Goal: Task Accomplishment & Management: Manage account settings

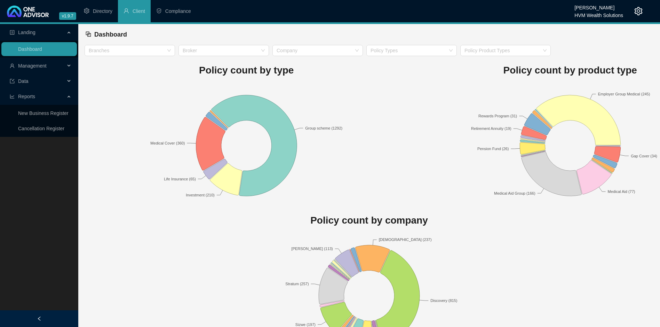
click at [39, 66] on span "Management" at bounding box center [32, 66] width 29 height 6
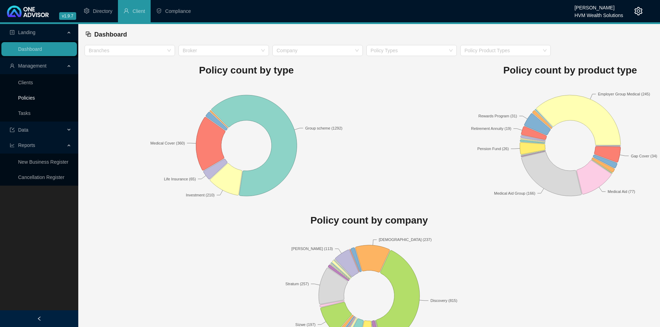
click at [32, 95] on link "Policies" at bounding box center [26, 98] width 17 height 6
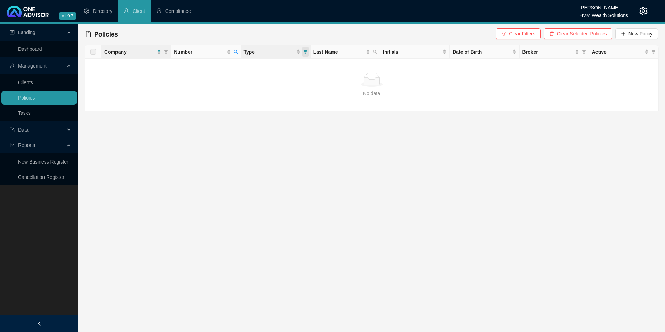
click at [308, 54] on span "Type" at bounding box center [305, 52] width 7 height 10
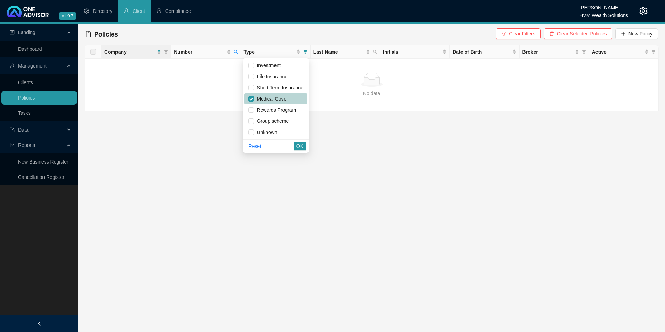
click at [290, 97] on span "Medical Cover" at bounding box center [275, 99] width 55 height 8
click at [239, 53] on div "Company Number Type Last Name Initials Date of Birth Broker Active No data No d…" at bounding box center [372, 78] width 575 height 66
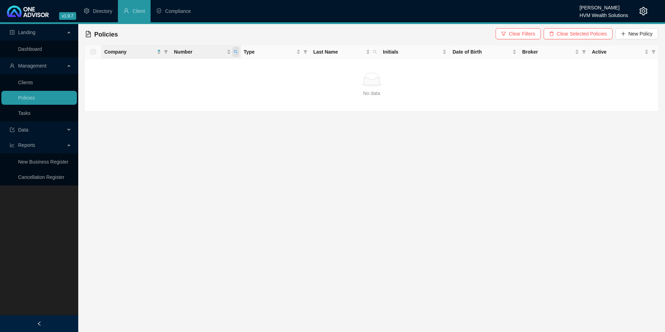
click at [237, 55] on span "Number" at bounding box center [235, 52] width 7 height 10
click at [526, 38] on button "Clear Filters" at bounding box center [518, 33] width 45 height 11
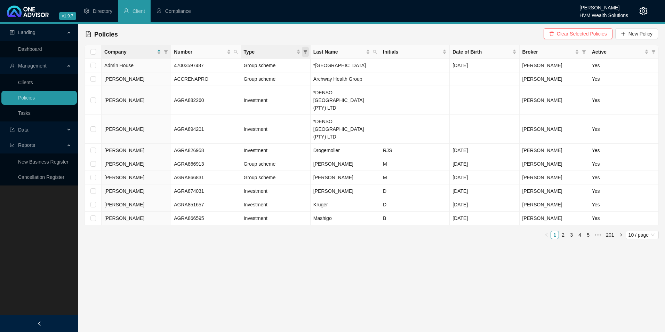
click at [304, 52] on icon "filter" at bounding box center [305, 52] width 4 height 4
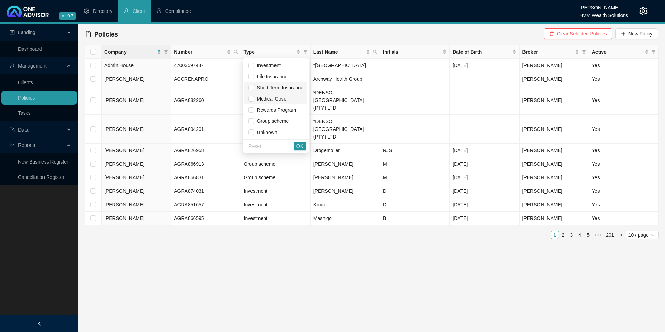
click at [275, 97] on span "Medical Cover" at bounding box center [271, 99] width 34 height 6
checkbox input "true"
click at [302, 149] on span "OK" at bounding box center [300, 146] width 7 height 8
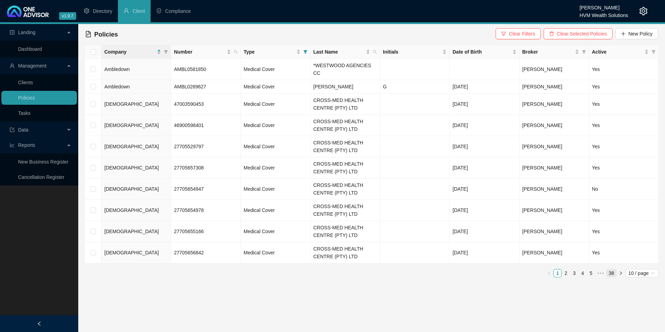
click at [611, 269] on link "38" at bounding box center [612, 273] width 10 height 8
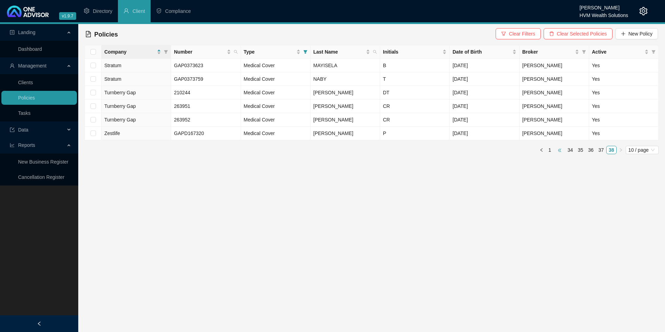
click at [559, 151] on span "•••" at bounding box center [559, 150] width 11 height 8
click at [559, 151] on main "Landing Dashboard Management Clients Policies Tasks Data Reports New Business R…" at bounding box center [332, 178] width 665 height 308
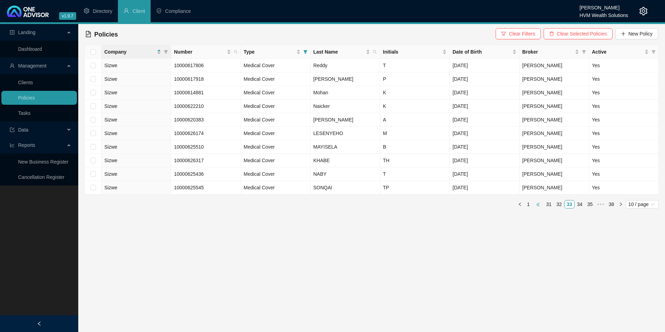
click at [540, 203] on span "•••" at bounding box center [538, 204] width 11 height 8
click at [547, 204] on link "26" at bounding box center [549, 204] width 10 height 8
click at [547, 202] on link "24" at bounding box center [549, 204] width 10 height 8
click at [547, 203] on link "22" at bounding box center [549, 204] width 10 height 8
click at [547, 204] on link "20" at bounding box center [549, 204] width 10 height 8
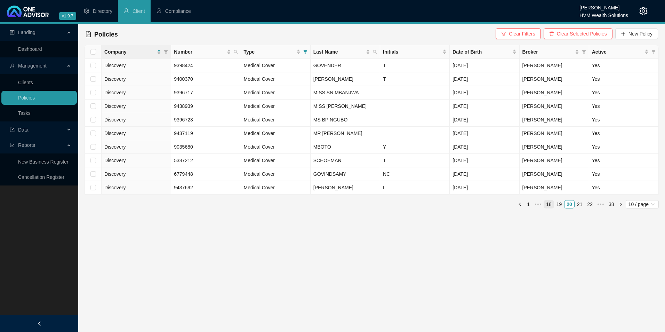
click at [547, 204] on link "18" at bounding box center [549, 204] width 10 height 8
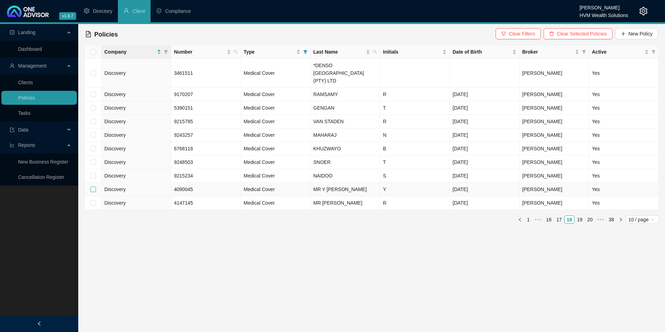
click at [93, 187] on input "checkbox" at bounding box center [93, 190] width 6 height 6
checkbox input "true"
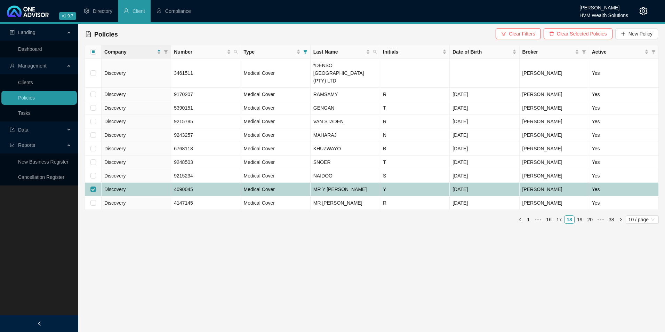
click at [298, 183] on td "Medical Cover" at bounding box center [276, 190] width 70 height 14
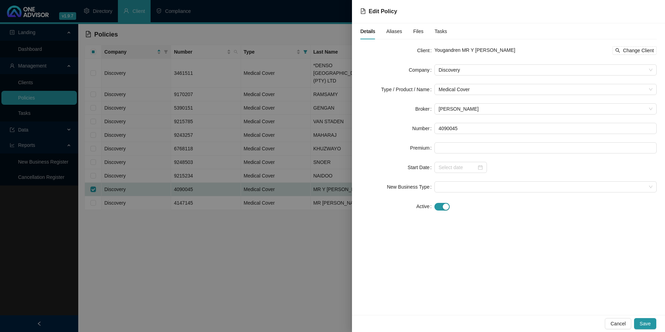
click at [266, 225] on div at bounding box center [332, 166] width 665 height 332
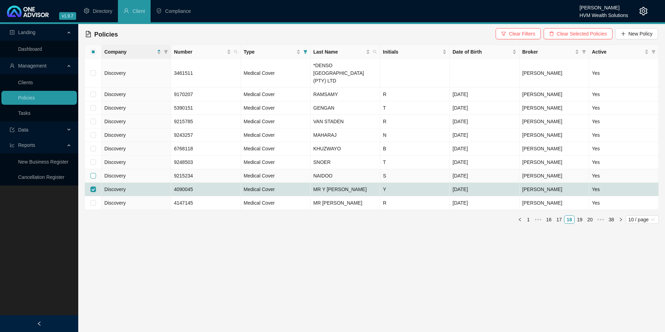
click at [93, 173] on input "checkbox" at bounding box center [93, 176] width 6 height 6
checkbox input "true"
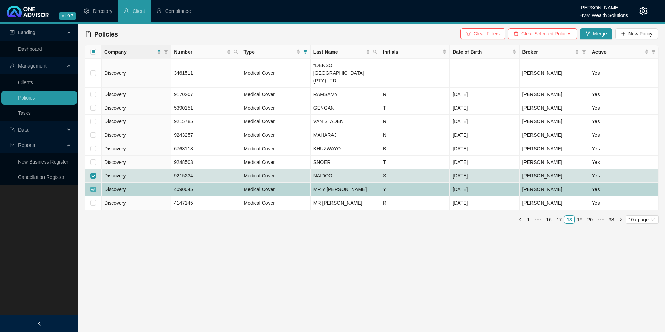
click at [93, 186] on label at bounding box center [93, 190] width 6 height 8
click at [93, 187] on input "checkbox" at bounding box center [93, 190] width 6 height 6
checkbox input "false"
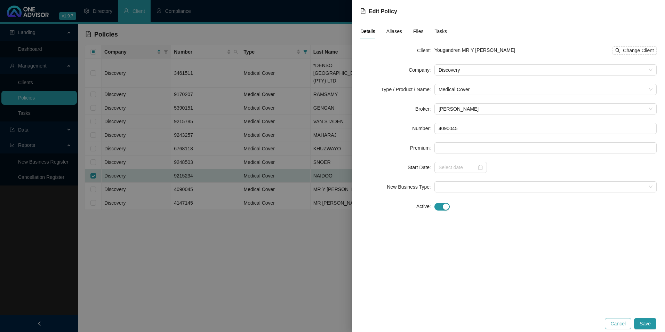
click at [624, 322] on span "Cancel" at bounding box center [618, 324] width 15 height 8
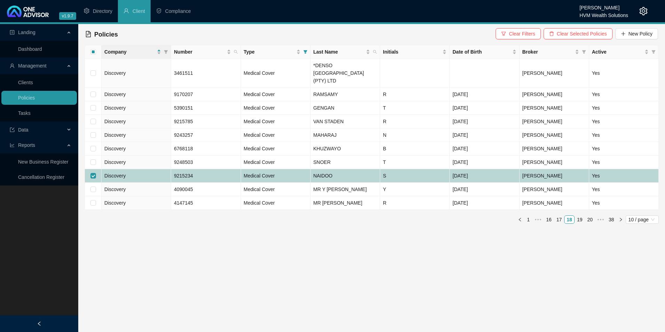
click at [151, 171] on td "Discovery" at bounding box center [137, 176] width 70 height 14
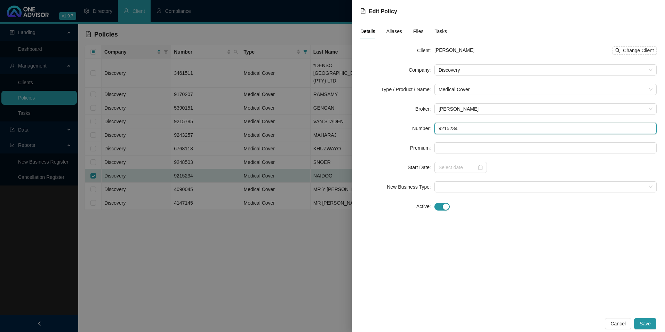
drag, startPoint x: 427, startPoint y: 129, endPoint x: 416, endPoint y: 129, distance: 10.8
click at [416, 129] on div "Number 9215234" at bounding box center [509, 128] width 297 height 11
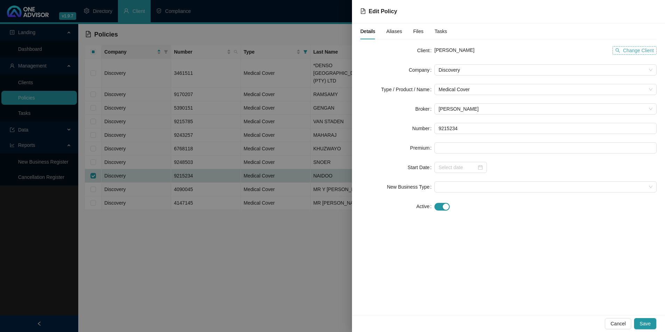
click at [628, 50] on span "Change Client" at bounding box center [638, 51] width 31 height 8
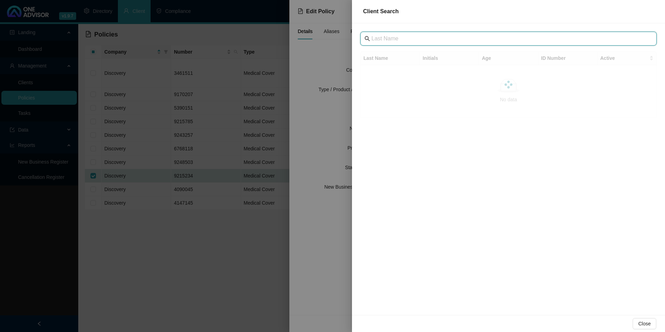
click at [448, 37] on input "text" at bounding box center [510, 38] width 276 height 8
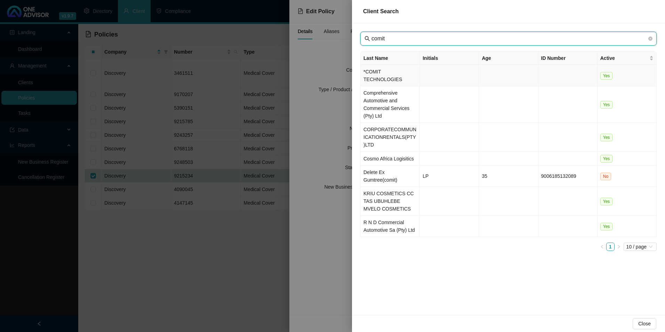
type input "comit"
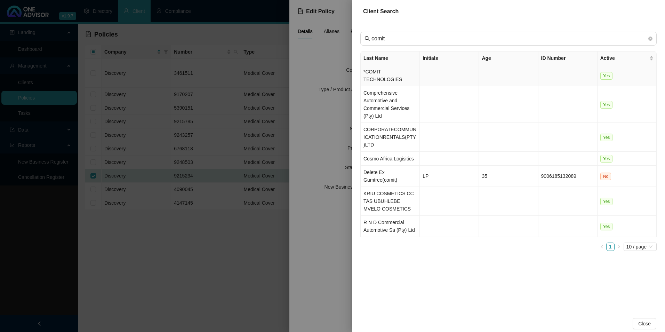
click at [403, 73] on td "*COMIT TECHNOLOGIES" at bounding box center [390, 75] width 59 height 21
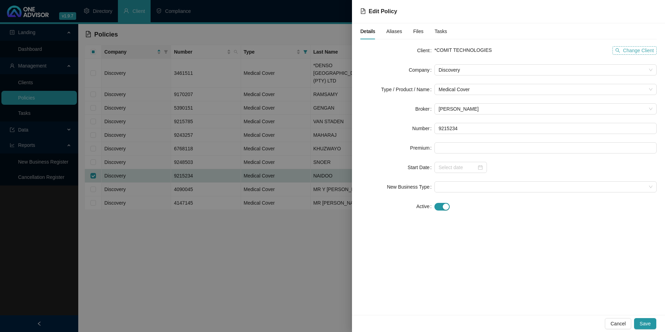
click at [650, 50] on span "Change Client" at bounding box center [638, 51] width 31 height 8
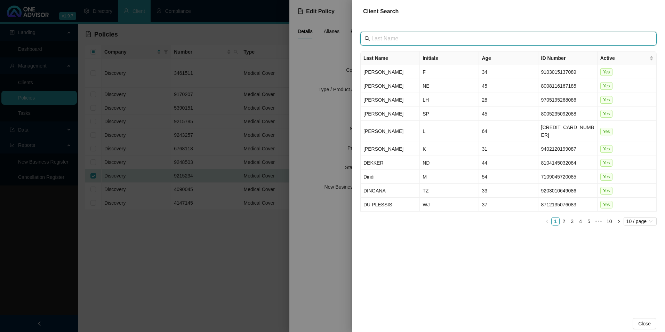
click at [448, 41] on input "text" at bounding box center [510, 38] width 276 height 8
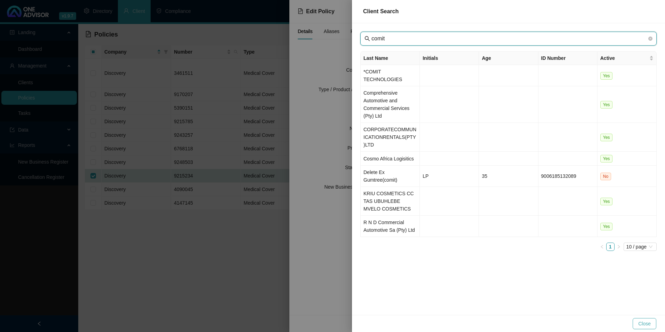
type input "comit"
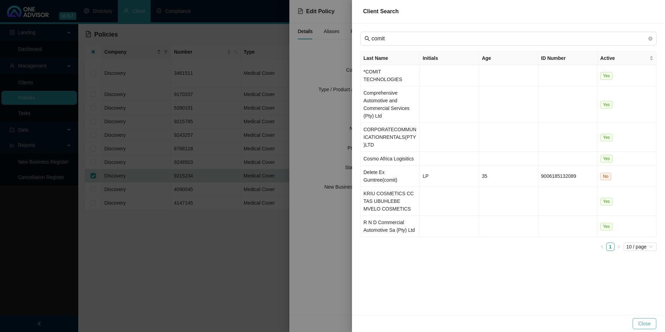
click at [644, 325] on span "Close" at bounding box center [645, 324] width 13 height 8
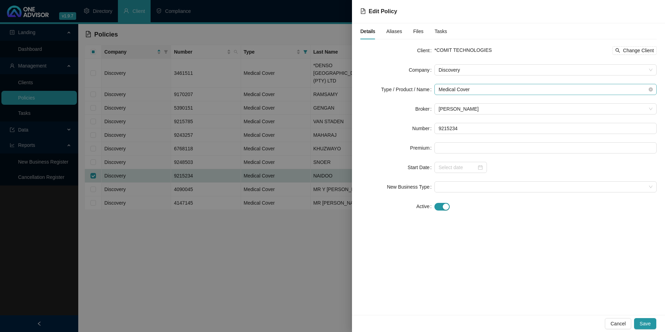
click at [479, 89] on span "Medical Cover" at bounding box center [546, 89] width 214 height 10
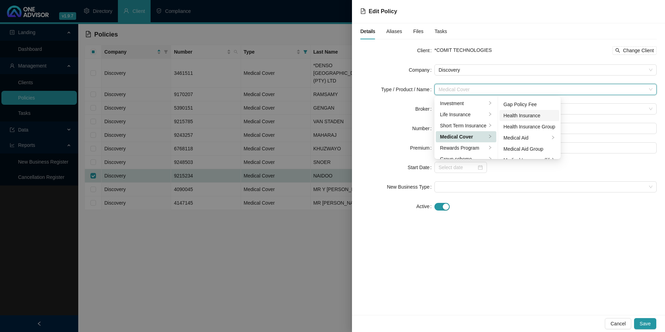
scroll to position [40, 0]
click at [532, 127] on div "Medical Aid Group" at bounding box center [530, 130] width 52 height 8
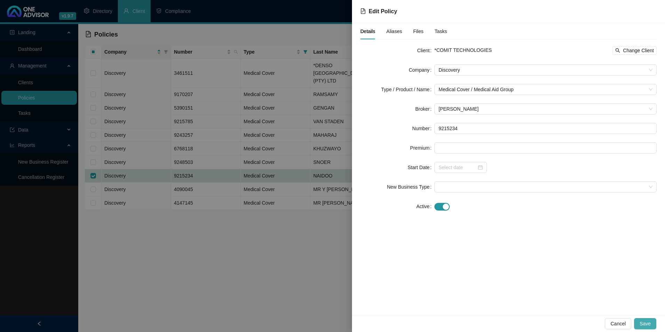
click at [649, 326] on span "Save" at bounding box center [645, 324] width 11 height 8
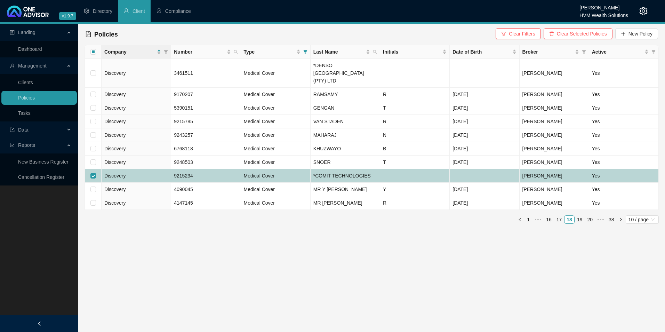
drag, startPoint x: 92, startPoint y: 166, endPoint x: 88, endPoint y: 169, distance: 4.9
click at [92, 173] on input "checkbox" at bounding box center [93, 176] width 6 height 6
checkbox input "false"
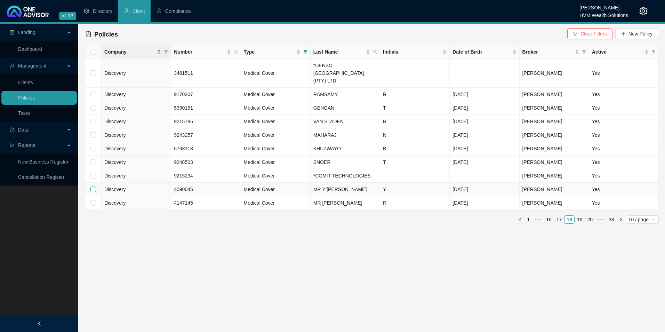
click at [95, 187] on input "checkbox" at bounding box center [93, 190] width 6 height 6
checkbox input "true"
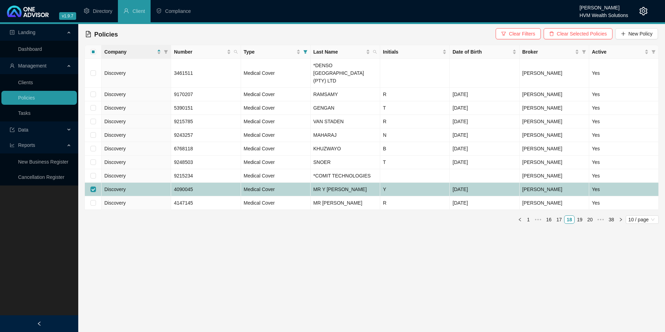
click at [154, 183] on td "Discovery" at bounding box center [137, 190] width 70 height 14
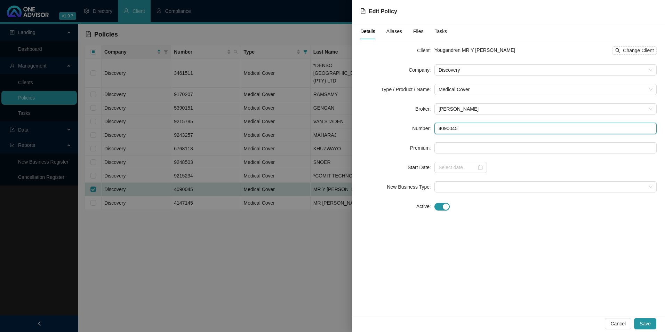
drag, startPoint x: 463, startPoint y: 131, endPoint x: 439, endPoint y: 130, distance: 24.4
click at [439, 130] on input "4090045" at bounding box center [546, 128] width 222 height 11
drag, startPoint x: 458, startPoint y: 128, endPoint x: 436, endPoint y: 126, distance: 21.6
click at [436, 126] on input "4090045" at bounding box center [546, 128] width 222 height 11
click at [623, 323] on span "Cancel" at bounding box center [618, 324] width 15 height 8
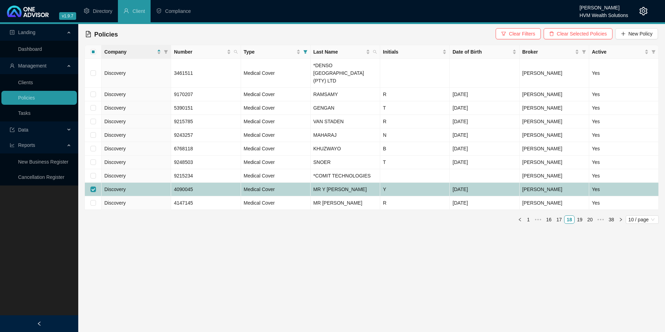
click at [144, 183] on td "Discovery" at bounding box center [137, 190] width 70 height 14
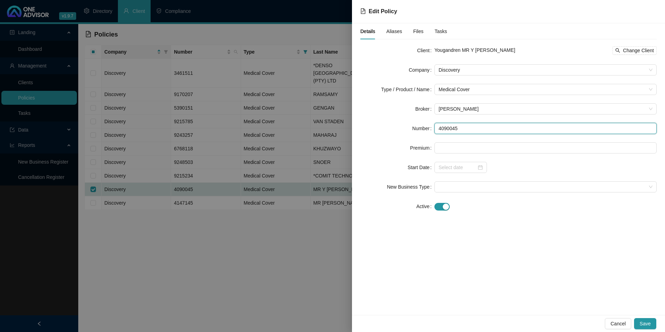
drag, startPoint x: 466, startPoint y: 129, endPoint x: 461, endPoint y: 129, distance: 4.9
click at [461, 129] on input "4090045" at bounding box center [546, 128] width 222 height 11
click at [480, 72] on span "Discovery" at bounding box center [546, 70] width 214 height 10
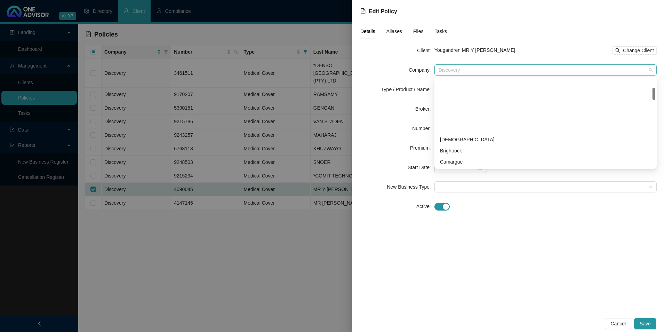
scroll to position [67, 0]
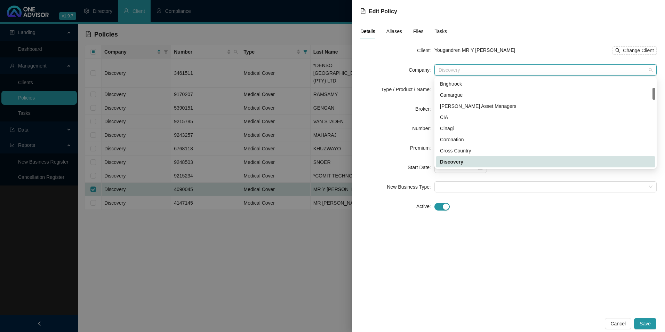
click at [480, 72] on span "Discovery" at bounding box center [546, 70] width 214 height 10
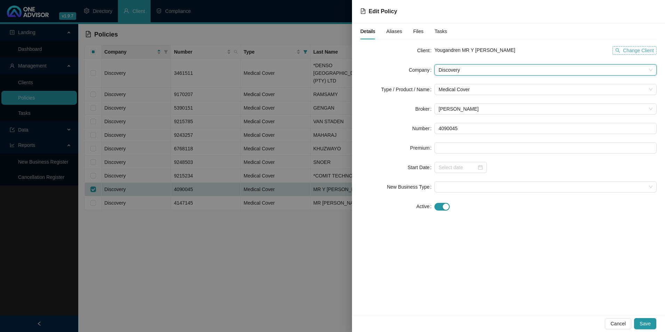
click at [641, 53] on span "Change Client" at bounding box center [638, 51] width 31 height 8
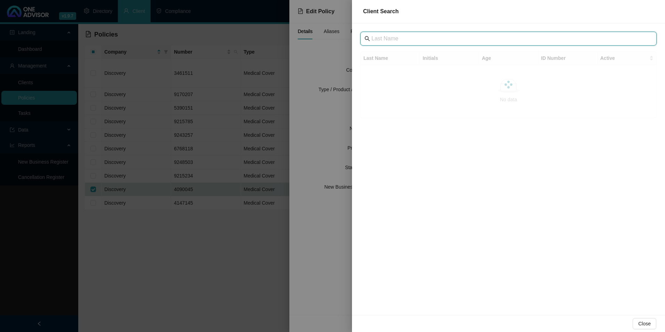
click at [418, 37] on input "text" at bounding box center [510, 38] width 276 height 8
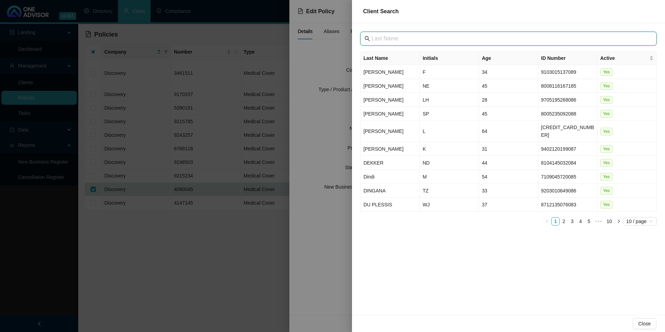
paste input "AVELLINI BROS (PTY) LTD"
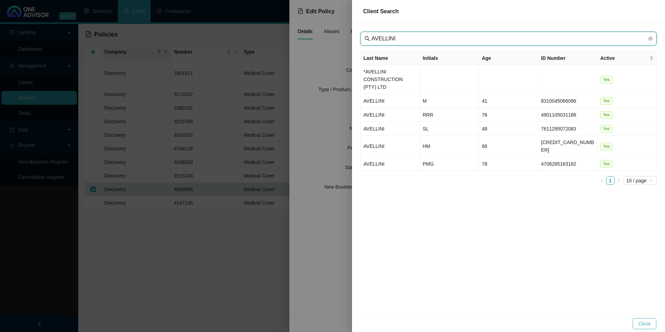
type input "AVELLINI"
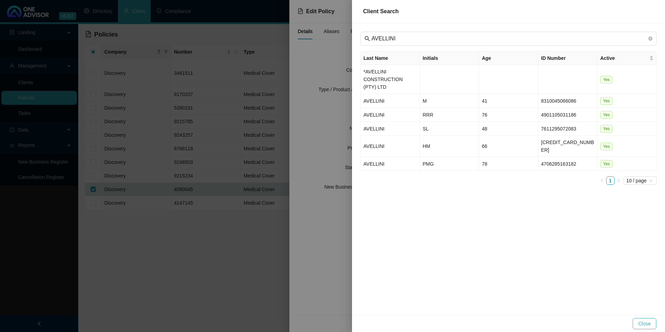
click at [652, 325] on button "Close" at bounding box center [645, 323] width 24 height 11
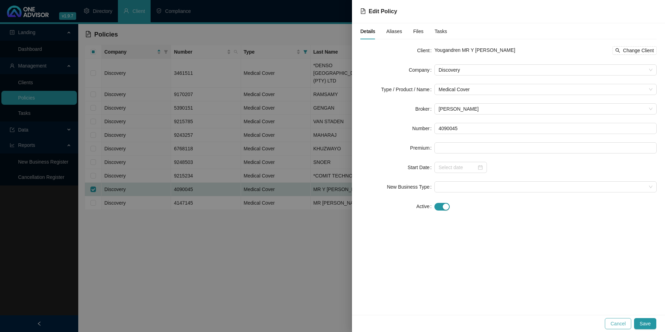
click at [617, 321] on span "Cancel" at bounding box center [618, 324] width 15 height 8
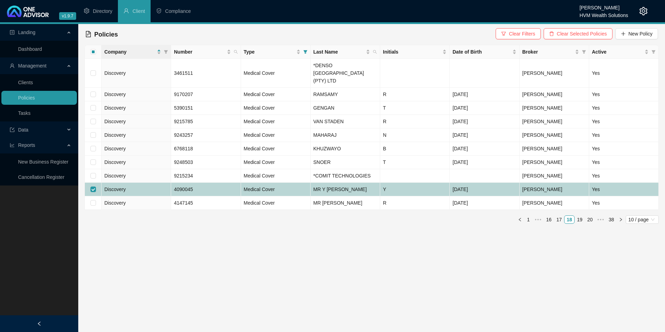
click at [134, 183] on td "Discovery" at bounding box center [137, 190] width 70 height 14
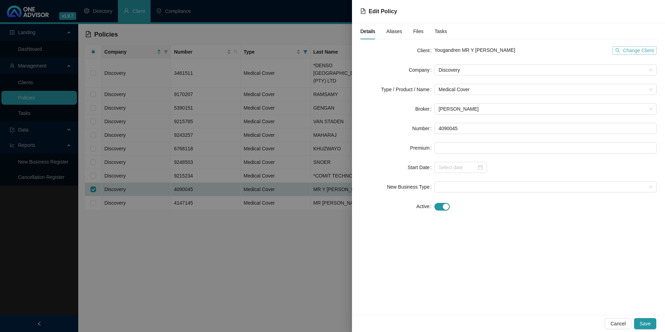
click at [638, 51] on span "Change Client" at bounding box center [638, 51] width 31 height 8
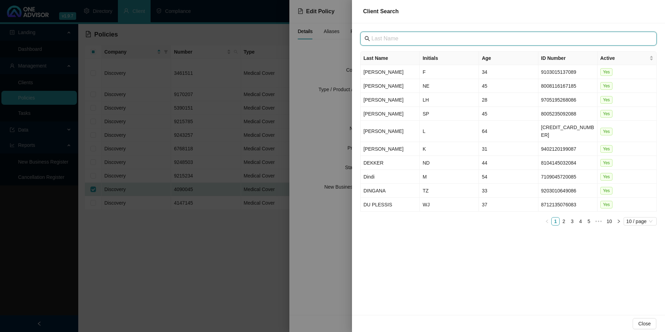
click at [425, 39] on input "text" at bounding box center [510, 38] width 276 height 8
paste input "AVELLINI BROS (PTY) LTD"
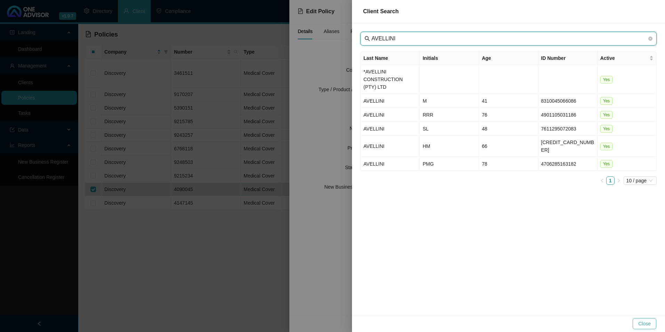
type input "AVELLINI"
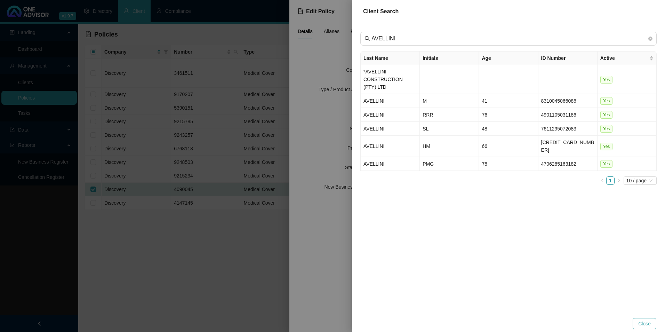
click at [645, 325] on span "Close" at bounding box center [645, 324] width 13 height 8
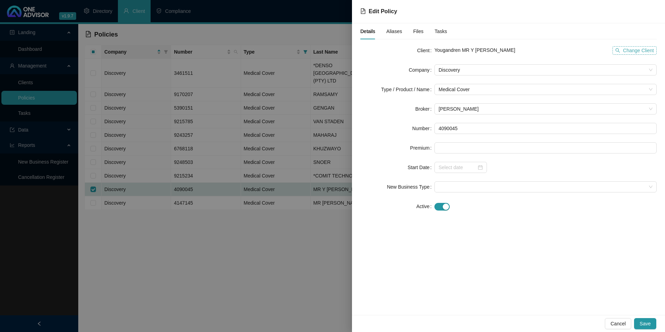
click at [631, 52] on span "Change Client" at bounding box center [638, 51] width 31 height 8
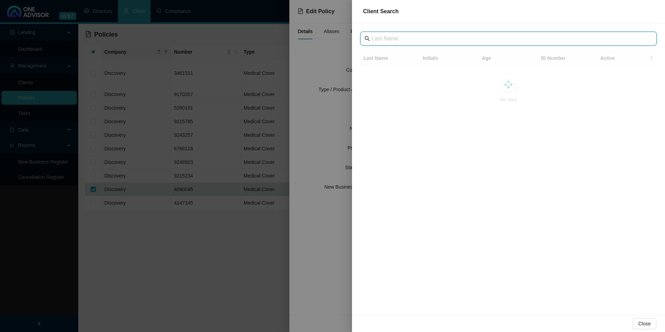
click at [396, 39] on input "text" at bounding box center [510, 38] width 276 height 8
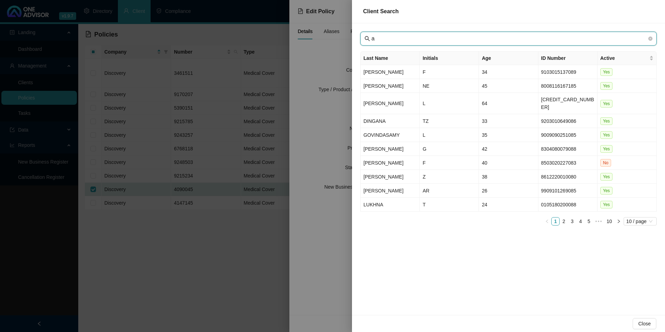
click at [396, 39] on input "a" at bounding box center [510, 38] width 276 height 8
paste input "AVELLINI BROS (PTY) LTD"
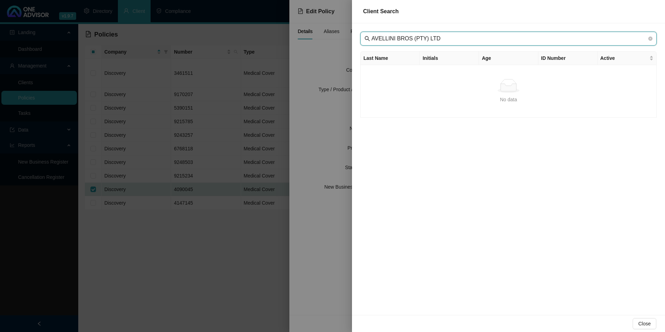
click at [463, 41] on input "AVELLINI BROS (PTY) LTD" at bounding box center [510, 38] width 276 height 8
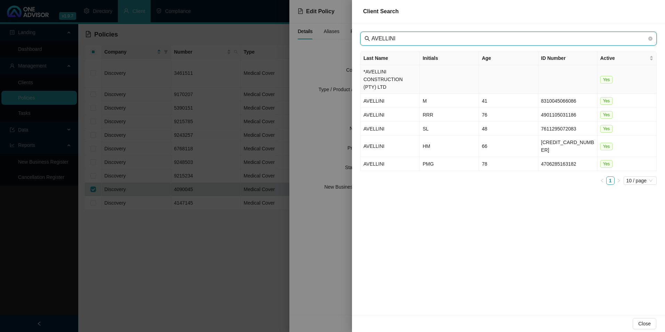
type input "AVELLINI"
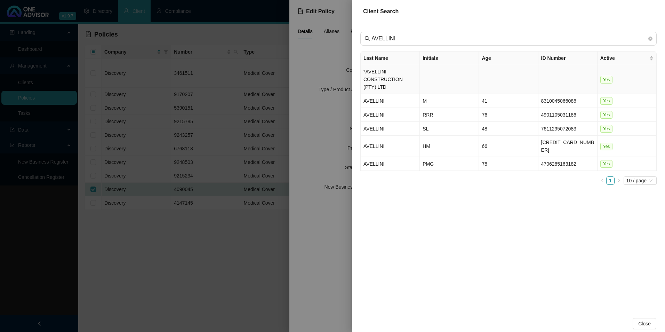
click at [396, 74] on td "*AVELLINI CONSTRUCTION (PTY) LTD" at bounding box center [390, 79] width 59 height 29
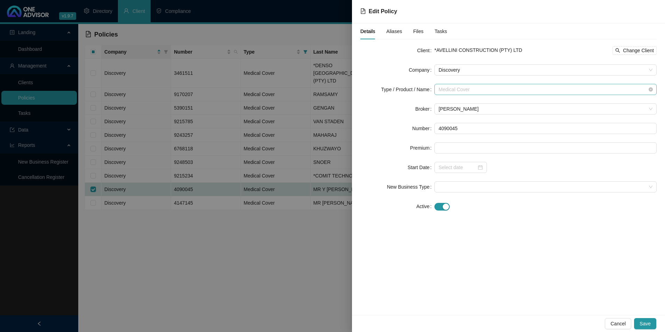
drag, startPoint x: 504, startPoint y: 89, endPoint x: 503, endPoint y: 93, distance: 4.6
click at [503, 89] on span "Medical Cover" at bounding box center [546, 89] width 214 height 10
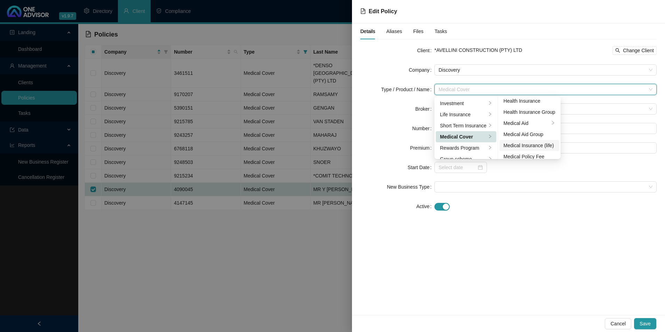
scroll to position [40, 0]
click at [523, 129] on div "Medical Aid Group" at bounding box center [530, 130] width 52 height 8
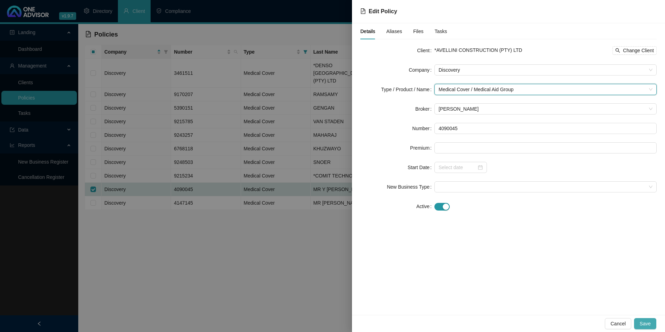
click at [646, 325] on span "Save" at bounding box center [645, 324] width 11 height 8
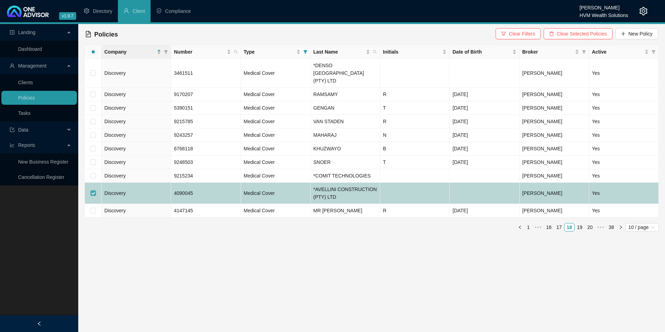
click at [93, 190] on input "checkbox" at bounding box center [93, 193] width 6 height 6
checkbox input "false"
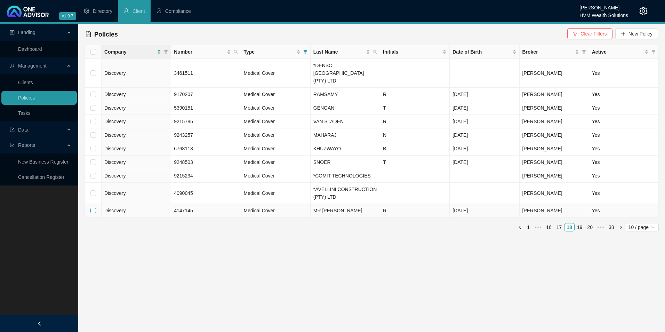
click at [92, 208] on input "checkbox" at bounding box center [93, 211] width 6 height 6
checkbox input "true"
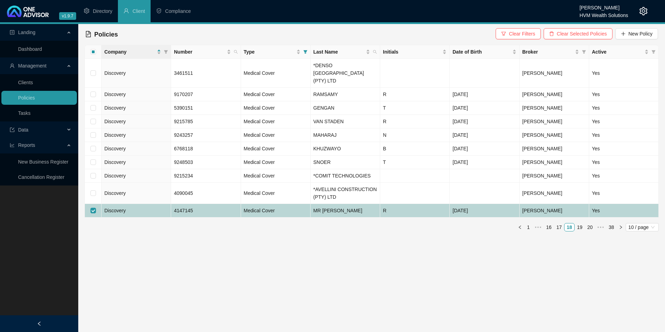
click at [228, 204] on td "4147145" at bounding box center [206, 211] width 70 height 14
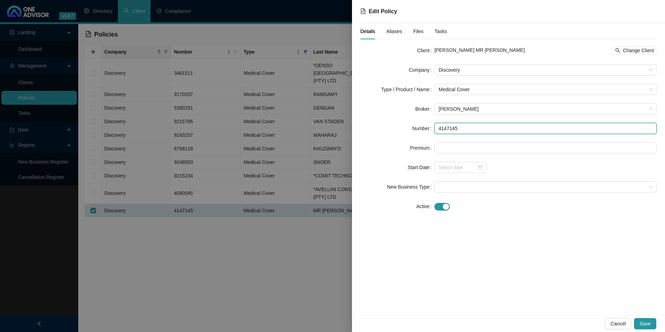
drag, startPoint x: 464, startPoint y: 127, endPoint x: 440, endPoint y: 127, distance: 23.7
click at [437, 128] on input "4147145" at bounding box center [546, 128] width 222 height 11
click at [469, 131] on input "4147145" at bounding box center [546, 128] width 222 height 11
click at [642, 53] on span "Change Client" at bounding box center [638, 51] width 31 height 8
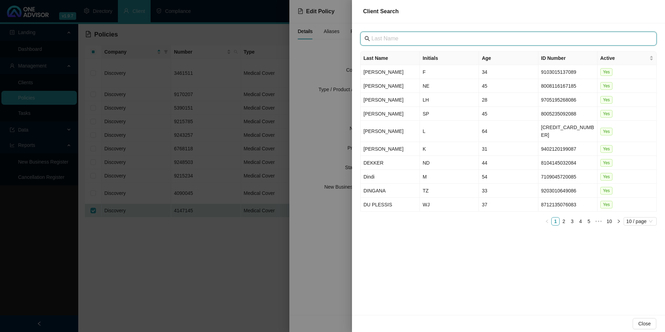
paste input "Rock Solid Industries RSI"
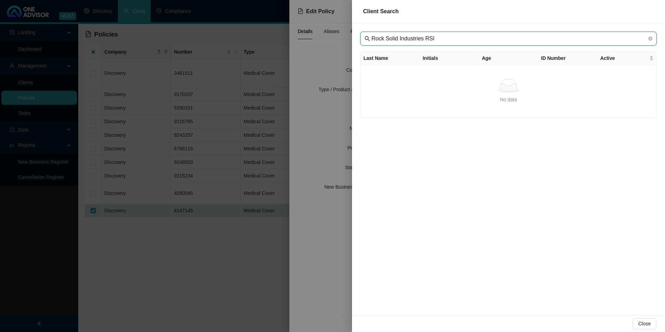
click at [384, 40] on input "Rock Solid Industries RSI" at bounding box center [510, 38] width 276 height 8
click at [435, 39] on input "Rock Solid Industries RSI" at bounding box center [510, 38] width 276 height 8
type input "Rock Solid Industries"
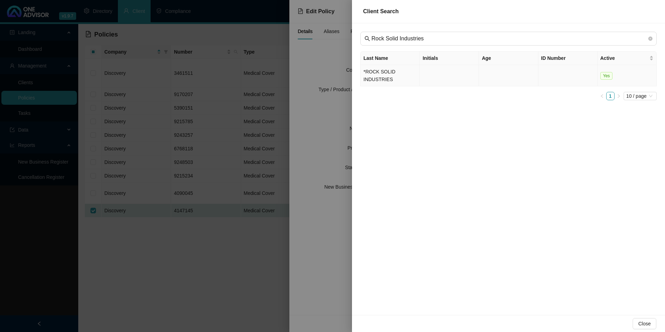
click at [386, 82] on td "*ROCK SOLID INDUSTRIES" at bounding box center [390, 75] width 59 height 21
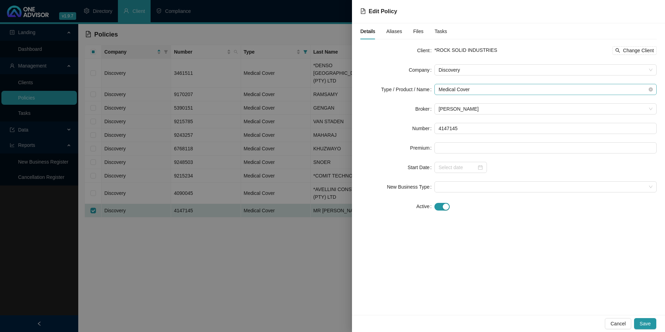
click at [565, 88] on span "Medical Cover" at bounding box center [546, 89] width 214 height 10
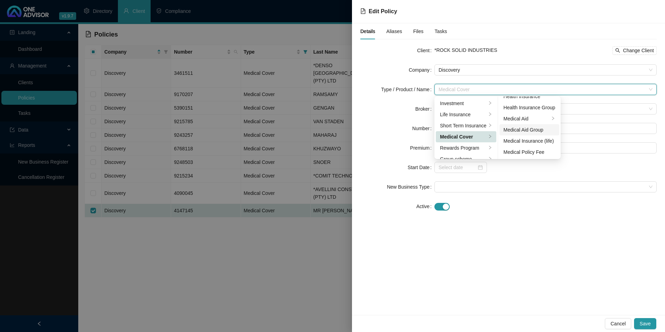
click at [533, 130] on div "Medical Aid Group" at bounding box center [530, 130] width 52 height 8
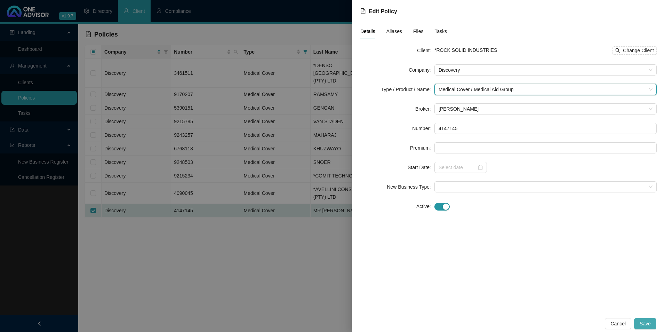
click at [648, 320] on span "Save" at bounding box center [645, 324] width 11 height 8
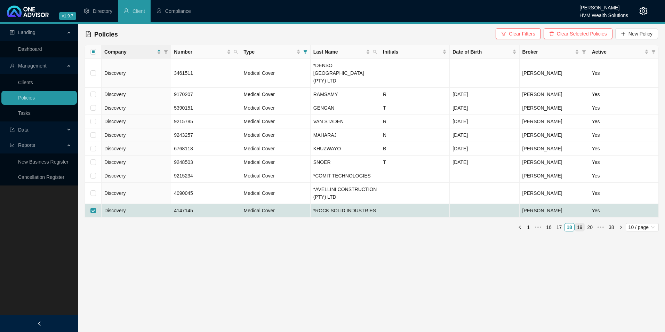
click at [583, 223] on link "19" at bounding box center [580, 227] width 10 height 8
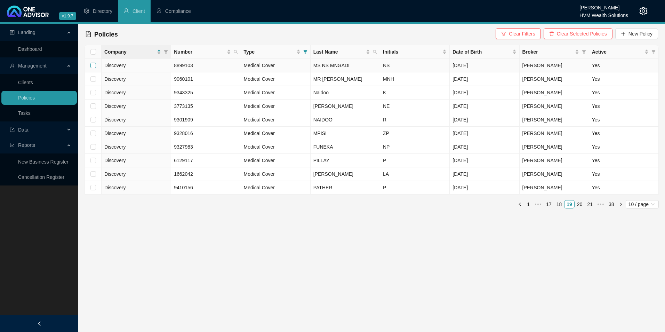
click at [93, 67] on input "checkbox" at bounding box center [93, 66] width 6 height 6
checkbox input "true"
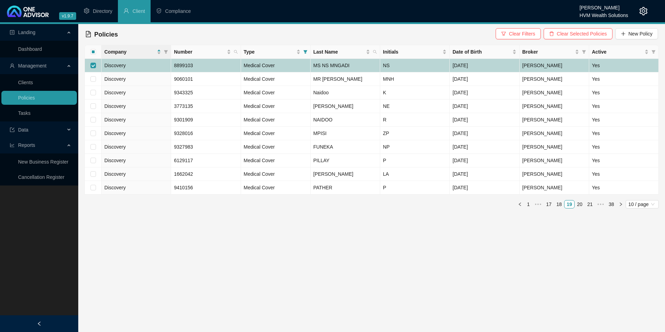
click at [143, 68] on td "Discovery" at bounding box center [137, 66] width 70 height 14
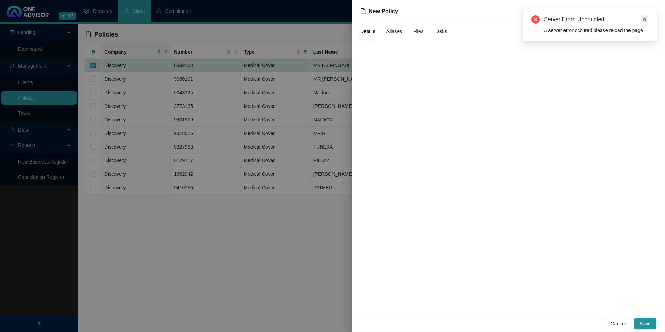
click at [645, 16] on link "Close" at bounding box center [645, 19] width 8 height 8
click at [626, 322] on span "Cancel" at bounding box center [618, 324] width 15 height 8
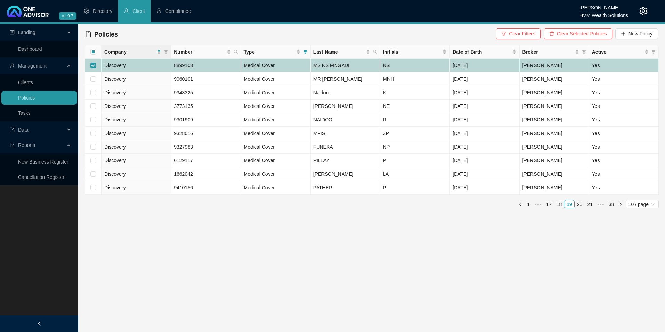
click at [129, 67] on td "Discovery" at bounding box center [137, 66] width 70 height 14
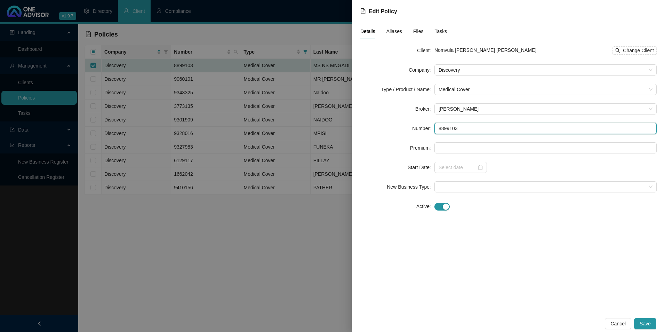
drag, startPoint x: 468, startPoint y: 128, endPoint x: 416, endPoint y: 130, distance: 52.6
click at [413, 128] on div "Number 8899103" at bounding box center [509, 128] width 297 height 11
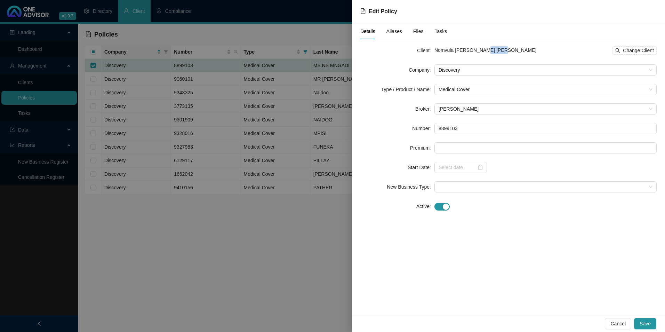
drag, startPoint x: 515, startPoint y: 50, endPoint x: 482, endPoint y: 52, distance: 33.1
click at [482, 52] on div "Nomvula [PERSON_NAME] [PERSON_NAME] Change Client" at bounding box center [546, 50] width 222 height 8
copy span "MNGADI"
click at [507, 54] on div "Nomvula [PERSON_NAME] [PERSON_NAME] Change Client" at bounding box center [546, 50] width 222 height 8
drag, startPoint x: 466, startPoint y: 52, endPoint x: 435, endPoint y: 49, distance: 30.8
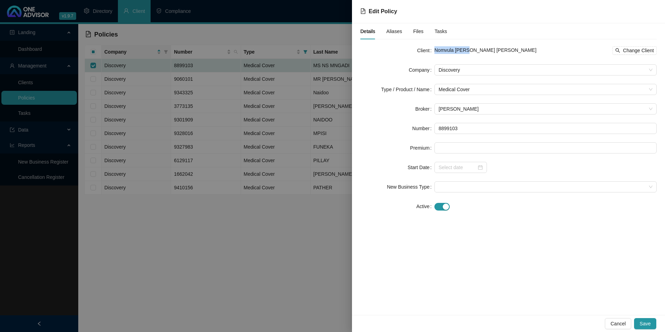
click at [435, 49] on span "Nomvula [PERSON_NAME] [PERSON_NAME]" at bounding box center [486, 50] width 102 height 6
copy span "Nomvula [PERSON_NAME]"
drag, startPoint x: 514, startPoint y: 52, endPoint x: 483, endPoint y: 49, distance: 30.8
click at [483, 49] on div "Nomvula [PERSON_NAME] [PERSON_NAME] Change Client" at bounding box center [546, 50] width 222 height 8
copy span "MNGADI"
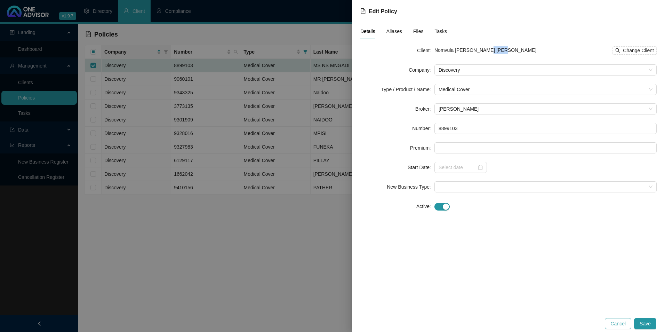
click at [621, 321] on span "Cancel" at bounding box center [618, 324] width 15 height 8
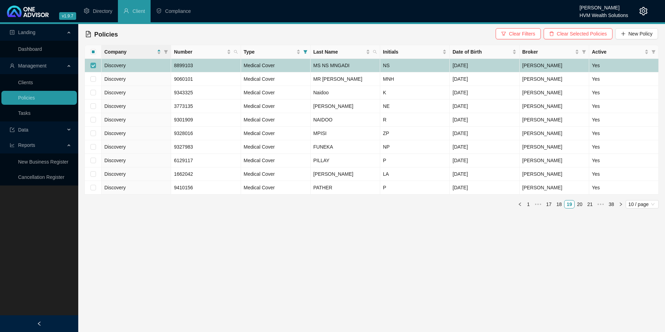
click at [92, 65] on input "checkbox" at bounding box center [93, 66] width 6 height 6
checkbox input "false"
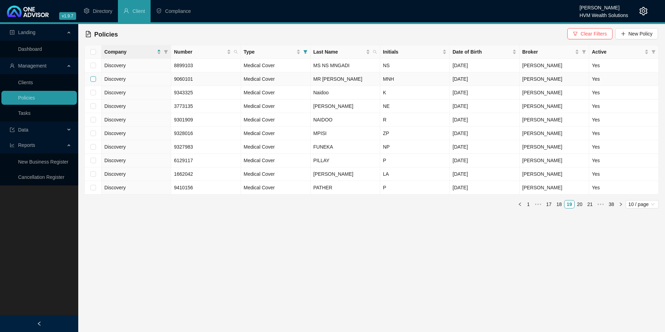
click at [94, 78] on input "checkbox" at bounding box center [93, 79] width 6 height 6
checkbox input "true"
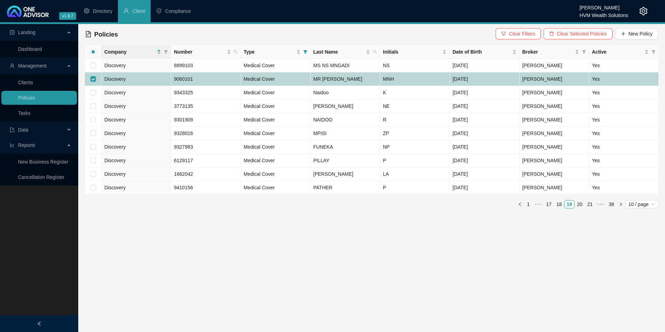
click at [373, 80] on td "MR [PERSON_NAME]" at bounding box center [346, 79] width 70 height 14
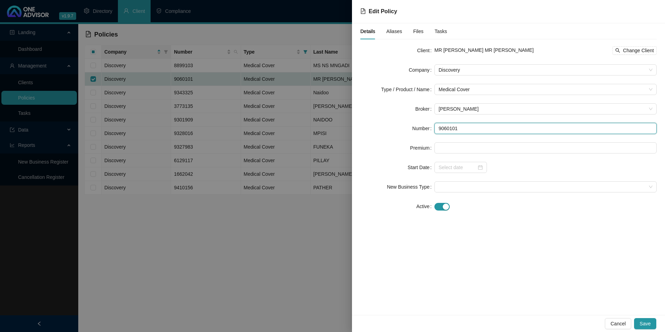
drag, startPoint x: 471, startPoint y: 128, endPoint x: 436, endPoint y: 129, distance: 35.5
click at [436, 129] on input "9060101" at bounding box center [546, 128] width 222 height 11
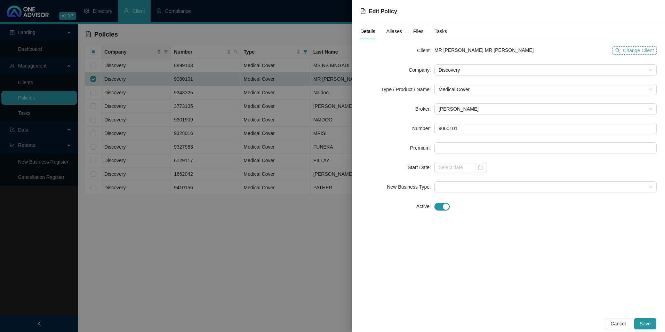
click at [633, 52] on span "Change Client" at bounding box center [638, 51] width 31 height 8
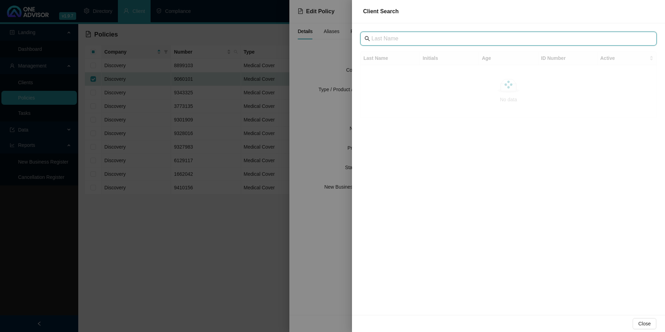
click at [397, 40] on input "text" at bounding box center [510, 38] width 276 height 8
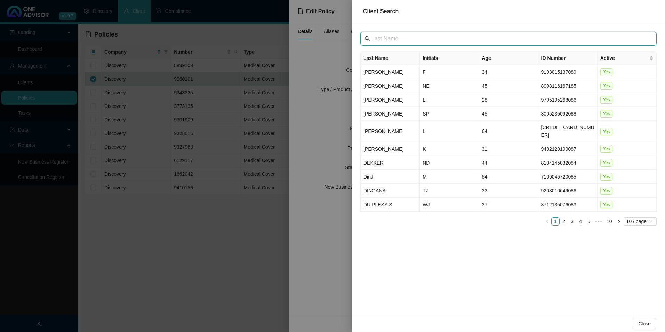
paste input "Trader Plus Cc"
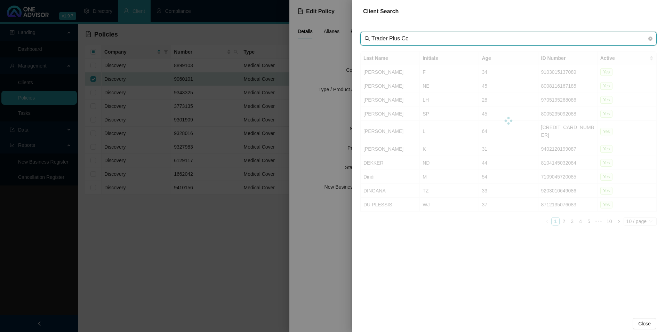
click at [386, 39] on input "Trader Plus Cc" at bounding box center [510, 38] width 276 height 8
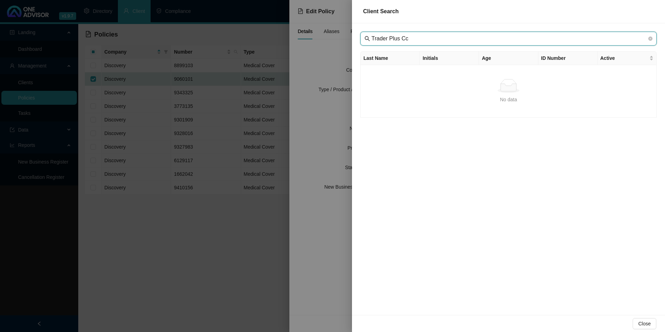
click at [384, 39] on input "Trader Plus Cc" at bounding box center [510, 38] width 276 height 8
click at [423, 38] on input "Trader Plus Cc" at bounding box center [510, 38] width 276 height 8
type input "Trader Plus"
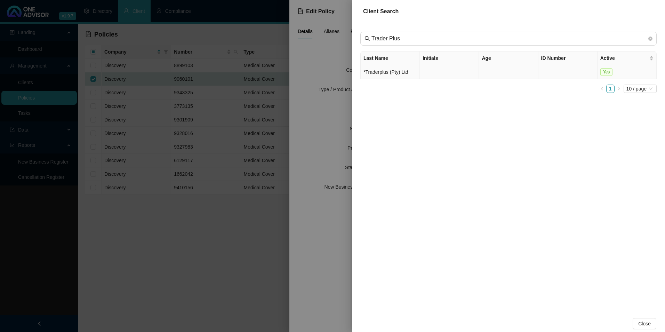
click at [392, 74] on td "*Traderplus (Pty) Ltd" at bounding box center [390, 72] width 59 height 14
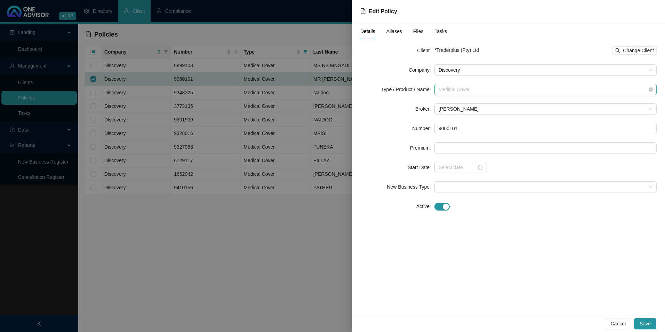
click at [470, 89] on span "Medical Cover" at bounding box center [546, 89] width 214 height 10
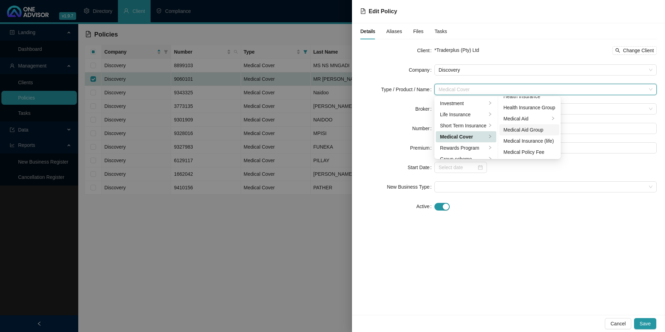
click at [530, 132] on div "Medical Aid Group" at bounding box center [530, 130] width 52 height 8
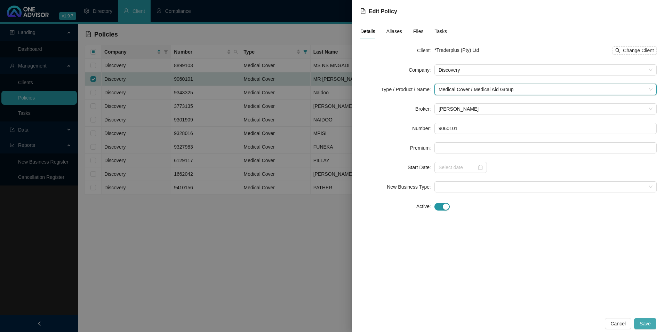
click at [646, 323] on span "Save" at bounding box center [645, 324] width 11 height 8
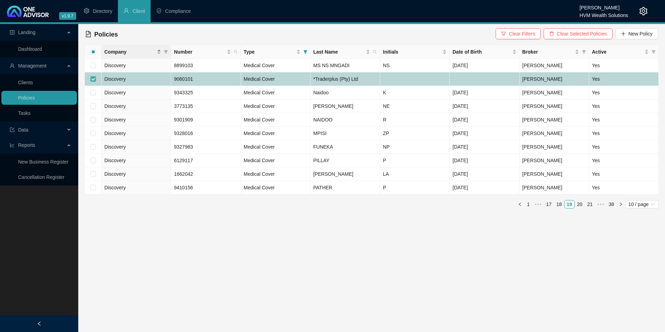
click at [92, 79] on input "checkbox" at bounding box center [93, 79] width 6 height 6
checkbox input "false"
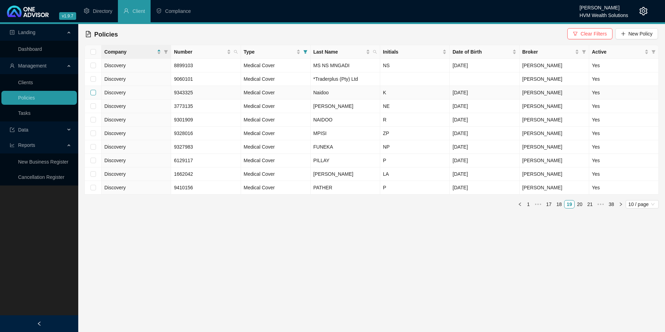
click at [93, 93] on input "checkbox" at bounding box center [93, 93] width 6 height 6
checkbox input "true"
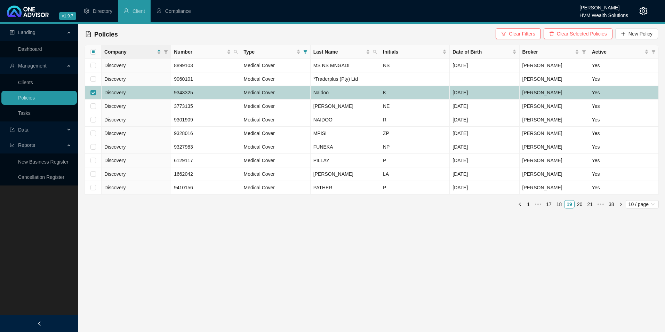
click at [139, 90] on td "Discovery" at bounding box center [137, 93] width 70 height 14
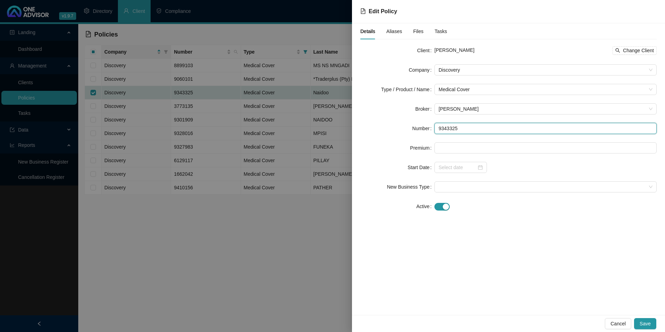
drag, startPoint x: 482, startPoint y: 128, endPoint x: 396, endPoint y: 128, distance: 86.0
click at [396, 128] on div "Number 9343325" at bounding box center [509, 128] width 297 height 11
click at [619, 323] on span "Cancel" at bounding box center [618, 324] width 15 height 8
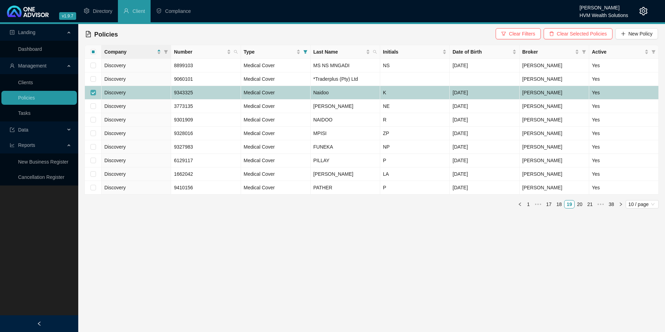
click at [93, 92] on input "checkbox" at bounding box center [93, 93] width 6 height 6
checkbox input "false"
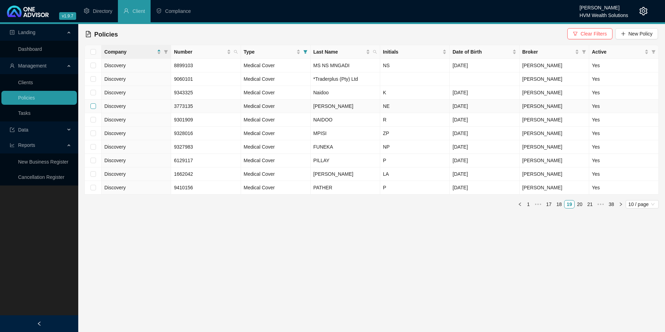
click at [94, 107] on input "checkbox" at bounding box center [93, 106] width 6 height 6
checkbox input "true"
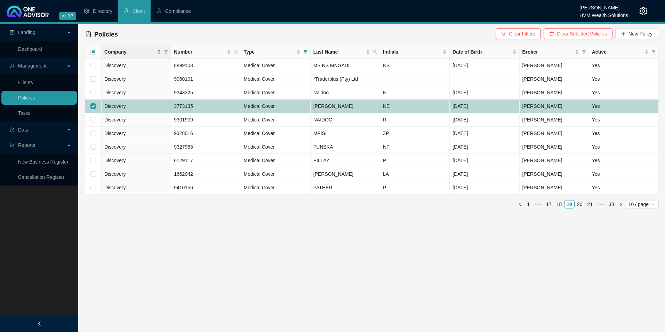
click at [148, 104] on td "Discovery" at bounding box center [137, 107] width 70 height 14
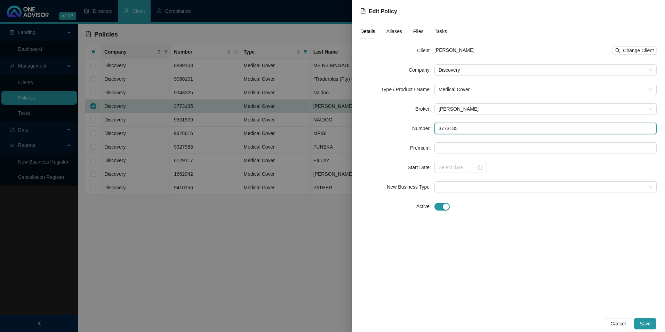
drag, startPoint x: 450, startPoint y: 127, endPoint x: 438, endPoint y: 128, distance: 11.5
click at [438, 128] on input "3773135" at bounding box center [546, 128] width 222 height 11
click at [639, 50] on span "Change Client" at bounding box center [638, 51] width 31 height 8
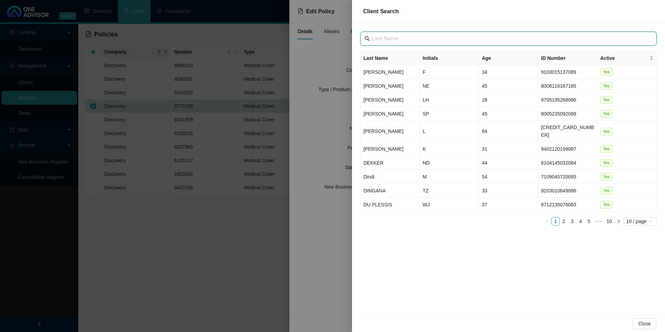
paste input "KZN Growth Fund"
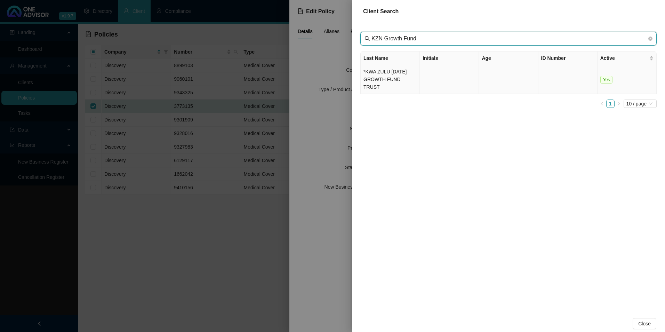
type input "KZN Growth Fund"
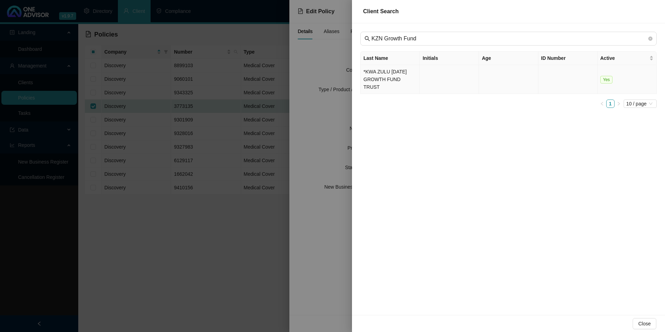
click at [387, 78] on td "*KWA ZULU [DATE] GROWTH FUND TRUST" at bounding box center [390, 79] width 59 height 29
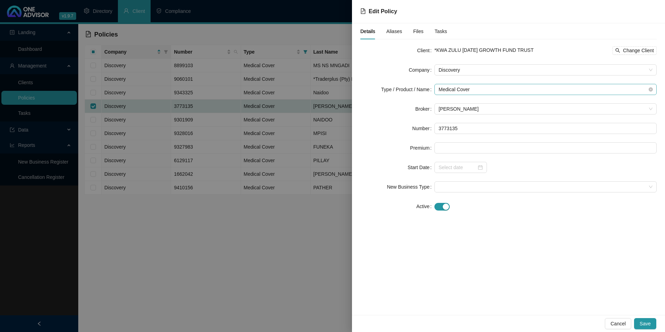
click at [502, 94] on span "Medical Cover" at bounding box center [546, 89] width 214 height 10
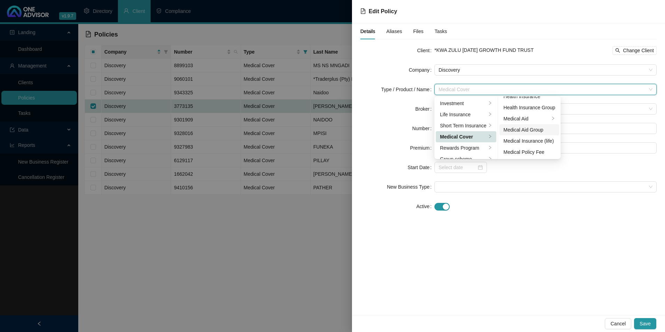
click at [528, 129] on div "Medical Aid Group" at bounding box center [530, 130] width 52 height 8
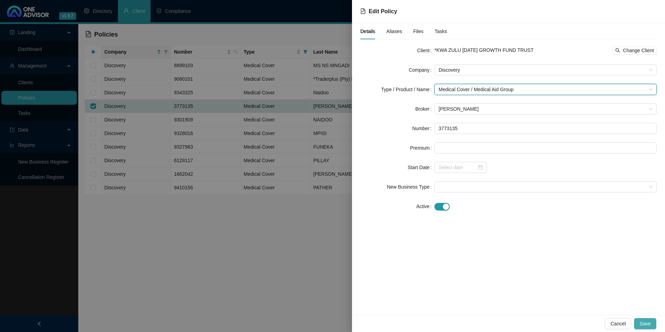
click at [647, 324] on span "Save" at bounding box center [645, 324] width 11 height 8
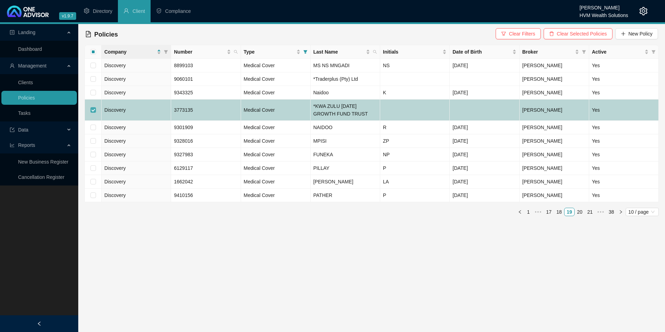
click at [92, 106] on label at bounding box center [93, 110] width 6 height 8
click at [92, 107] on input "checkbox" at bounding box center [93, 110] width 6 height 6
checkbox input "false"
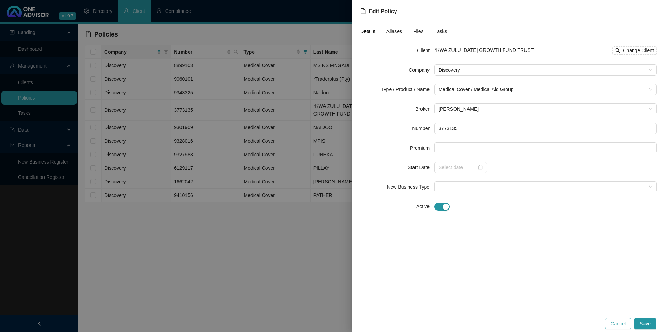
click at [622, 323] on span "Cancel" at bounding box center [618, 324] width 15 height 8
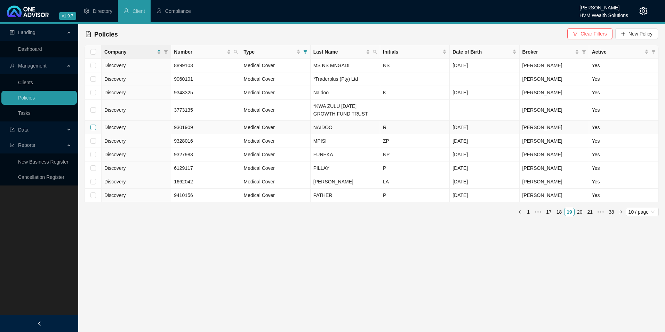
click at [93, 127] on input "checkbox" at bounding box center [93, 128] width 6 height 6
checkbox input "true"
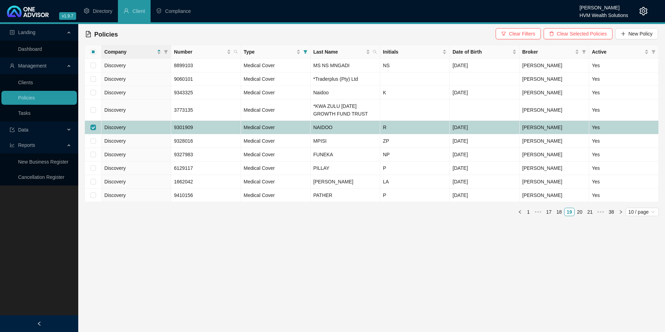
click at [354, 130] on td "NAIDOO" at bounding box center [346, 128] width 70 height 14
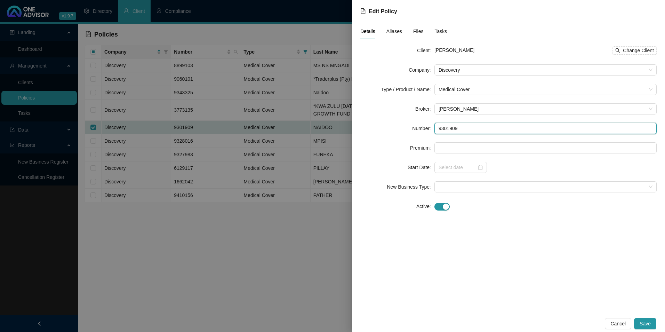
drag, startPoint x: 467, startPoint y: 128, endPoint x: 444, endPoint y: 128, distance: 23.3
click at [444, 128] on input "9301909" at bounding box center [546, 128] width 222 height 11
click at [472, 129] on input "9301909" at bounding box center [546, 128] width 222 height 11
drag, startPoint x: 472, startPoint y: 129, endPoint x: 442, endPoint y: 129, distance: 29.9
click at [442, 129] on input "9301909" at bounding box center [546, 128] width 222 height 11
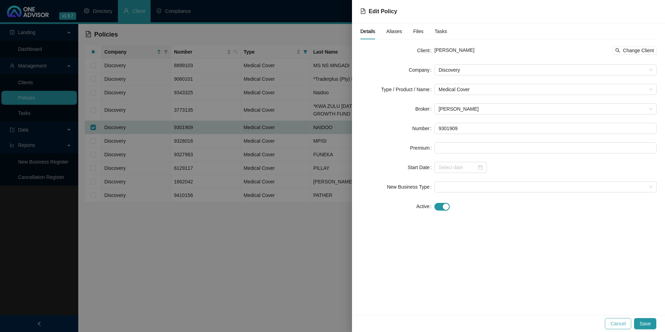
click at [619, 323] on span "Cancel" at bounding box center [618, 324] width 15 height 8
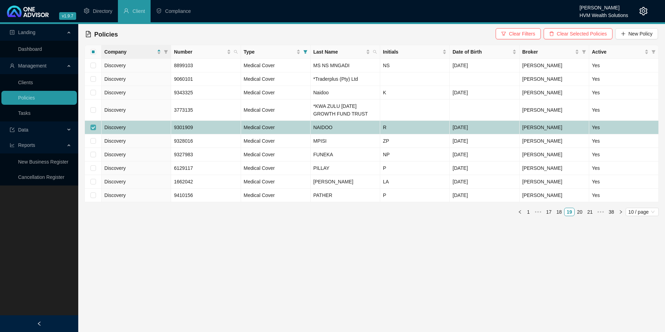
click at [93, 125] on input "checkbox" at bounding box center [93, 128] width 6 height 6
checkbox input "false"
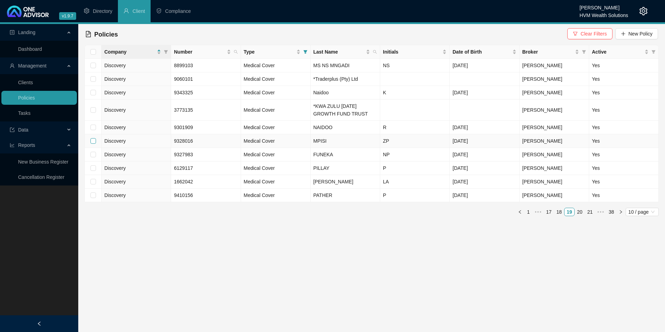
click at [92, 141] on input "checkbox" at bounding box center [93, 141] width 6 height 6
checkbox input "true"
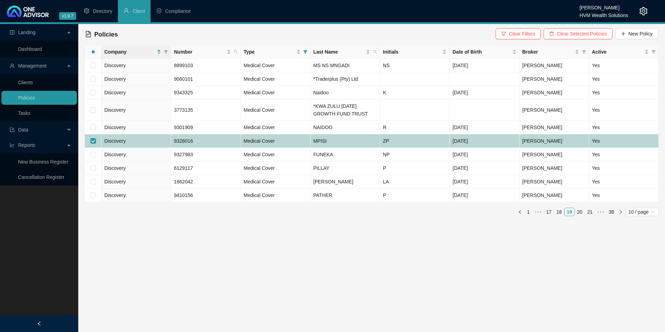
click at [154, 142] on td "Discovery" at bounding box center [137, 141] width 70 height 14
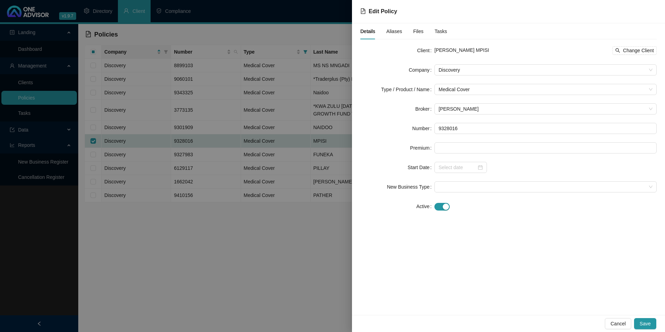
click at [499, 49] on div "[PERSON_NAME] MPISI Change Client" at bounding box center [546, 50] width 222 height 8
drag, startPoint x: 473, startPoint y: 128, endPoint x: 420, endPoint y: 128, distance: 53.2
click at [420, 128] on div "Number 9328016" at bounding box center [509, 128] width 297 height 11
click at [646, 49] on span "Change Client" at bounding box center [638, 51] width 31 height 8
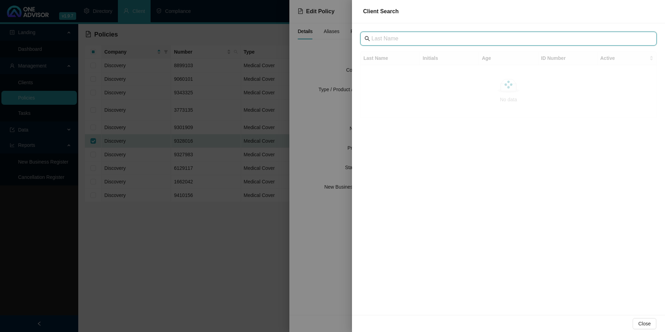
paste input "[GEOGRAPHIC_DATA]"
click at [383, 39] on input "[GEOGRAPHIC_DATA]" at bounding box center [510, 38] width 276 height 8
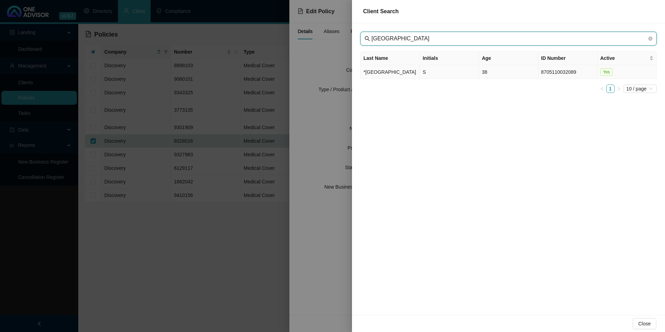
type input "[GEOGRAPHIC_DATA]"
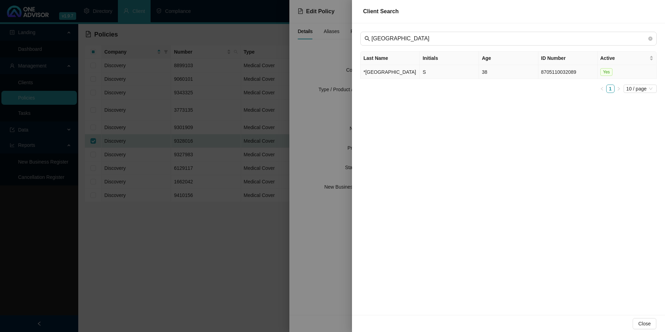
click at [384, 79] on td "*[GEOGRAPHIC_DATA]" at bounding box center [390, 72] width 59 height 14
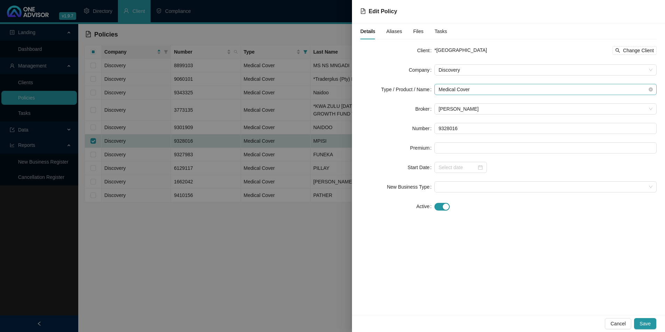
click at [503, 89] on span "Medical Cover" at bounding box center [546, 89] width 214 height 10
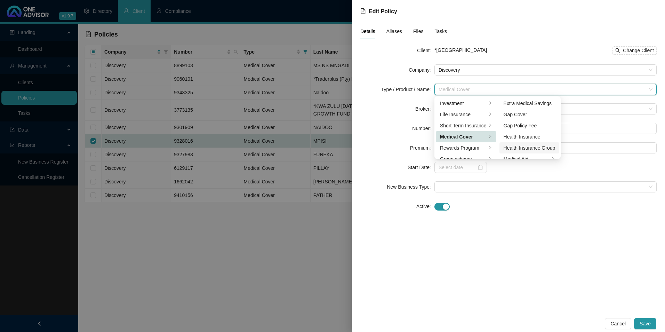
scroll to position [35, 0]
click at [525, 138] on div "Medical Aid Group" at bounding box center [530, 136] width 52 height 8
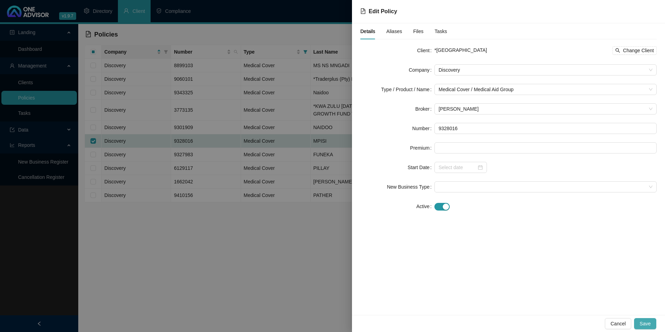
click at [649, 322] on span "Save" at bounding box center [645, 324] width 11 height 8
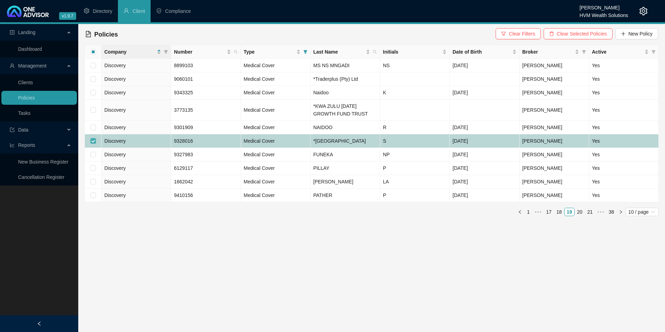
click at [92, 142] on label at bounding box center [93, 141] width 6 height 8
click at [92, 142] on input "checkbox" at bounding box center [93, 141] width 6 height 6
checkbox input "false"
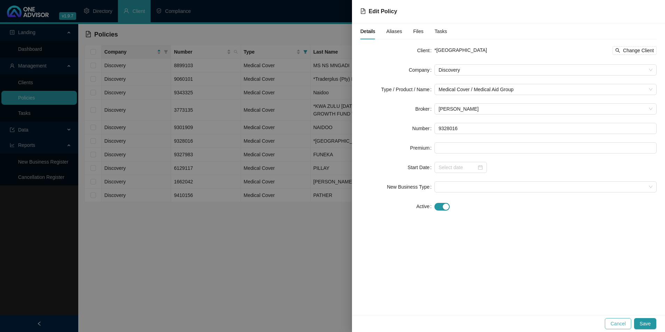
click at [618, 326] on span "Cancel" at bounding box center [618, 324] width 15 height 8
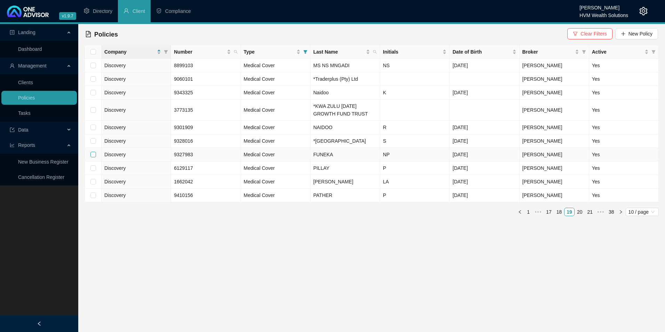
click at [93, 157] on input "checkbox" at bounding box center [93, 155] width 6 height 6
checkbox input "true"
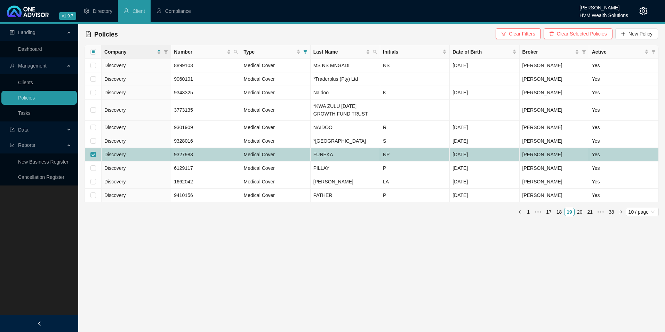
click at [283, 161] on td "Medical Cover" at bounding box center [276, 155] width 70 height 14
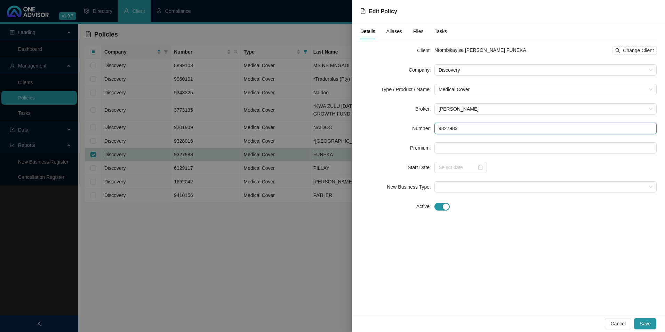
drag, startPoint x: 462, startPoint y: 129, endPoint x: 425, endPoint y: 127, distance: 37.0
click at [425, 127] on div "Number 9327983" at bounding box center [509, 128] width 297 height 11
click at [642, 48] on span "Change Client" at bounding box center [638, 51] width 31 height 8
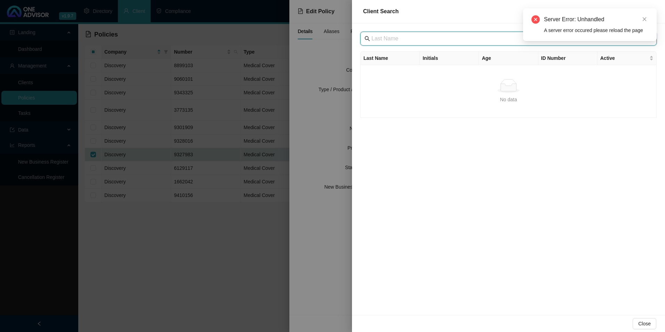
paste input "[GEOGRAPHIC_DATA]"
click at [383, 40] on input "[GEOGRAPHIC_DATA]" at bounding box center [510, 38] width 276 height 8
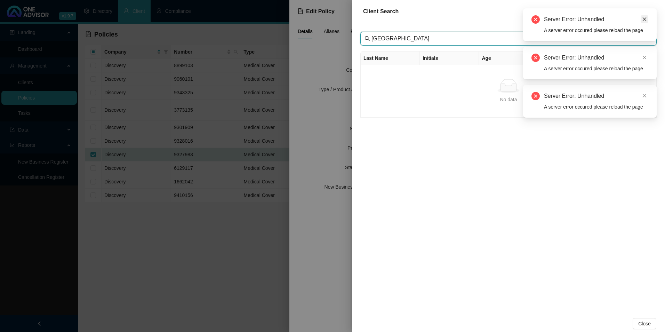
type input "[GEOGRAPHIC_DATA]"
click at [647, 18] on link "Close" at bounding box center [645, 19] width 8 height 8
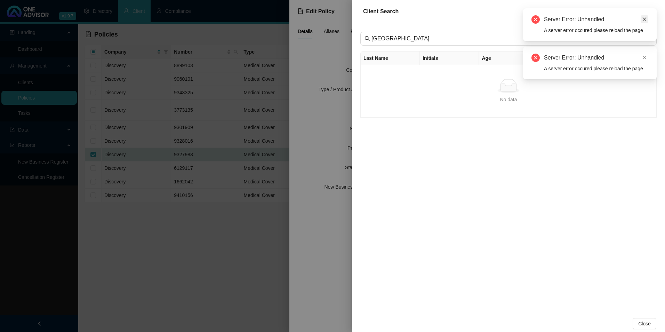
click at [645, 22] on link "Close" at bounding box center [645, 19] width 8 height 8
click at [649, 21] on div "Server Error: Unhandled A server error occured please reload the page" at bounding box center [590, 24] width 134 height 33
drag, startPoint x: 646, startPoint y: 19, endPoint x: 646, endPoint y: 41, distance: 21.2
click at [646, 19] on icon "close" at bounding box center [644, 19] width 5 height 5
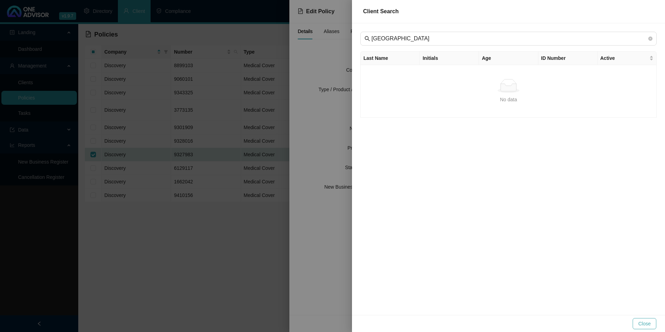
click at [642, 322] on span "Close" at bounding box center [645, 324] width 13 height 8
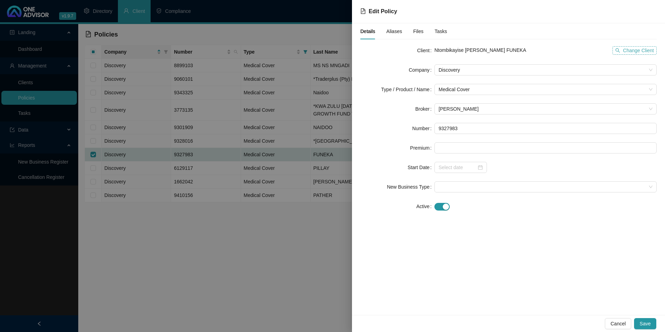
click at [641, 52] on span "Change Client" at bounding box center [638, 51] width 31 height 8
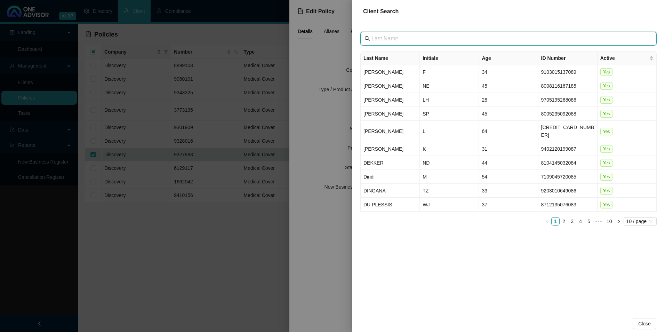
paste input "[GEOGRAPHIC_DATA]"
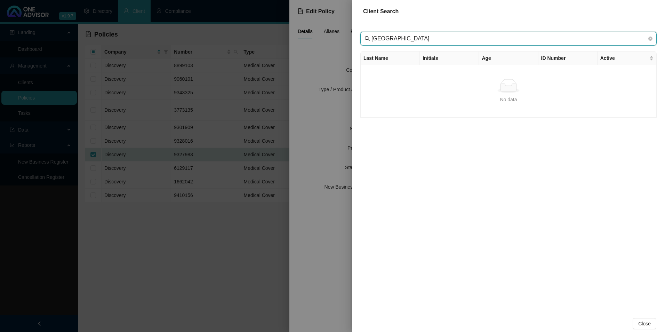
click at [384, 38] on input "[GEOGRAPHIC_DATA]" at bounding box center [510, 38] width 276 height 8
type input "[GEOGRAPHIC_DATA]"
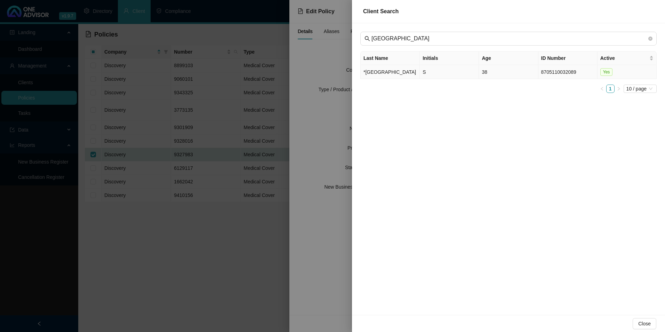
click at [389, 75] on td "*[GEOGRAPHIC_DATA]" at bounding box center [390, 72] width 59 height 14
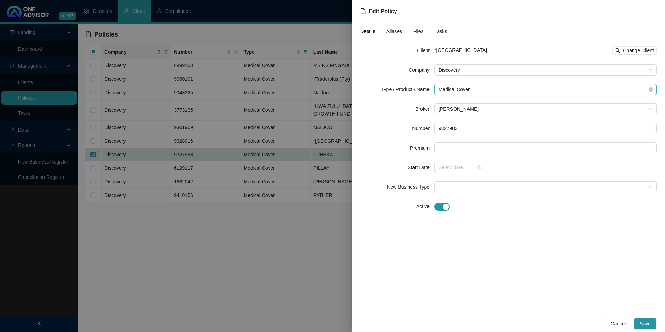
click at [493, 88] on span "Medical Cover" at bounding box center [546, 89] width 214 height 10
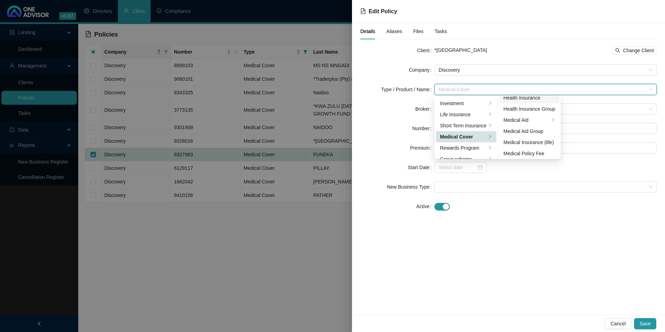
scroll to position [40, 0]
click at [524, 132] on div "Medical Aid Group" at bounding box center [530, 130] width 52 height 8
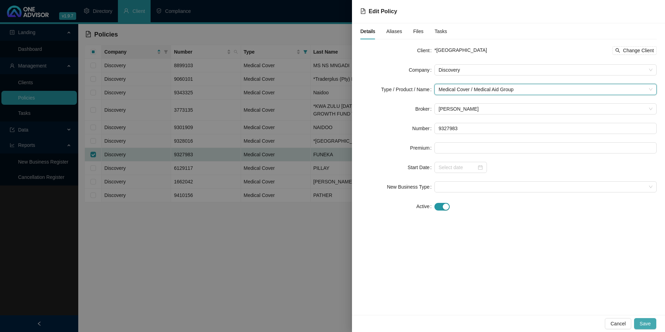
click at [647, 326] on span "Save" at bounding box center [645, 324] width 11 height 8
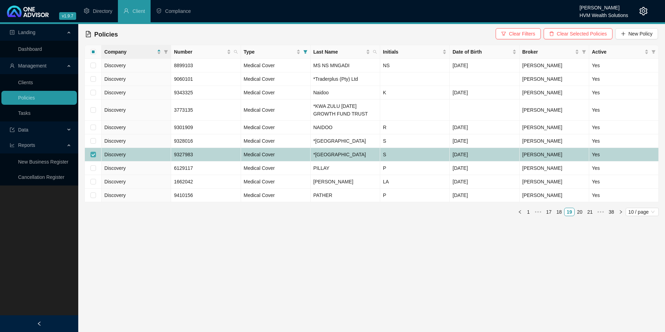
click at [95, 157] on input "checkbox" at bounding box center [93, 155] width 6 height 6
checkbox input "false"
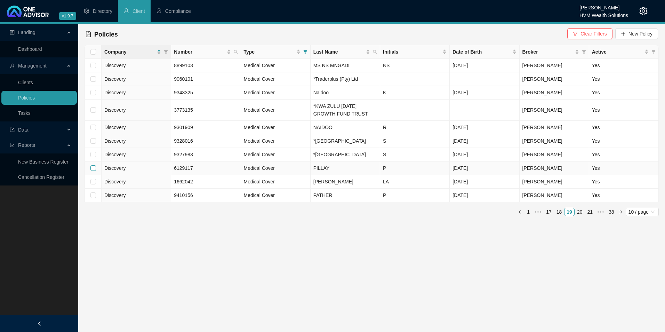
click at [93, 172] on label at bounding box center [93, 168] width 6 height 8
click at [93, 171] on input "checkbox" at bounding box center [93, 168] width 6 height 6
checkbox input "true"
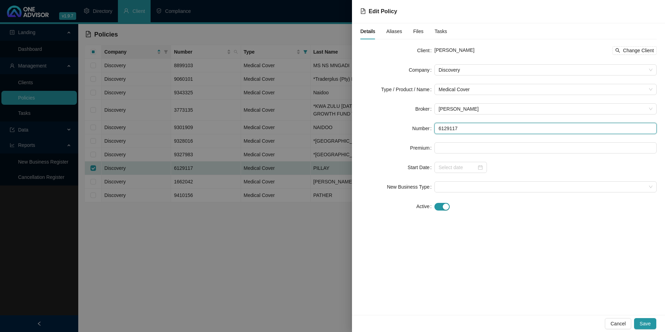
drag, startPoint x: 477, startPoint y: 131, endPoint x: 417, endPoint y: 132, distance: 60.6
click at [417, 132] on div "Number 6129117" at bounding box center [509, 128] width 297 height 11
click at [630, 55] on div "[PERSON_NAME] Change Client" at bounding box center [546, 50] width 222 height 11
click at [633, 52] on span "Change Client" at bounding box center [638, 51] width 31 height 8
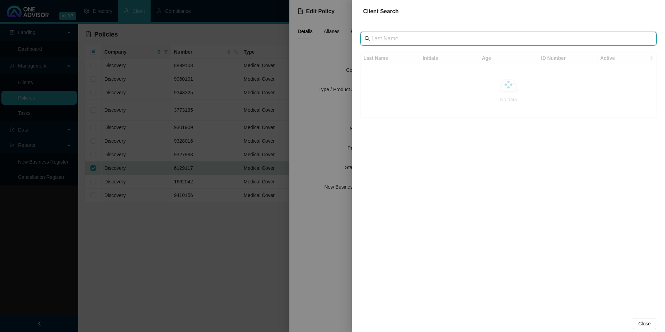
paste input "KZN Growth Fund"
type input "KZN Growth Fund"
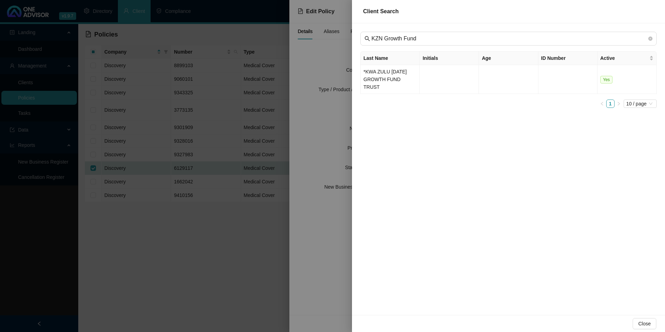
click at [374, 80] on td "*KWA ZULU [DATE] GROWTH FUND TRUST" at bounding box center [390, 79] width 59 height 29
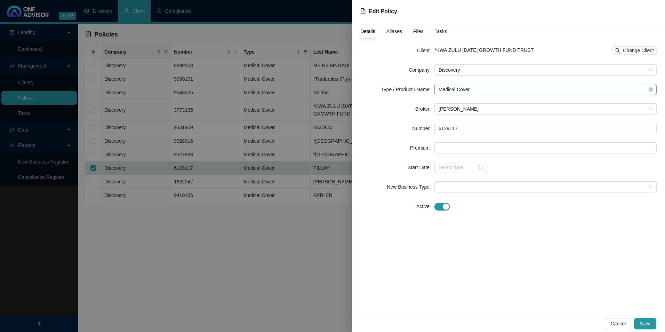
click at [490, 90] on span "Medical Cover" at bounding box center [546, 89] width 214 height 10
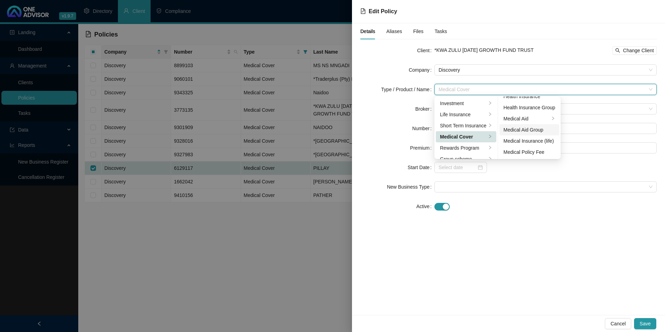
click at [528, 129] on div "Medical Aid Group" at bounding box center [530, 130] width 52 height 8
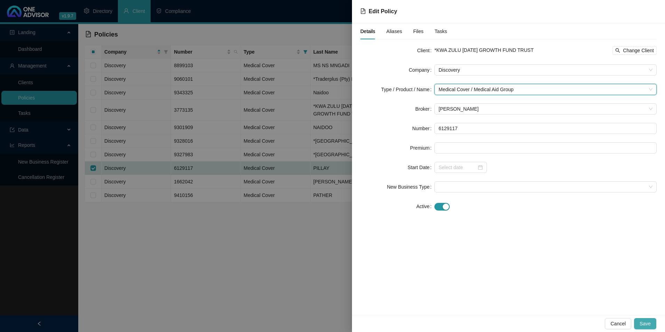
click at [645, 323] on span "Save" at bounding box center [645, 324] width 11 height 8
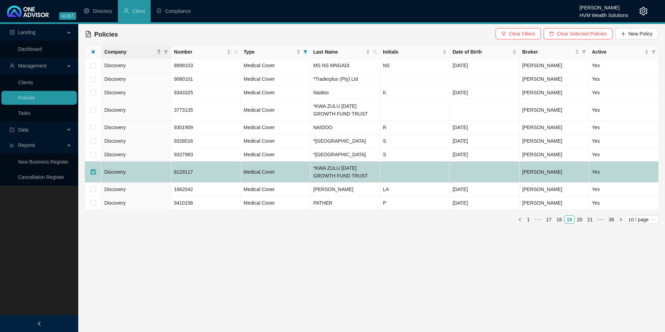
click at [93, 175] on input "checkbox" at bounding box center [93, 172] width 6 height 6
checkbox input "false"
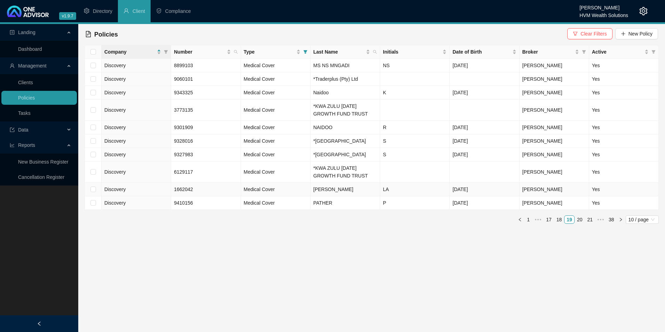
click at [96, 196] on td at bounding box center [93, 190] width 17 height 14
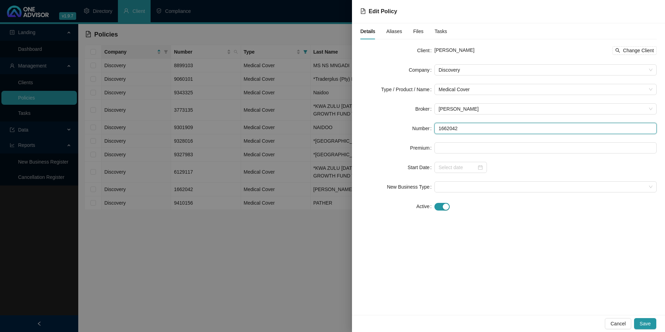
drag, startPoint x: 468, startPoint y: 132, endPoint x: 441, endPoint y: 131, distance: 27.1
click at [423, 129] on div "Number 1662042" at bounding box center [509, 128] width 297 height 11
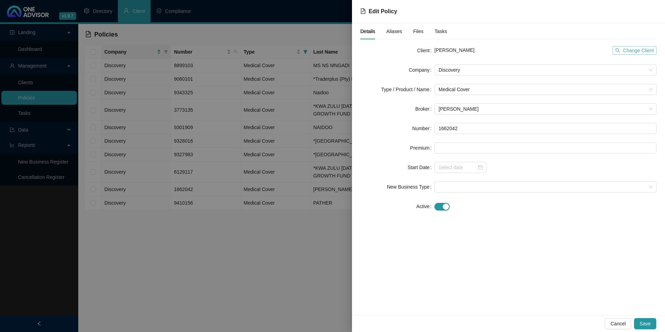
click at [625, 52] on span "Change Client" at bounding box center [638, 51] width 31 height 8
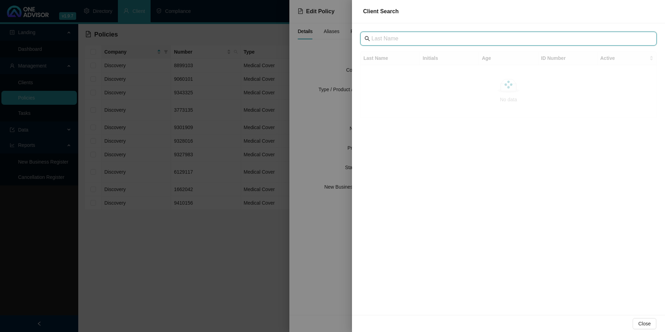
drag, startPoint x: 388, startPoint y: 33, endPoint x: 377, endPoint y: 38, distance: 12.2
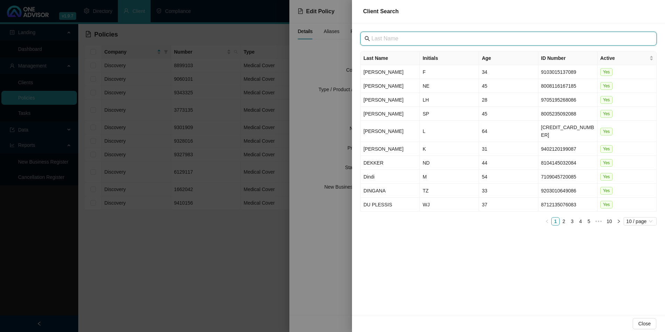
paste input "KZN Growth Fund"
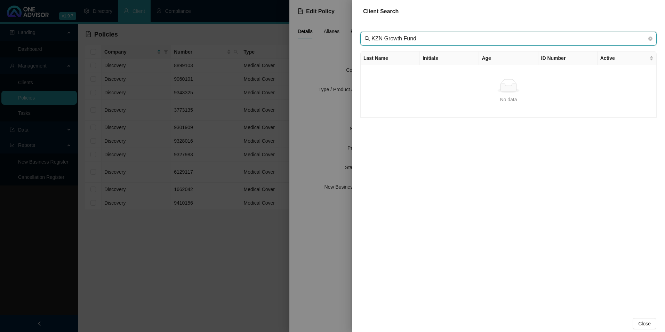
click at [384, 37] on input "KZN Growth Fund" at bounding box center [510, 38] width 276 height 8
type input "KZN Growth Fund"
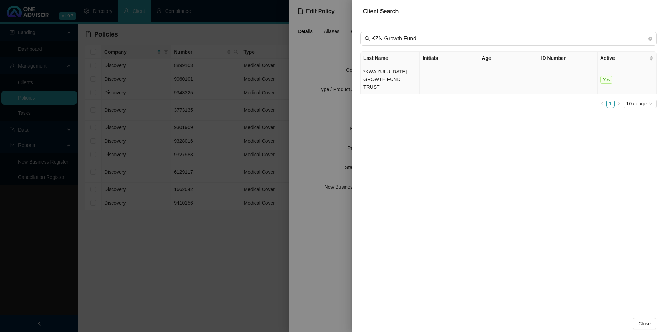
click at [402, 78] on td "*KWA ZULU [DATE] GROWTH FUND TRUST" at bounding box center [390, 79] width 59 height 29
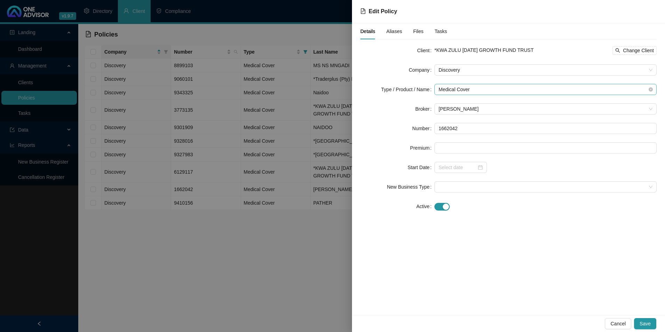
click at [484, 88] on span "Medical Cover" at bounding box center [546, 89] width 214 height 10
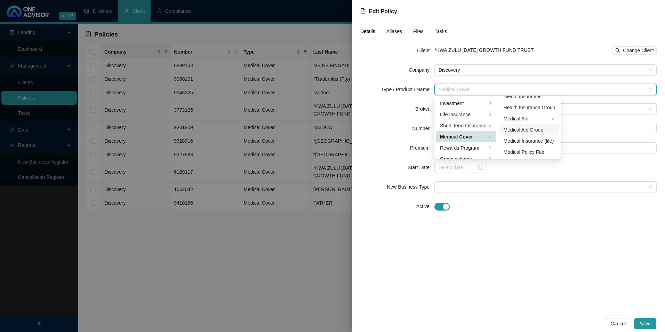
click at [530, 128] on div "Medical Aid Group" at bounding box center [530, 130] width 52 height 8
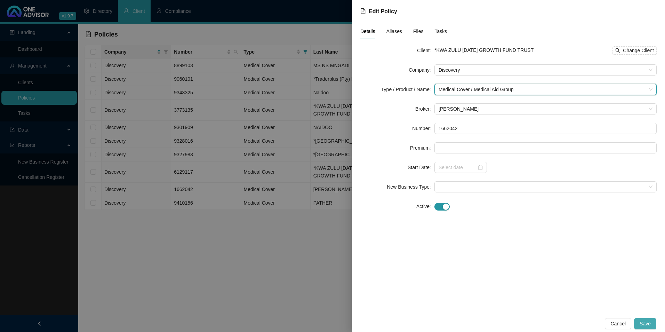
click at [645, 326] on span "Save" at bounding box center [645, 324] width 11 height 8
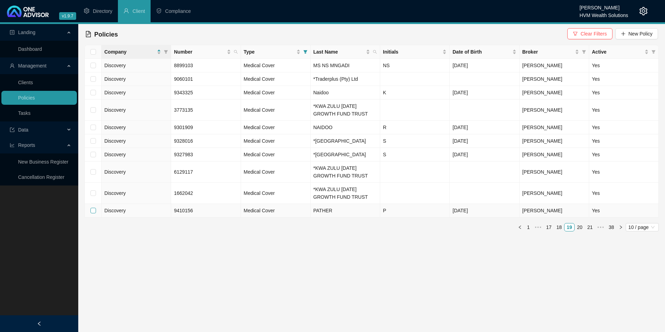
click at [93, 213] on input "checkbox" at bounding box center [93, 211] width 6 height 6
checkbox input "true"
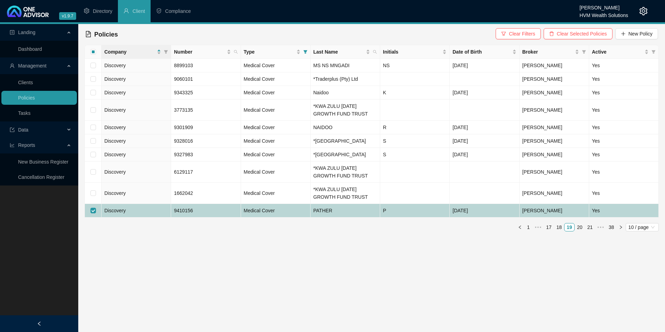
click at [140, 218] on td "Discovery" at bounding box center [137, 211] width 70 height 14
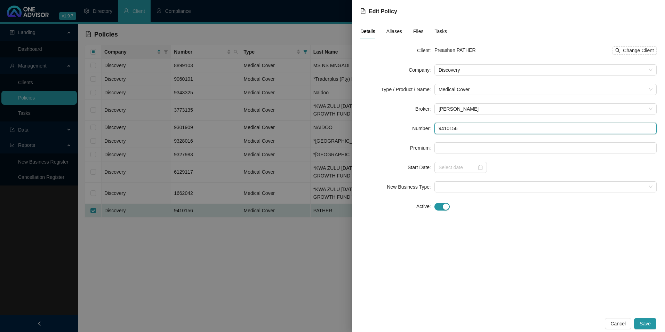
drag, startPoint x: 435, startPoint y: 129, endPoint x: 418, endPoint y: 128, distance: 17.1
click at [418, 128] on div "Number 9410156" at bounding box center [509, 128] width 297 height 11
click at [626, 50] on span "Change Client" at bounding box center [638, 51] width 31 height 8
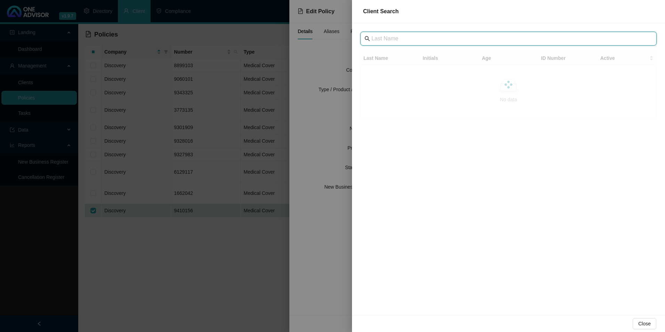
paste input "PROTEA HOTEL UMHLANGA"
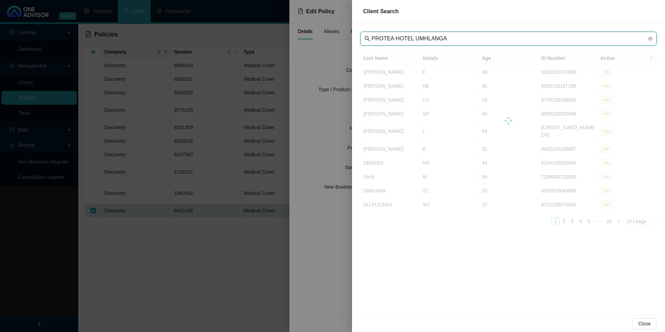
click at [385, 40] on input "PROTEA HOTEL UMHLANGA" at bounding box center [510, 38] width 276 height 8
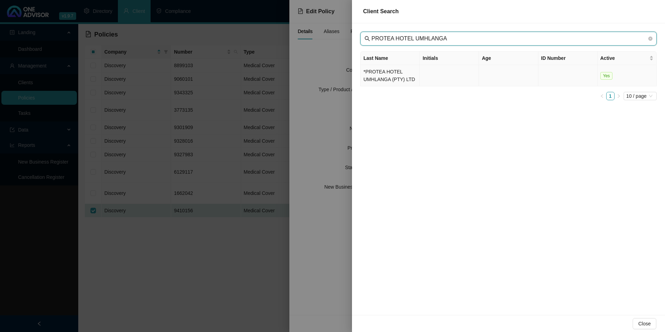
type input "PROTEA HOTEL UMHLANGA"
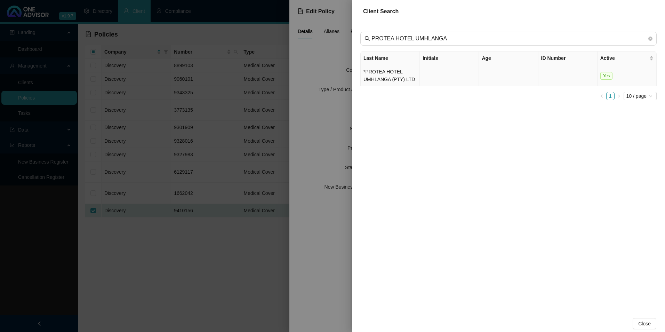
click at [386, 78] on td "*PROTEA HOTEL UMHLANGA (PTY) LTD" at bounding box center [390, 75] width 59 height 21
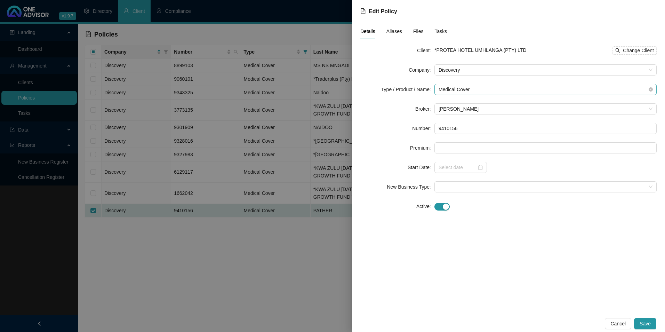
click at [498, 86] on span "Medical Cover" at bounding box center [546, 89] width 214 height 10
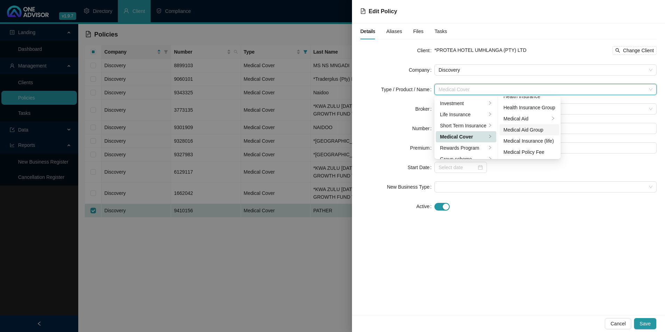
click at [534, 131] on div "Medical Aid Group" at bounding box center [530, 130] width 52 height 8
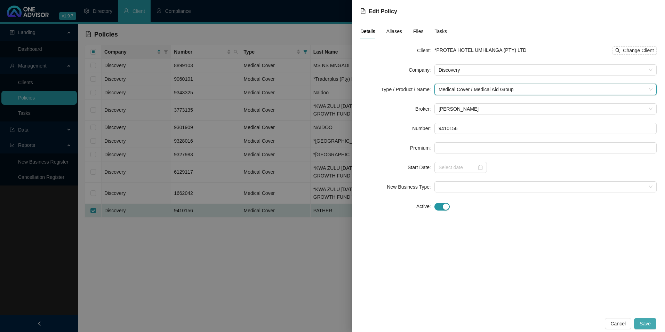
click at [652, 321] on button "Save" at bounding box center [645, 323] width 22 height 11
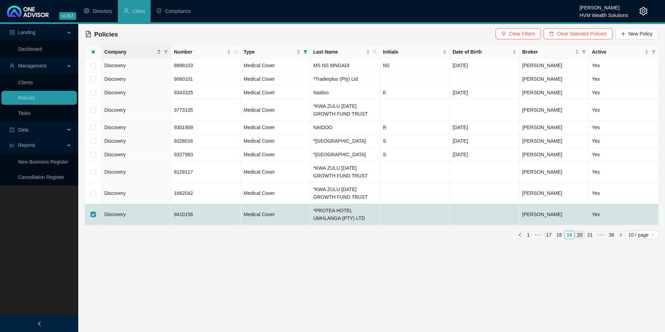
click at [583, 239] on link "20" at bounding box center [580, 235] width 10 height 8
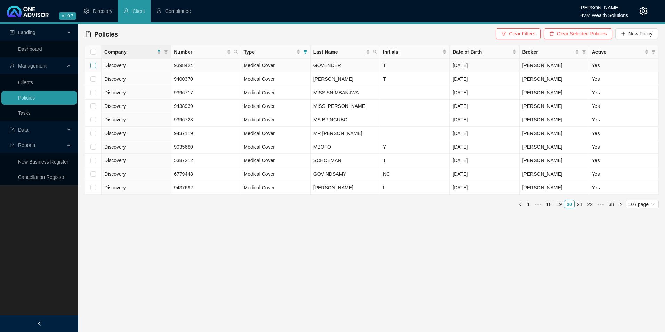
click at [95, 64] on input "checkbox" at bounding box center [93, 66] width 6 height 6
checkbox input "true"
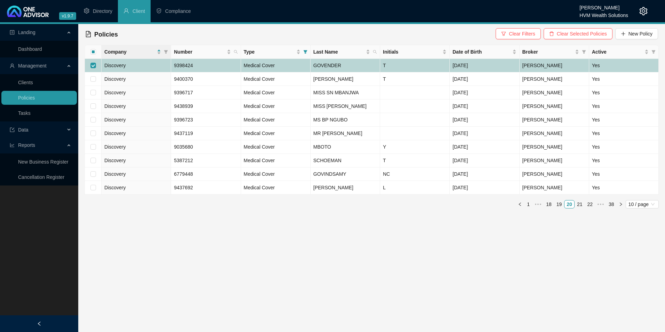
click at [158, 65] on td "Discovery" at bounding box center [137, 66] width 70 height 14
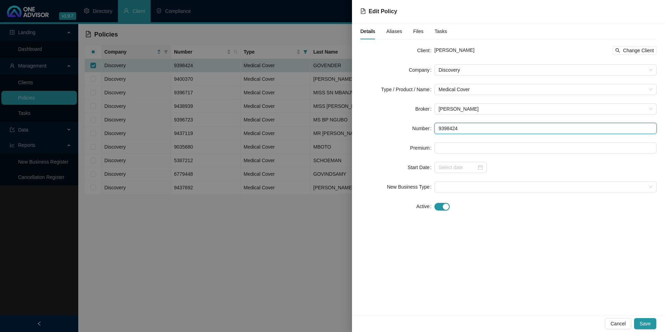
drag, startPoint x: 490, startPoint y: 127, endPoint x: 430, endPoint y: 125, distance: 60.6
click at [430, 125] on div "Number 9398424" at bounding box center [509, 128] width 297 height 11
click at [634, 49] on span "Change Client" at bounding box center [638, 51] width 31 height 8
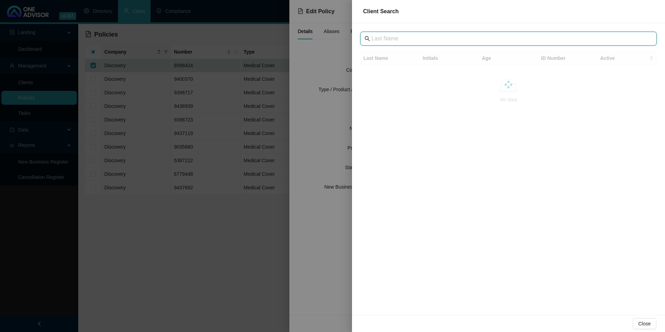
click at [391, 39] on input "text" at bounding box center [510, 38] width 276 height 8
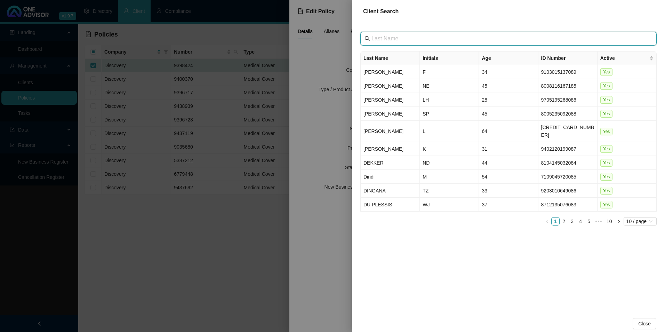
paste input "COMIT TECHNOLOGIES (PTY) LTD"
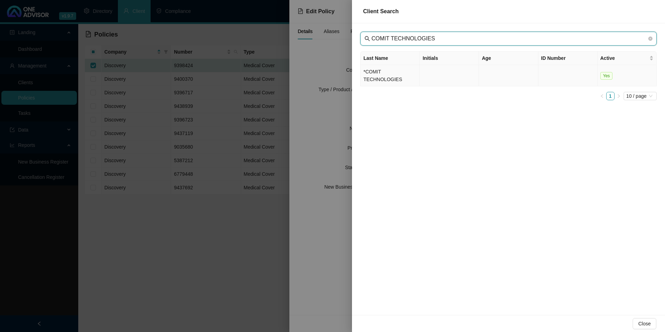
type input "COMIT TECHNOLOGIES"
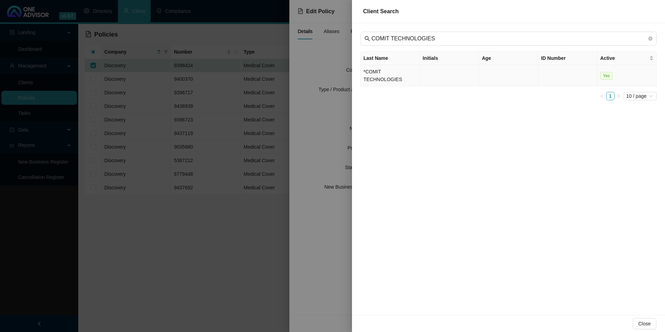
click at [392, 72] on td "*COMIT TECHNOLOGIES" at bounding box center [390, 75] width 59 height 21
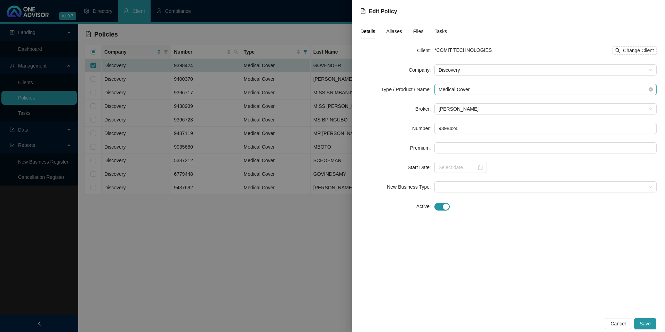
click at [507, 90] on span "Medical Cover" at bounding box center [546, 89] width 214 height 10
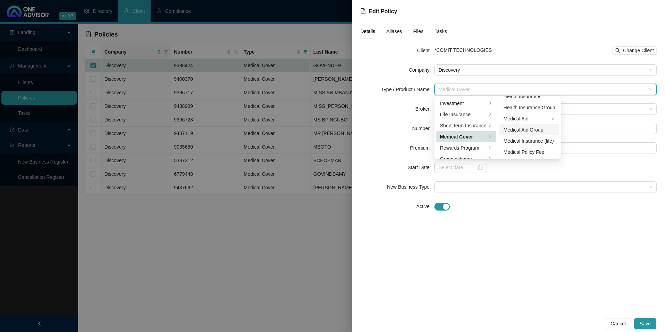
click at [530, 128] on div "Medical Aid Group" at bounding box center [530, 130] width 52 height 8
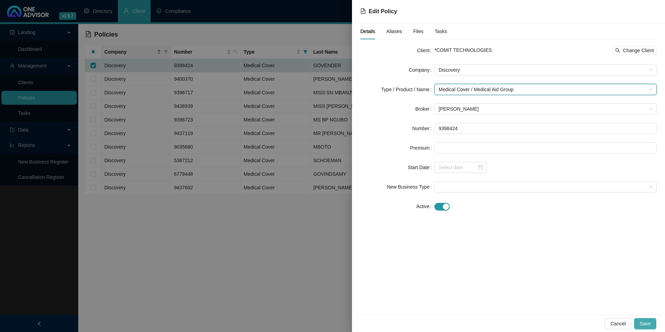
click at [652, 324] on button "Save" at bounding box center [645, 323] width 22 height 11
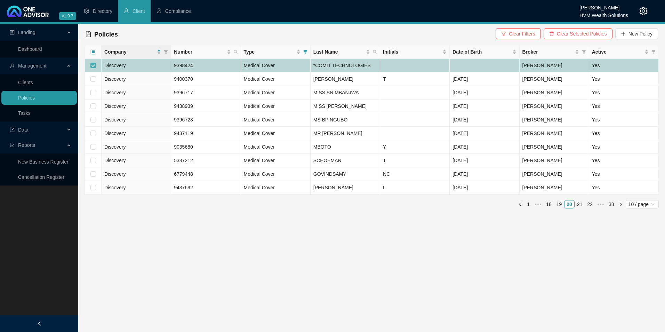
click at [94, 63] on input "checkbox" at bounding box center [93, 66] width 6 height 6
checkbox input "false"
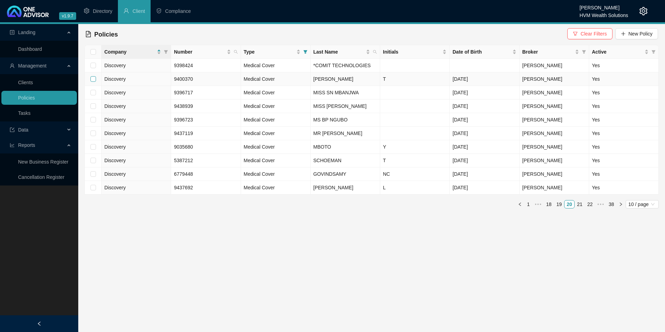
click at [94, 78] on input "checkbox" at bounding box center [93, 79] width 6 height 6
checkbox input "true"
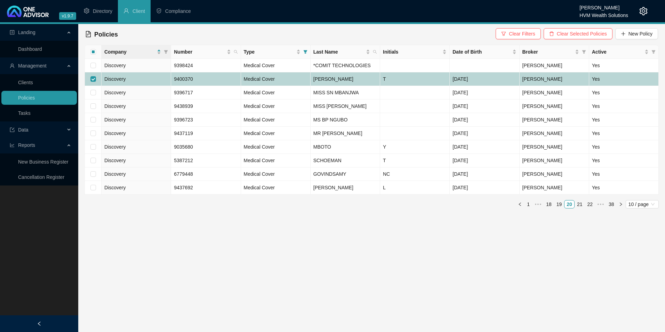
click at [145, 79] on td "Discovery" at bounding box center [137, 79] width 70 height 14
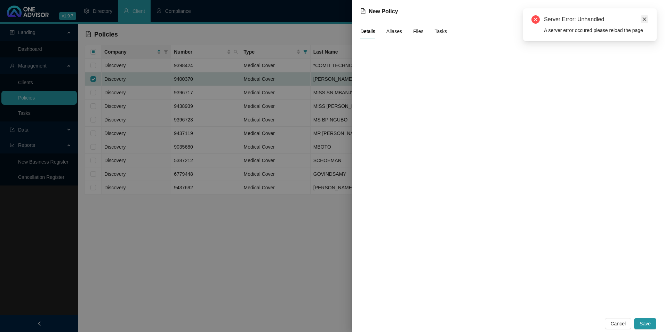
click at [647, 20] on link "Close" at bounding box center [645, 19] width 8 height 8
click at [615, 323] on span "Cancel" at bounding box center [618, 324] width 15 height 8
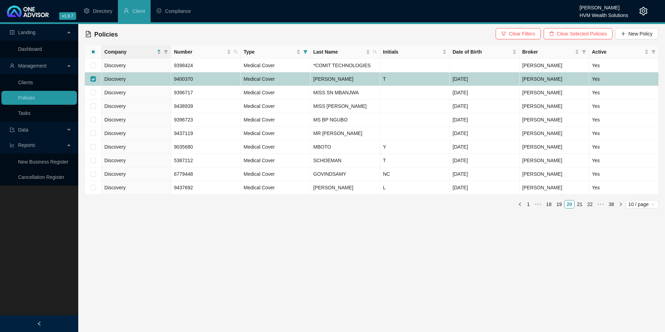
click at [138, 81] on td "Discovery" at bounding box center [137, 79] width 70 height 14
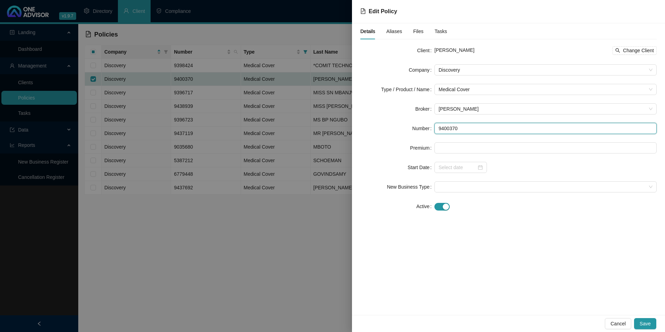
drag, startPoint x: 469, startPoint y: 127, endPoint x: 438, endPoint y: 129, distance: 31.4
click at [438, 129] on input "9400370" at bounding box center [546, 128] width 222 height 11
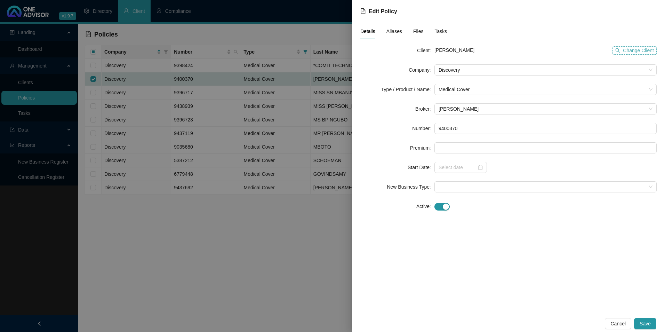
click at [645, 51] on span "Change Client" at bounding box center [638, 51] width 31 height 8
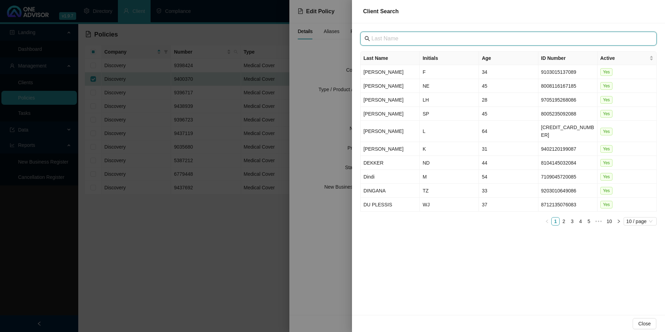
paste input "COMIT TECHNOLOGIES (PTY) LTD"
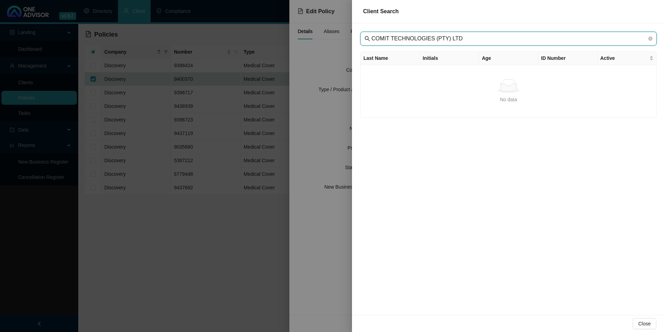
drag, startPoint x: 465, startPoint y: 41, endPoint x: 430, endPoint y: 38, distance: 34.9
click at [430, 38] on input "COMIT TECHNOLOGIES (PTY) LTD" at bounding box center [510, 38] width 276 height 8
type input "COMIT TECHNOLOGIES"
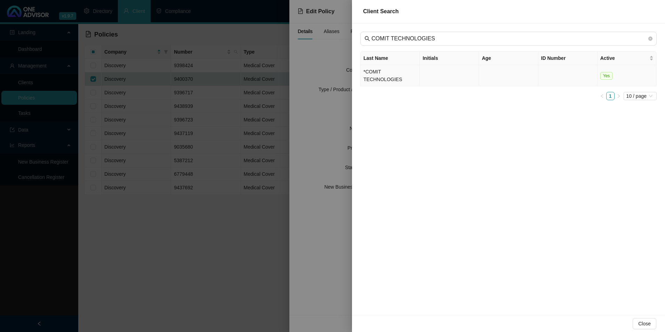
click at [393, 74] on td "*COMIT TECHNOLOGIES" at bounding box center [390, 75] width 59 height 21
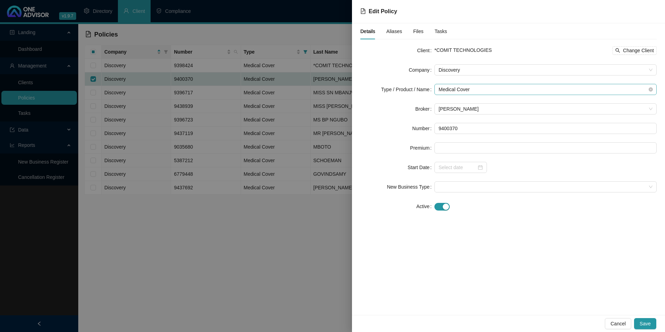
click at [503, 89] on span "Medical Cover" at bounding box center [546, 89] width 214 height 10
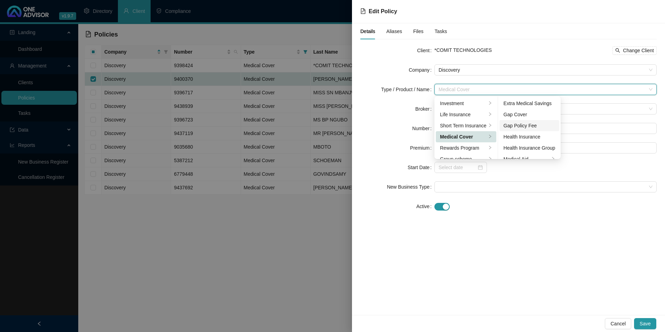
click at [529, 128] on div "Gap Policy Fee" at bounding box center [530, 126] width 52 height 8
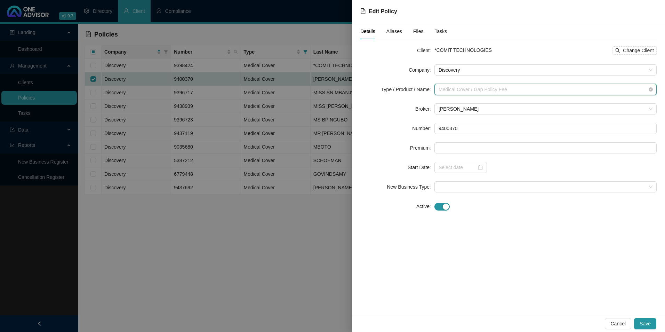
click at [534, 89] on span "Medical Cover / Gap Policy Fee" at bounding box center [546, 89] width 214 height 10
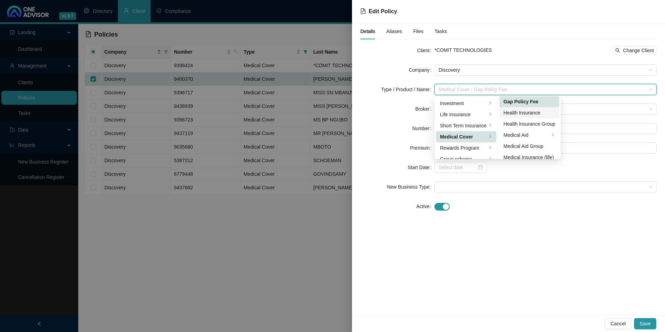
scroll to position [35, 0]
click at [531, 137] on div "Medical Aid Group" at bounding box center [530, 136] width 52 height 8
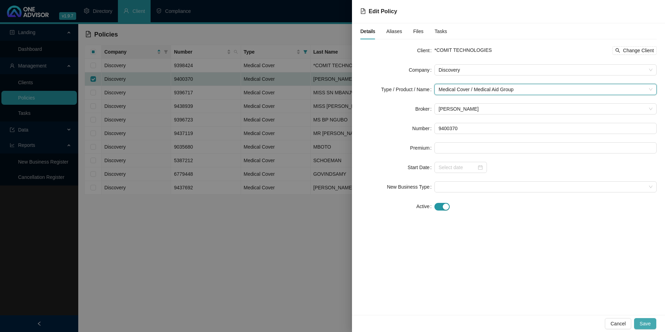
click at [652, 324] on button "Save" at bounding box center [645, 323] width 22 height 11
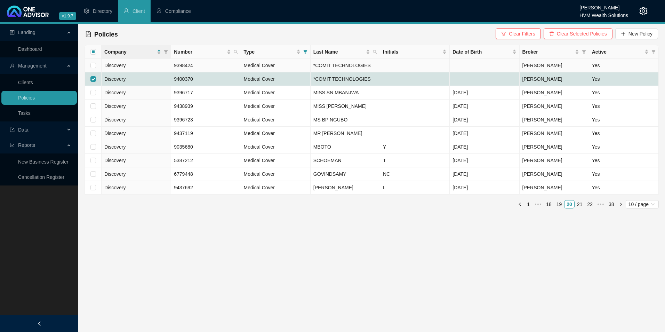
click at [135, 69] on td "Discovery" at bounding box center [137, 66] width 70 height 14
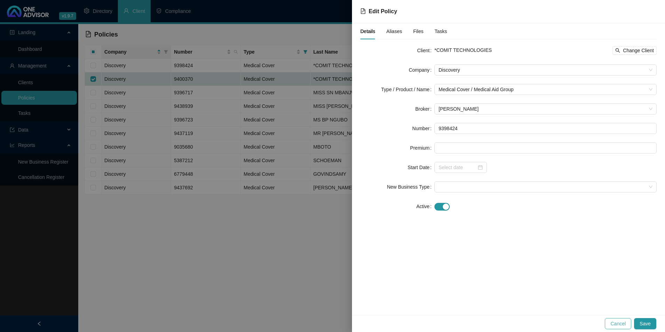
click at [619, 323] on span "Cancel" at bounding box center [618, 324] width 15 height 8
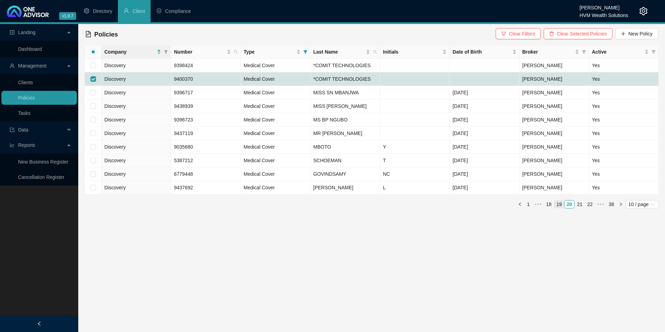
click at [560, 205] on link "19" at bounding box center [560, 204] width 10 height 8
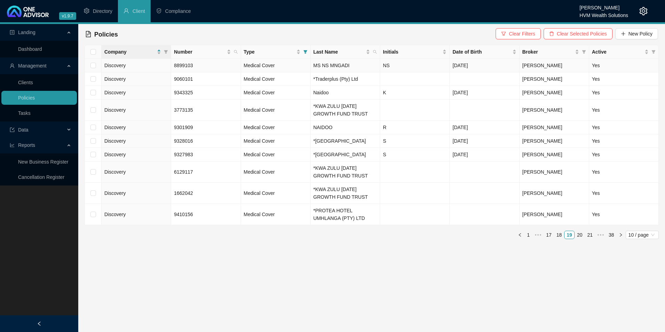
click at [137, 68] on td "Discovery" at bounding box center [137, 66] width 70 height 14
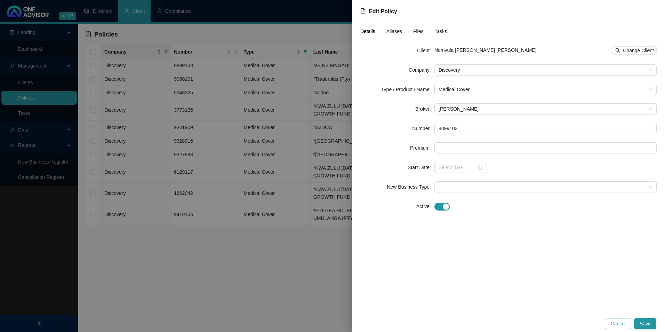
click at [614, 323] on span "Cancel" at bounding box center [618, 324] width 15 height 8
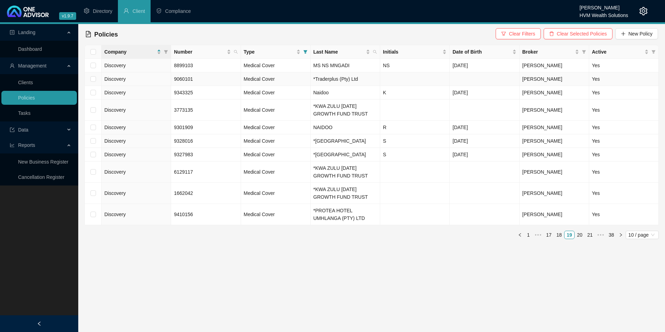
click at [127, 81] on td "Discovery" at bounding box center [137, 79] width 70 height 14
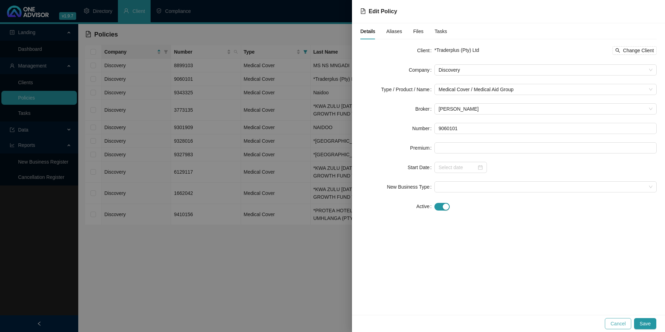
click at [623, 325] on span "Cancel" at bounding box center [618, 324] width 15 height 8
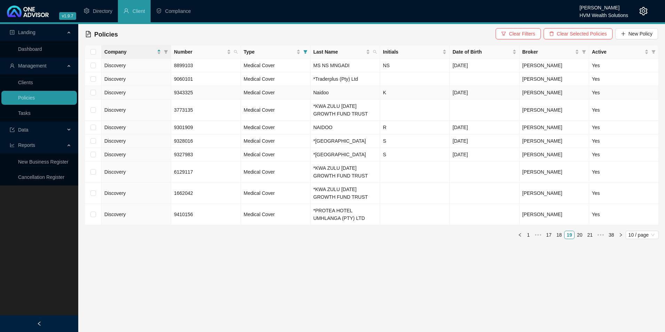
click at [148, 90] on td "Discovery" at bounding box center [137, 93] width 70 height 14
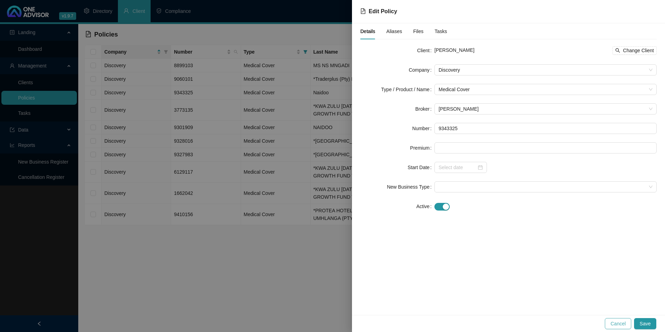
click at [621, 325] on span "Cancel" at bounding box center [618, 324] width 15 height 8
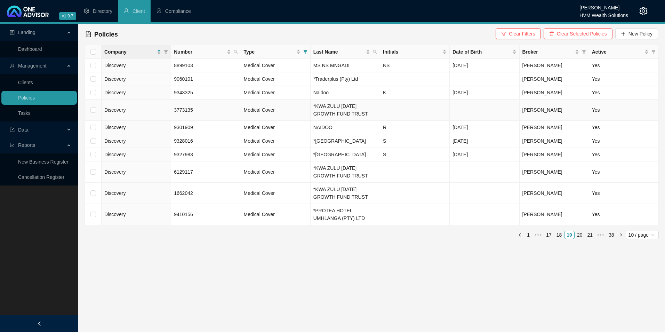
click at [143, 113] on td "Discovery" at bounding box center [137, 110] width 70 height 21
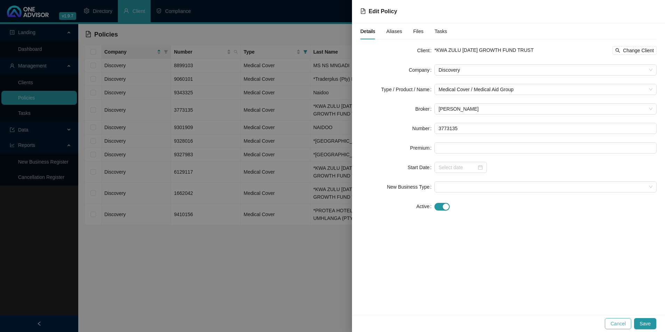
click at [622, 325] on span "Cancel" at bounding box center [618, 324] width 15 height 8
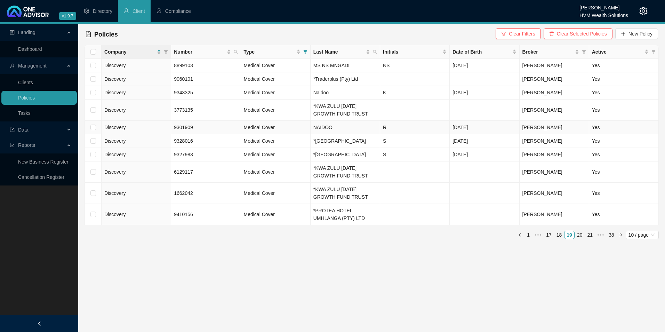
click at [134, 127] on td "Discovery" at bounding box center [137, 128] width 70 height 14
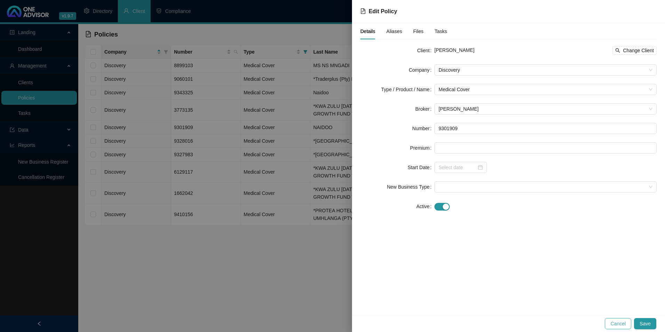
click at [613, 324] on span "Cancel" at bounding box center [618, 324] width 15 height 8
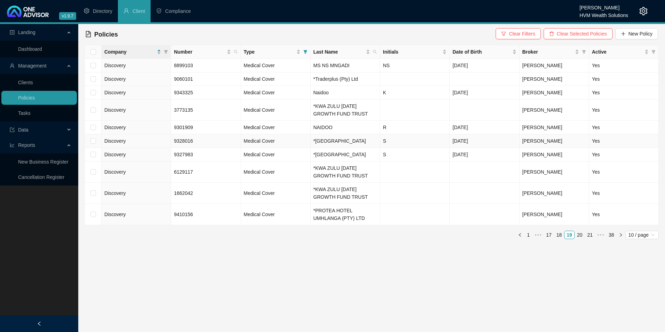
click at [150, 147] on td "Discovery" at bounding box center [137, 141] width 70 height 14
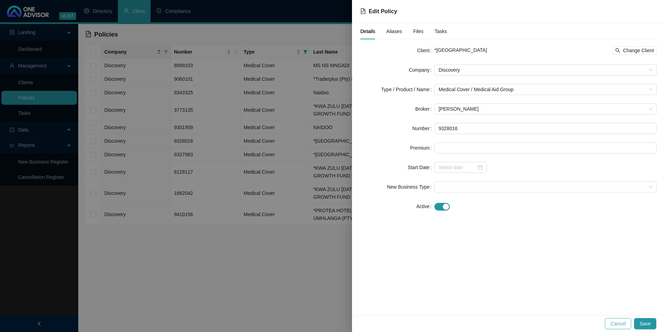
click at [623, 324] on span "Cancel" at bounding box center [618, 324] width 15 height 8
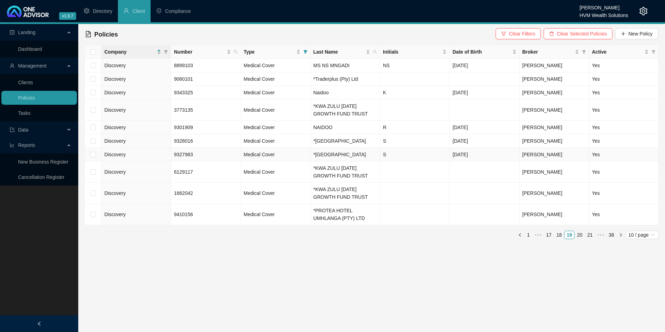
click at [137, 161] on td "Discovery" at bounding box center [137, 155] width 70 height 14
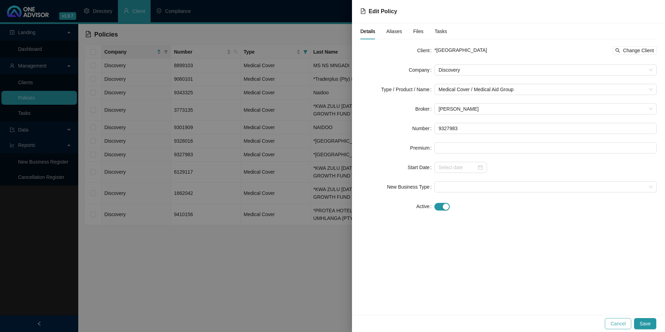
click at [626, 324] on span "Cancel" at bounding box center [618, 324] width 15 height 8
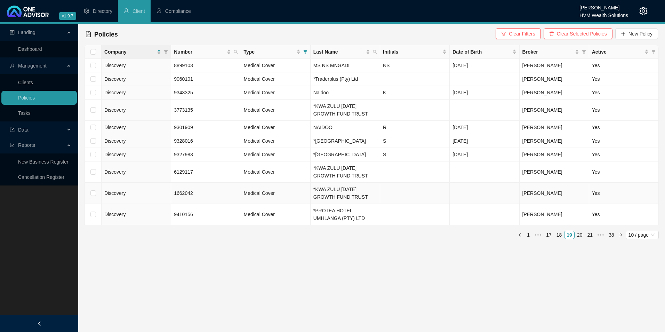
click at [139, 199] on td "Discovery" at bounding box center [137, 193] width 70 height 21
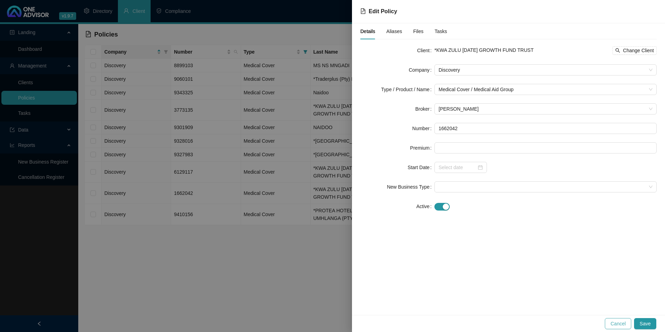
click at [628, 324] on button "Cancel" at bounding box center [618, 323] width 26 height 11
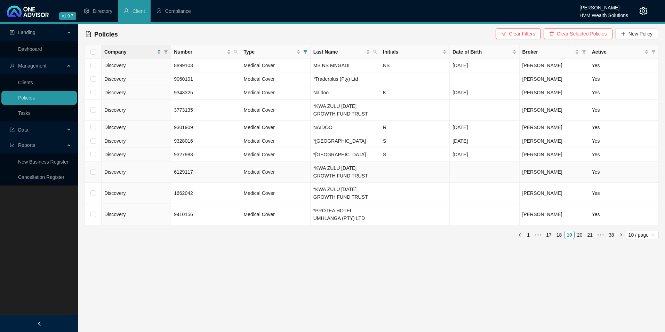
click at [131, 183] on td "Discovery" at bounding box center [137, 171] width 70 height 21
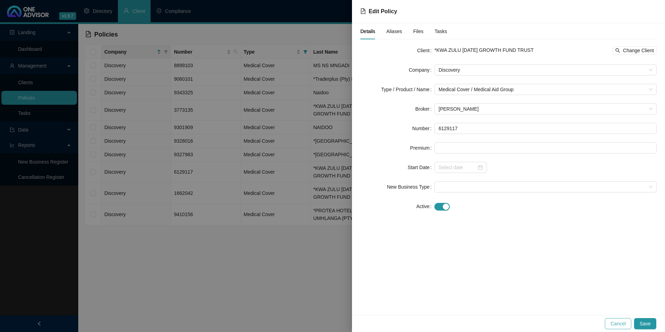
click at [620, 323] on span "Cancel" at bounding box center [618, 324] width 15 height 8
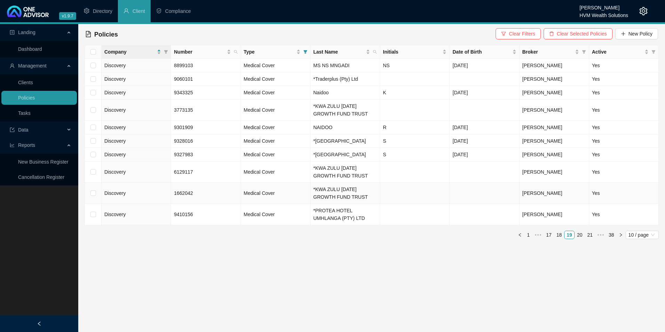
click at [127, 204] on td "Discovery" at bounding box center [137, 193] width 70 height 21
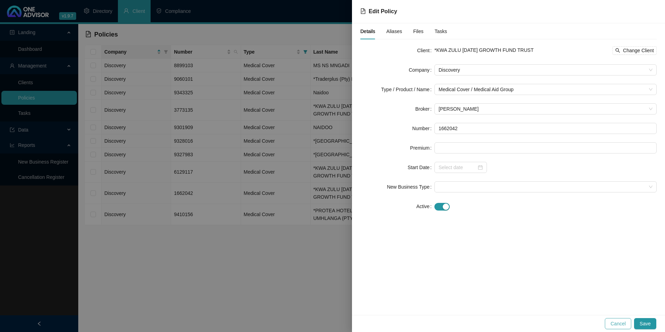
click at [617, 326] on span "Cancel" at bounding box center [618, 324] width 15 height 8
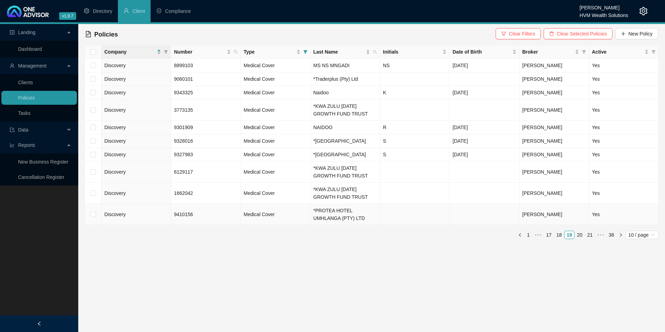
click at [127, 225] on td "Discovery" at bounding box center [137, 214] width 70 height 21
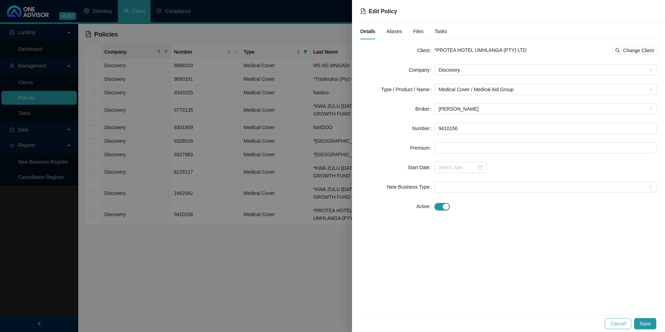
click at [615, 325] on span "Cancel" at bounding box center [618, 324] width 15 height 8
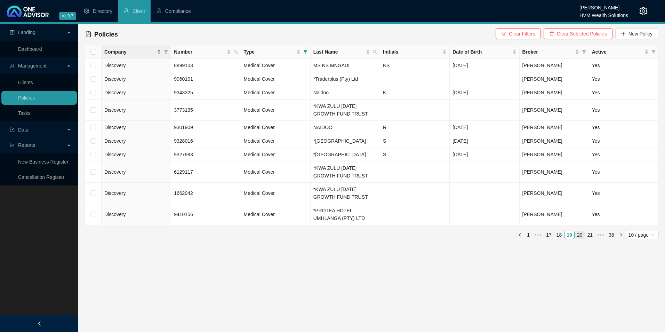
click at [581, 239] on link "20" at bounding box center [580, 235] width 10 height 8
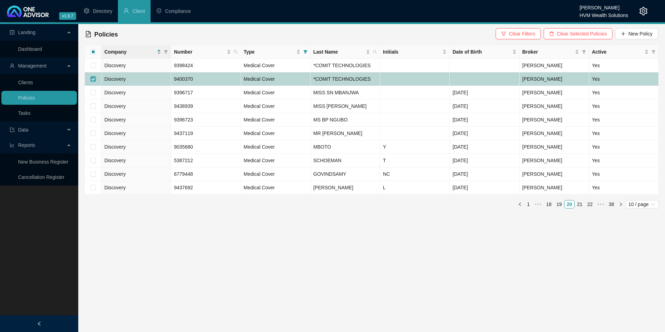
click at [92, 79] on input "checkbox" at bounding box center [93, 79] width 6 height 6
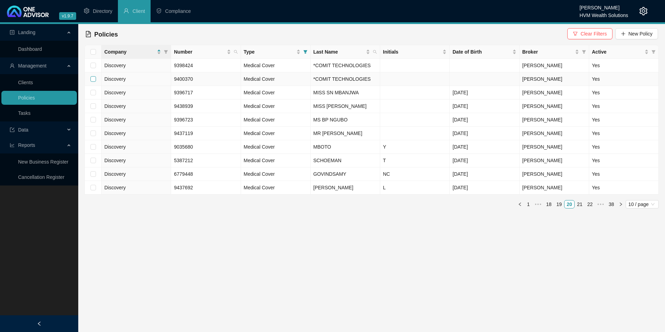
click at [94, 77] on input "checkbox" at bounding box center [93, 79] width 6 height 6
checkbox input "true"
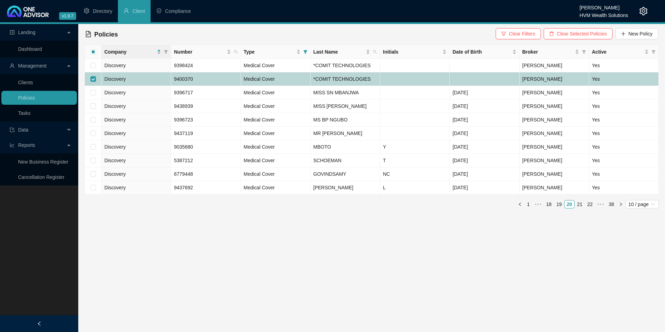
click at [121, 81] on span "Discovery" at bounding box center [114, 79] width 21 height 6
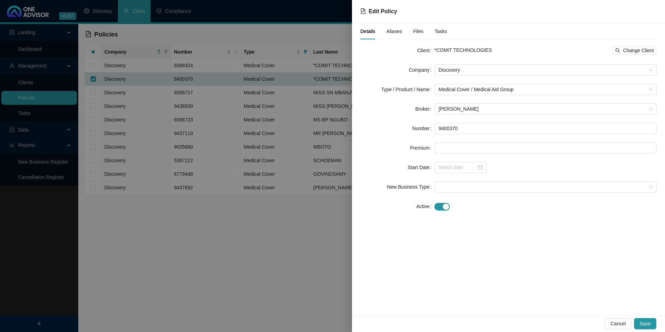
click at [623, 324] on span "Cancel" at bounding box center [618, 324] width 15 height 8
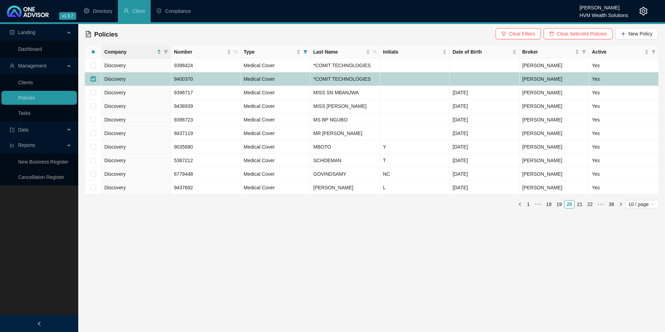
click at [93, 76] on label at bounding box center [93, 79] width 6 height 8
click at [93, 76] on input "checkbox" at bounding box center [93, 79] width 6 height 6
checkbox input "false"
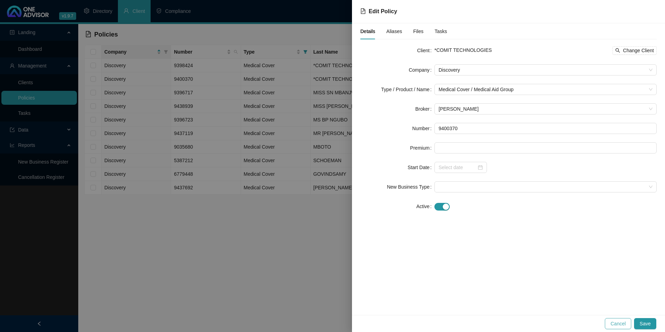
click at [623, 322] on span "Cancel" at bounding box center [618, 324] width 15 height 8
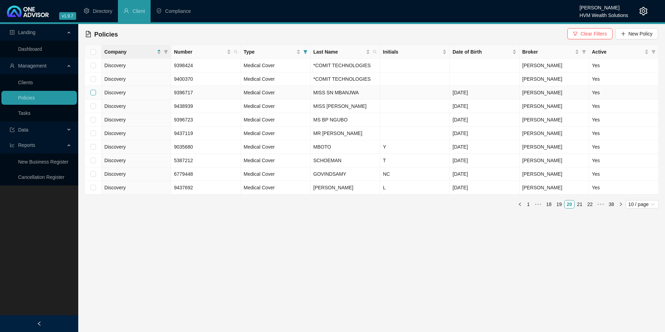
click at [93, 94] on input "checkbox" at bounding box center [93, 93] width 6 height 6
checkbox input "true"
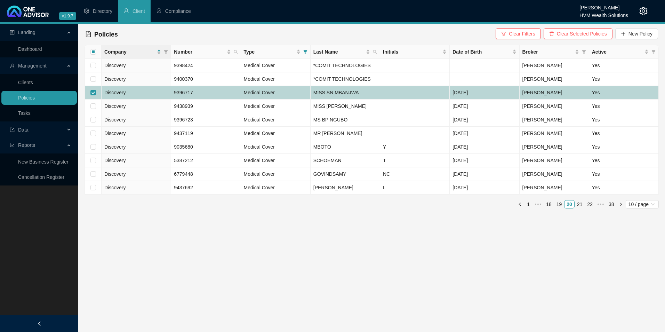
click at [128, 94] on td "Discovery" at bounding box center [137, 93] width 70 height 14
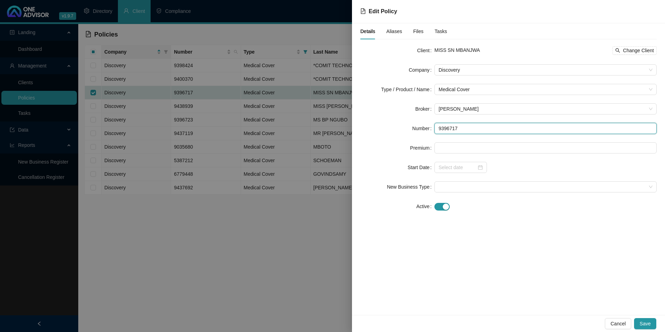
drag, startPoint x: 470, startPoint y: 131, endPoint x: 422, endPoint y: 127, distance: 48.2
click at [422, 127] on div "Number 9396717" at bounding box center [509, 128] width 297 height 11
click at [484, 168] on div at bounding box center [461, 167] width 53 height 11
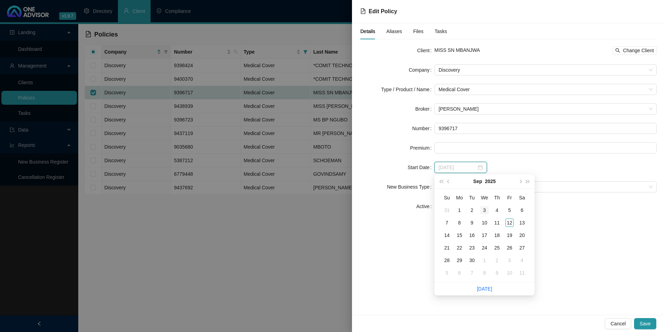
type input "[DATE]"
click at [450, 183] on button "prev-year" at bounding box center [449, 181] width 8 height 14
click at [450, 182] on span "prev-year" at bounding box center [449, 181] width 3 height 3
type input "[DATE]"
click at [496, 222] on div "10" at bounding box center [497, 223] width 8 height 8
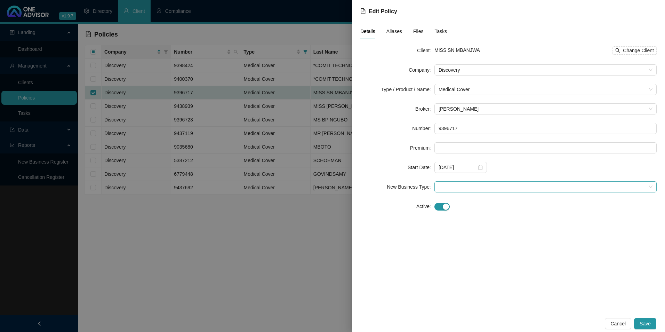
click at [454, 189] on span at bounding box center [546, 187] width 214 height 10
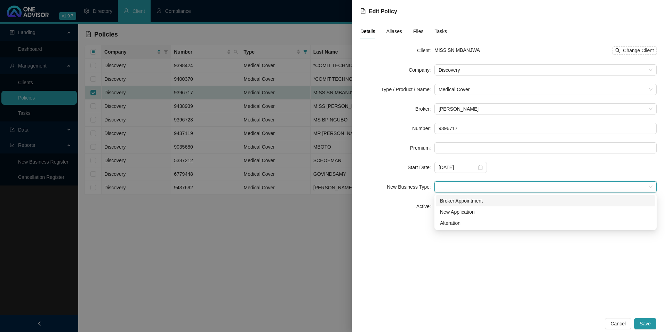
click at [454, 189] on span at bounding box center [546, 187] width 214 height 10
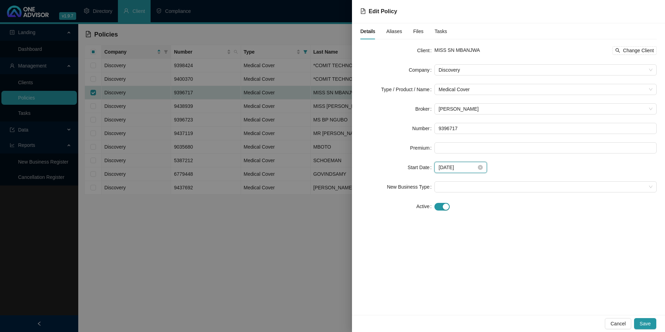
drag, startPoint x: 466, startPoint y: 167, endPoint x: 436, endPoint y: 166, distance: 30.3
click at [436, 166] on div "[DATE]" at bounding box center [461, 167] width 53 height 11
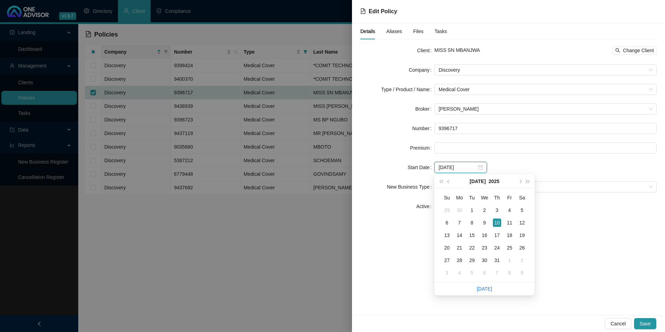
type input "[DATE]"
click at [380, 260] on div "Details Aliases Files Tasks Client MISS SN MBANJWA Change Client Company Discov…" at bounding box center [508, 169] width 313 height 292
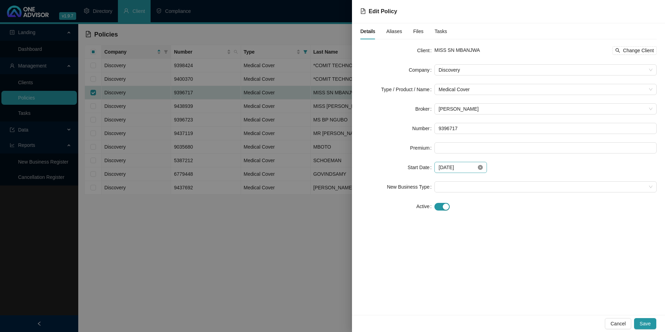
click at [480, 168] on icon "close-circle" at bounding box center [480, 167] width 5 height 5
click at [448, 208] on div "button" at bounding box center [446, 207] width 6 height 6
drag, startPoint x: 451, startPoint y: 221, endPoint x: 451, endPoint y: 228, distance: 7.3
paste input "[DATE]"
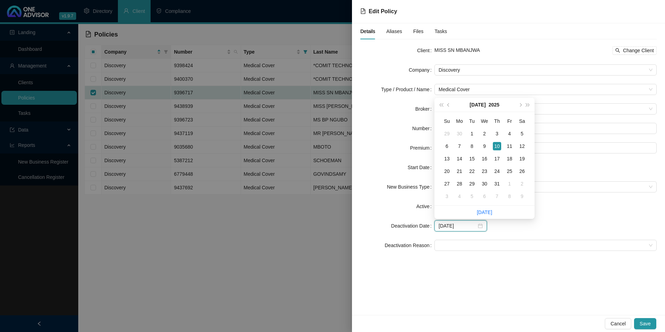
type input "[DATE]"
click at [465, 239] on form "Client MISS SN MBANJWA Change Client Company Discovery Type / Product / Name Me…" at bounding box center [509, 148] width 297 height 206
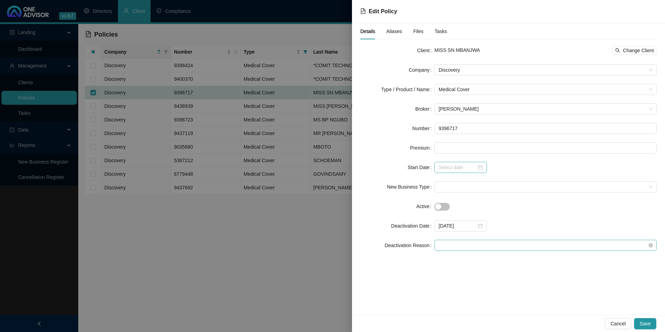
click at [468, 246] on span at bounding box center [546, 245] width 214 height 10
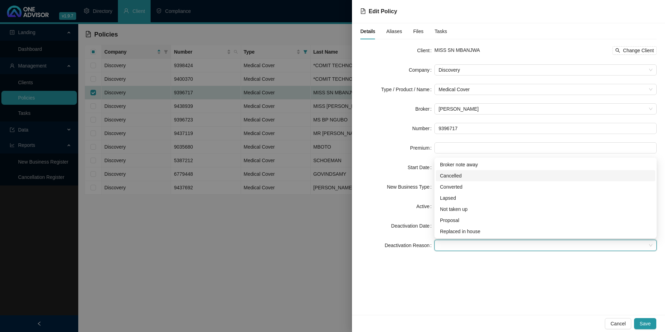
click at [458, 173] on div "Cancelled" at bounding box center [545, 176] width 211 height 8
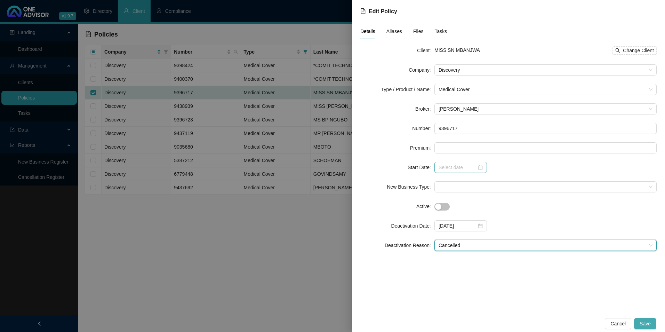
click at [648, 322] on span "Save" at bounding box center [645, 324] width 11 height 8
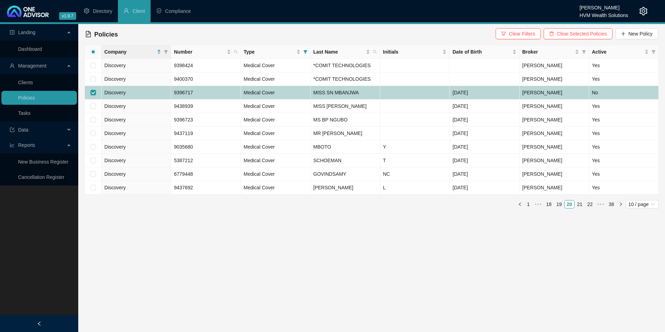
drag, startPoint x: 93, startPoint y: 94, endPoint x: 92, endPoint y: 98, distance: 4.8
click at [93, 94] on input "checkbox" at bounding box center [93, 93] width 6 height 6
checkbox input "false"
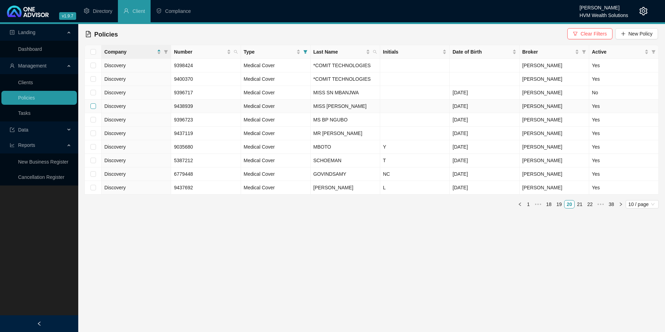
click at [95, 106] on input "checkbox" at bounding box center [93, 106] width 6 height 6
checkbox input "true"
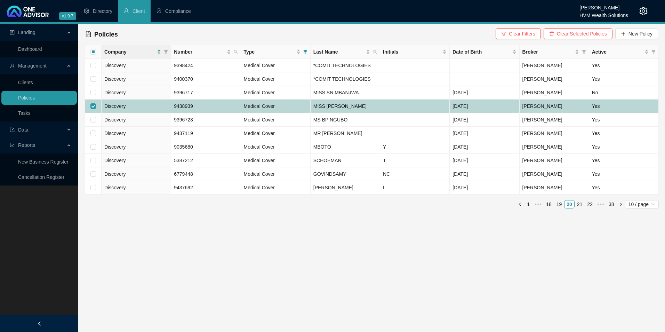
click at [144, 108] on td "Discovery" at bounding box center [137, 107] width 70 height 14
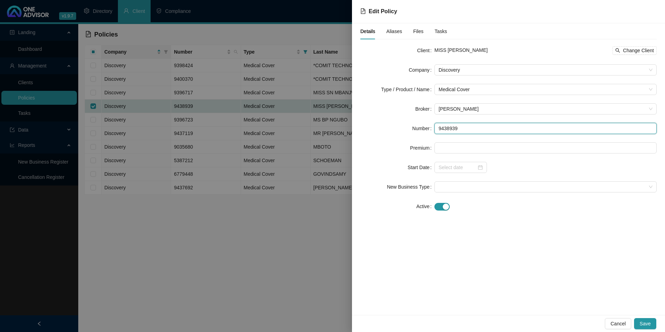
drag, startPoint x: 466, startPoint y: 132, endPoint x: 433, endPoint y: 131, distance: 33.1
click at [433, 131] on div "Number 9438939" at bounding box center [509, 128] width 297 height 11
click at [649, 49] on span "Change Client" at bounding box center [638, 51] width 31 height 8
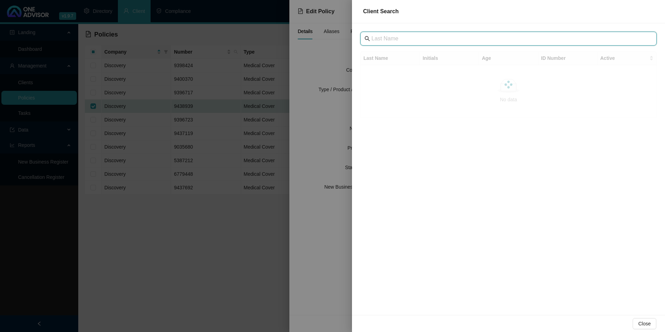
paste input "Rock Solid Industries RSI"
click at [444, 37] on input "Rock Solid Industries RSI" at bounding box center [510, 38] width 276 height 8
type input "Rock Solid Industries"
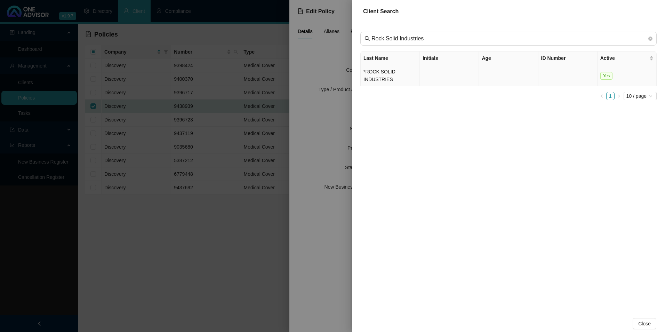
click at [387, 78] on td "*ROCK SOLID INDUSTRIES" at bounding box center [390, 75] width 59 height 21
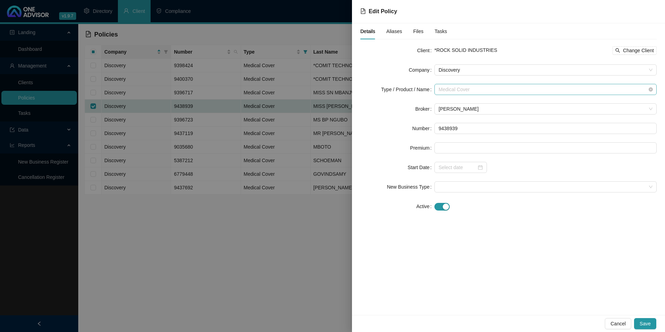
click at [526, 87] on span "Medical Cover" at bounding box center [546, 89] width 214 height 10
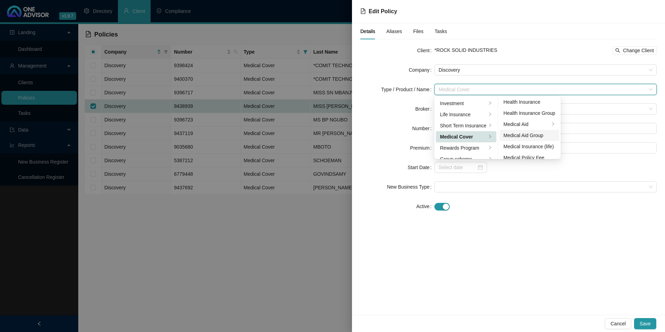
click at [524, 134] on div "Medical Aid Group" at bounding box center [530, 136] width 52 height 8
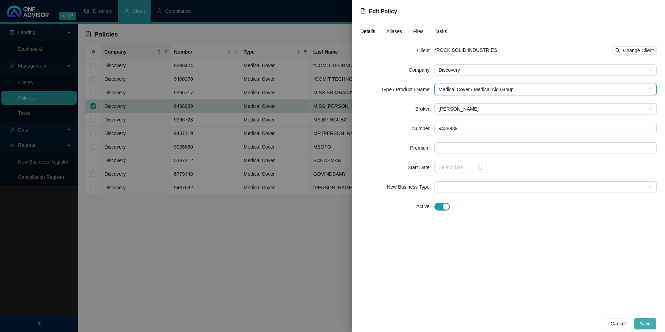
click at [647, 325] on span "Save" at bounding box center [645, 324] width 11 height 8
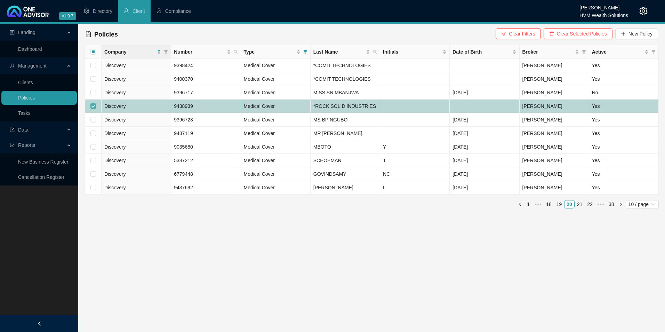
click at [93, 108] on input "checkbox" at bounding box center [93, 106] width 6 height 6
checkbox input "false"
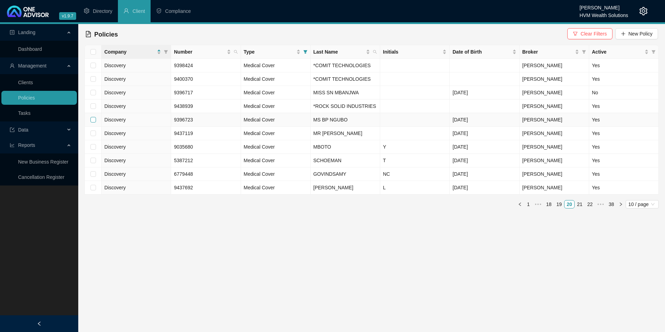
click at [94, 119] on input "checkbox" at bounding box center [93, 120] width 6 height 6
checkbox input "true"
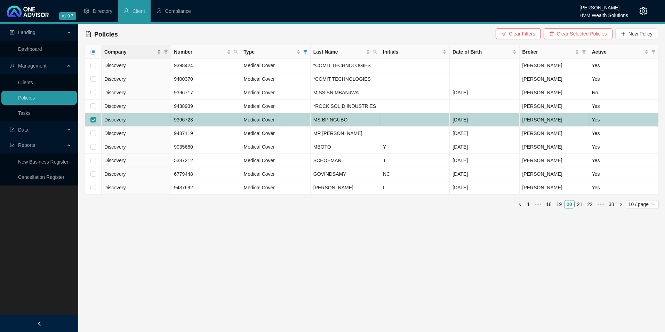
click at [215, 118] on td "9396723" at bounding box center [206, 120] width 70 height 14
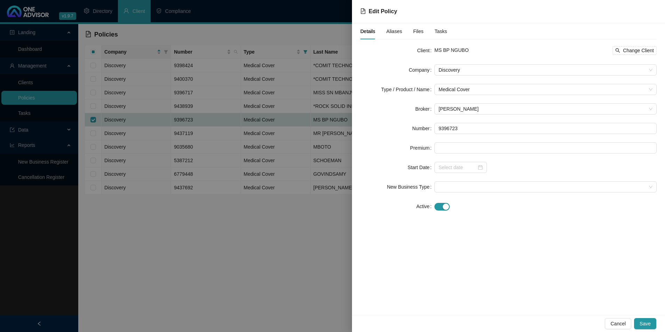
drag, startPoint x: 466, startPoint y: 44, endPoint x: 451, endPoint y: 48, distance: 15.5
click at [451, 48] on div "MS BP NGUBO Change Client" at bounding box center [546, 50] width 222 height 11
drag, startPoint x: 478, startPoint y: 129, endPoint x: 424, endPoint y: 127, distance: 54.7
click at [424, 127] on div "Number 9396723" at bounding box center [509, 128] width 297 height 11
click at [641, 52] on span "Change Client" at bounding box center [638, 51] width 31 height 8
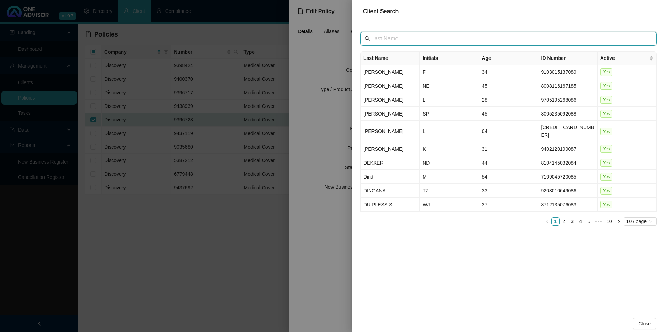
paste input "[GEOGRAPHIC_DATA]"
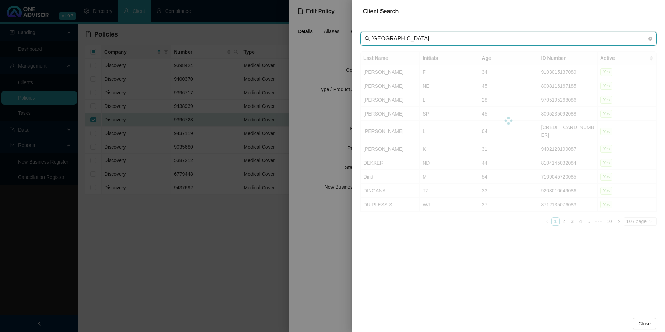
click at [382, 39] on input "[GEOGRAPHIC_DATA]" at bounding box center [510, 38] width 276 height 8
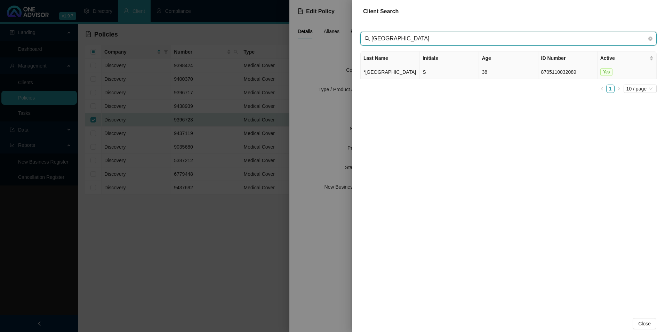
type input "[GEOGRAPHIC_DATA]"
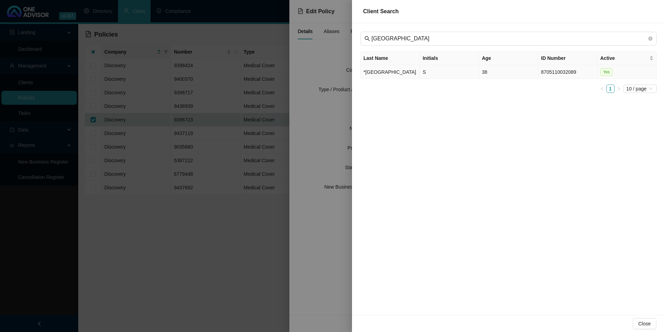
click at [407, 79] on td "*[GEOGRAPHIC_DATA]" at bounding box center [390, 72] width 59 height 14
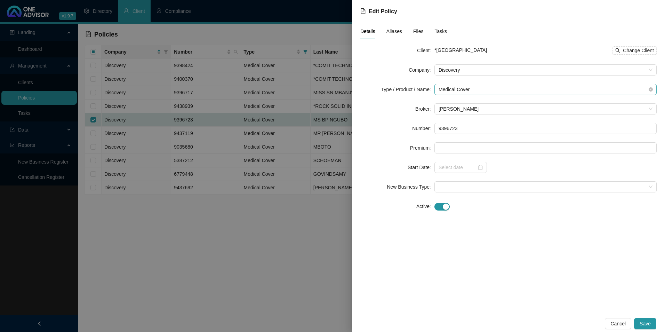
click at [496, 89] on span "Medical Cover" at bounding box center [546, 89] width 214 height 10
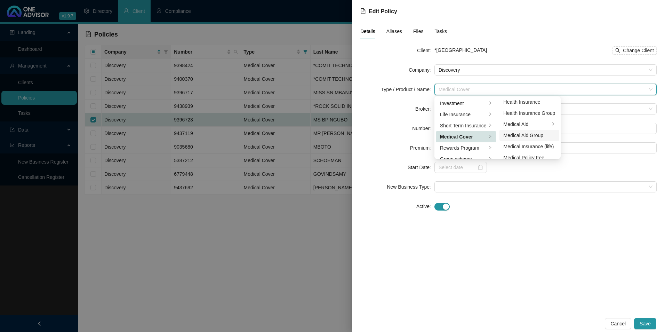
click at [521, 135] on div "Medical Aid Group" at bounding box center [530, 136] width 52 height 8
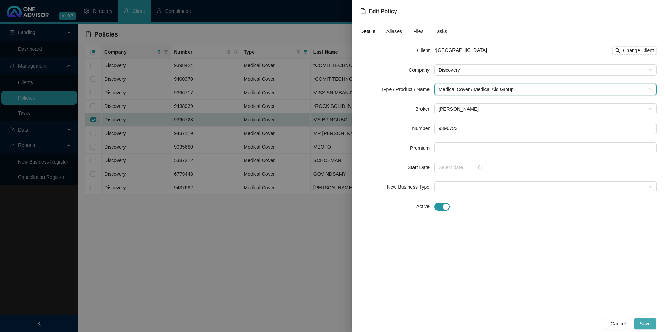
click at [653, 324] on button "Save" at bounding box center [645, 323] width 22 height 11
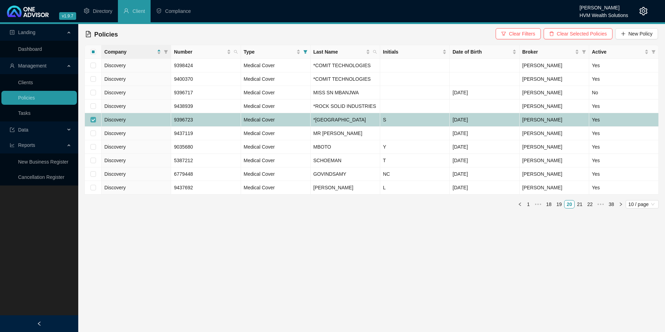
click at [92, 123] on input "checkbox" at bounding box center [93, 120] width 6 height 6
checkbox input "false"
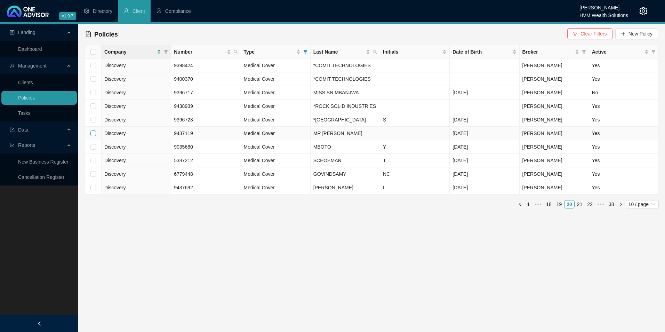
drag, startPoint x: 92, startPoint y: 140, endPoint x: 97, endPoint y: 140, distance: 5.2
click at [92, 136] on input "checkbox" at bounding box center [93, 134] width 6 height 6
checkbox input "true"
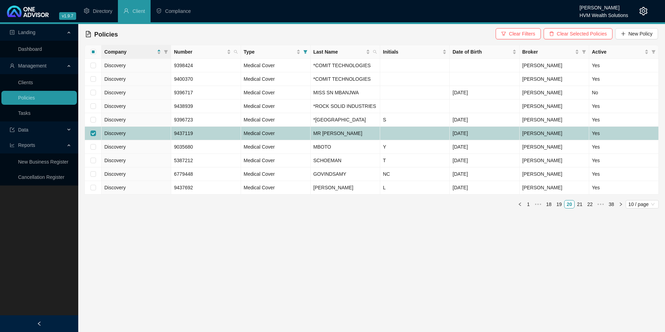
click at [362, 140] on td "MR [PERSON_NAME]" at bounding box center [346, 134] width 70 height 14
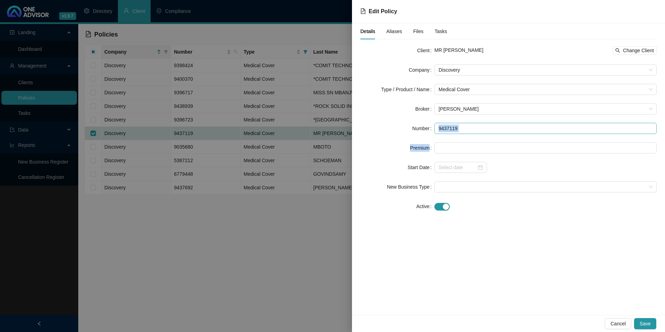
drag, startPoint x: 481, startPoint y: 135, endPoint x: 474, endPoint y: 132, distance: 8.3
click at [474, 132] on form "Client MR B REDDY Change Client Company Discovery Type / Product / Name Medical…" at bounding box center [509, 128] width 297 height 167
drag, startPoint x: 473, startPoint y: 131, endPoint x: 429, endPoint y: 129, distance: 43.9
click at [429, 129] on div "Number 9437119" at bounding box center [509, 128] width 297 height 11
click at [637, 49] on span "Change Client" at bounding box center [638, 51] width 31 height 8
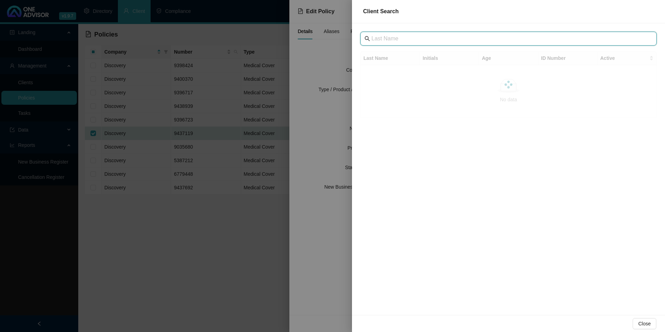
paste input "COMIT TECHNOLOGIES (PTY) LTD"
click at [384, 40] on input "COMIT TECHNOLOGIES (PTY) LTD" at bounding box center [510, 38] width 276 height 8
click at [477, 37] on input "COMIT TECHNOLOGIES (PTY) LTD" at bounding box center [510, 38] width 276 height 8
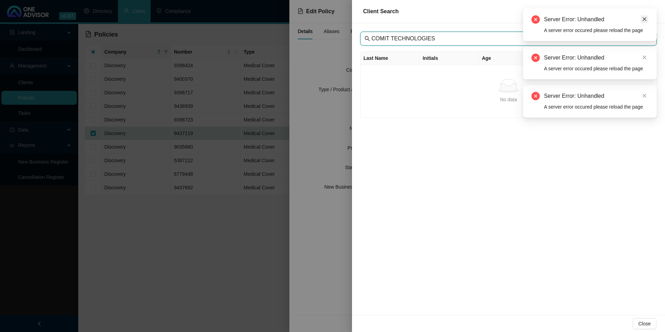
type input "COMIT TECHNOLOGIES"
click at [648, 18] on link "Close" at bounding box center [645, 19] width 8 height 8
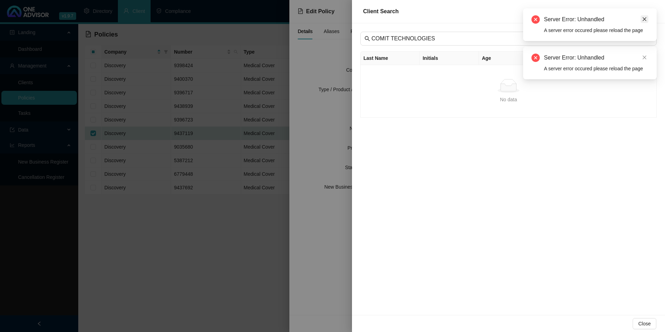
click at [642, 17] on link "Close" at bounding box center [645, 19] width 8 height 8
click at [645, 22] on link "Close" at bounding box center [645, 19] width 8 height 8
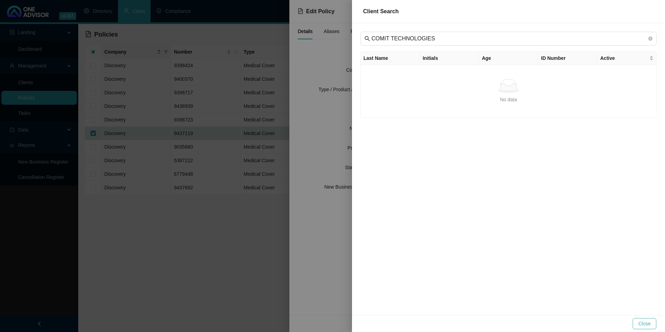
click at [650, 323] on span "Close" at bounding box center [645, 324] width 13 height 8
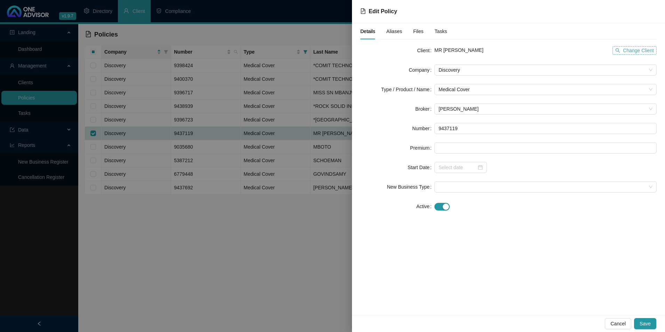
click at [643, 48] on span "Change Client" at bounding box center [638, 51] width 31 height 8
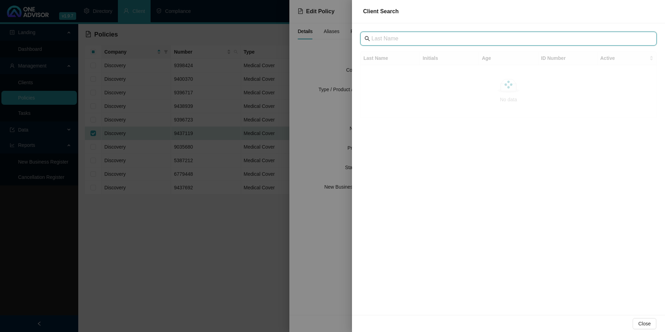
drag, startPoint x: 417, startPoint y: 33, endPoint x: 395, endPoint y: 39, distance: 22.9
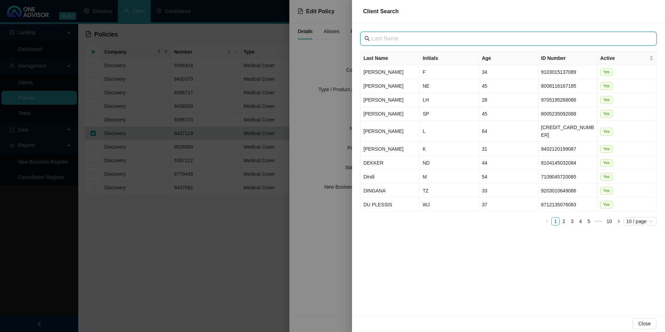
paste input "COMIT TECHNOLOGIES (PTY) LTD"
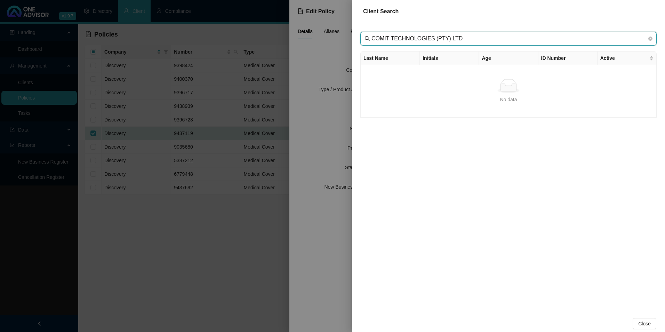
click at [383, 39] on input "COMIT TECHNOLOGIES (PTY) LTD" at bounding box center [510, 38] width 276 height 8
click at [460, 44] on span "COMIT TECHNOLOGIES (PTY) LTD" at bounding box center [509, 39] width 297 height 14
click at [460, 40] on input "COMIT TECHNOLOGIES (PTY) LTD" at bounding box center [510, 38] width 276 height 8
type input "COMIT TECHNOLOGIES"
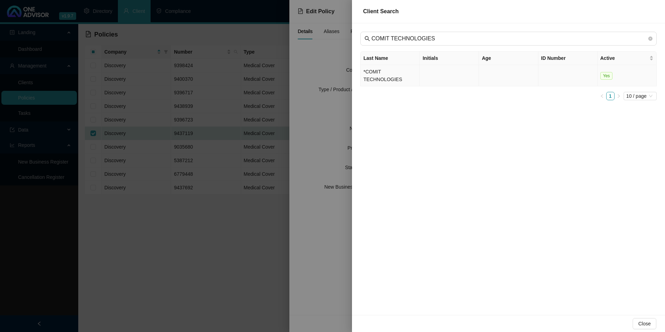
click at [391, 73] on td "*COMIT TECHNOLOGIES" at bounding box center [390, 75] width 59 height 21
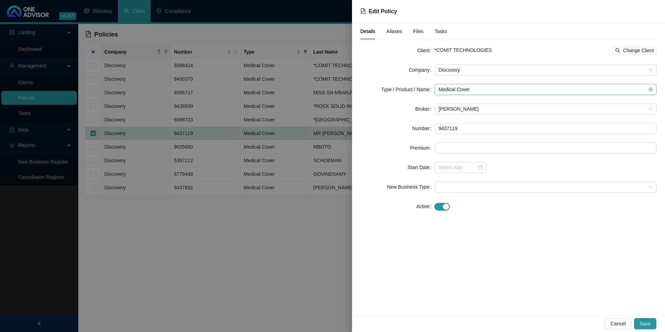
click at [463, 86] on span "Medical Cover" at bounding box center [546, 89] width 214 height 10
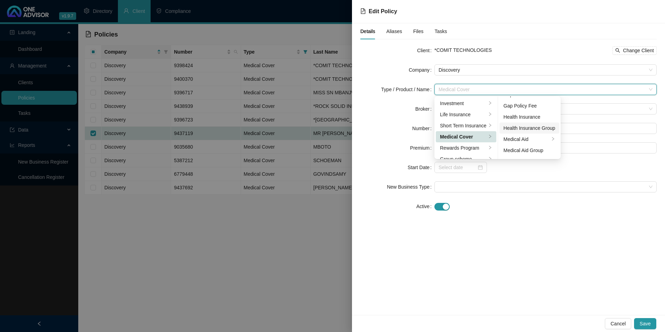
scroll to position [40, 0]
click at [529, 132] on div "Medical Aid Group" at bounding box center [530, 130] width 52 height 8
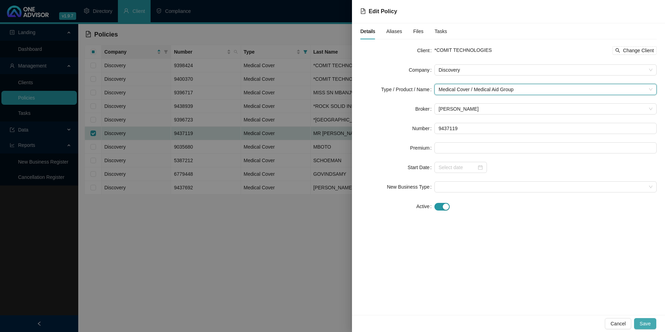
click at [644, 322] on span "Save" at bounding box center [645, 324] width 11 height 8
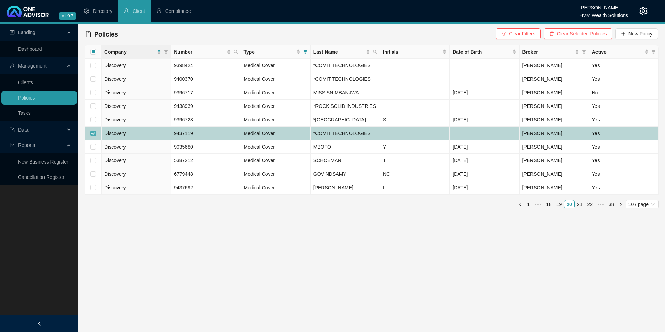
click at [92, 136] on input "checkbox" at bounding box center [93, 134] width 6 height 6
checkbox input "false"
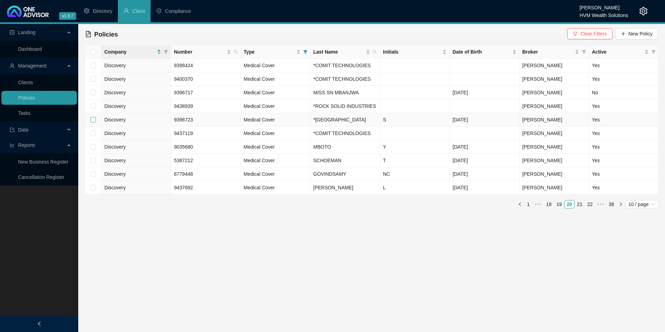
click at [93, 123] on input "checkbox" at bounding box center [93, 120] width 6 height 6
checkbox input "true"
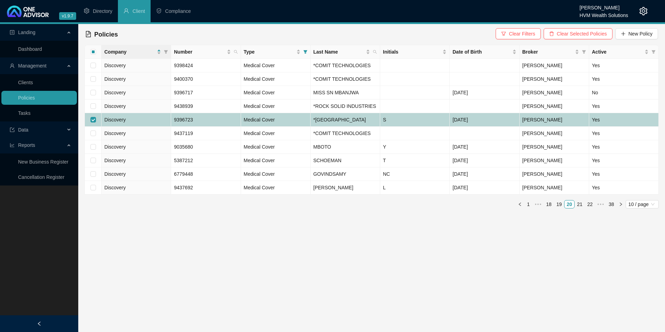
click at [132, 126] on td "Discovery" at bounding box center [137, 120] width 70 height 14
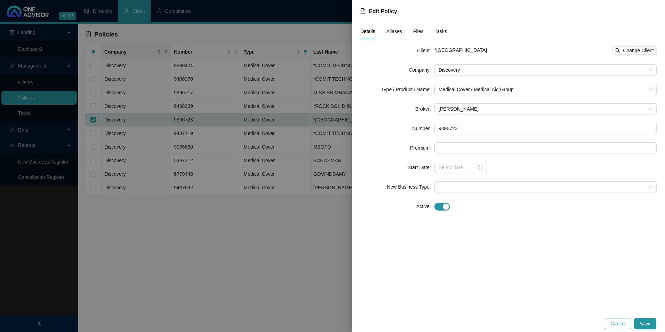
click at [625, 323] on span "Cancel" at bounding box center [618, 324] width 15 height 8
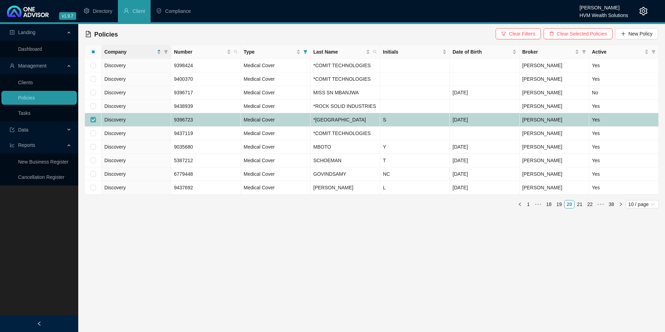
click at [92, 123] on input "checkbox" at bounding box center [93, 120] width 6 height 6
checkbox input "false"
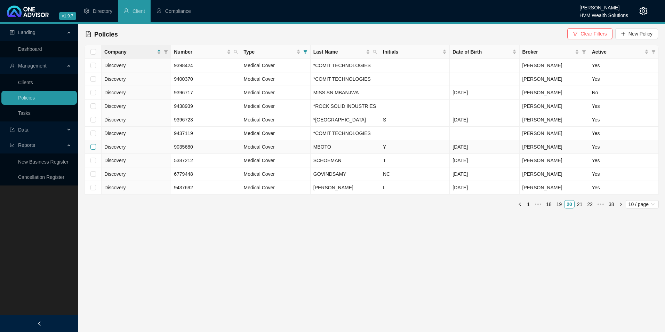
click at [93, 150] on input "checkbox" at bounding box center [93, 147] width 6 height 6
checkbox input "true"
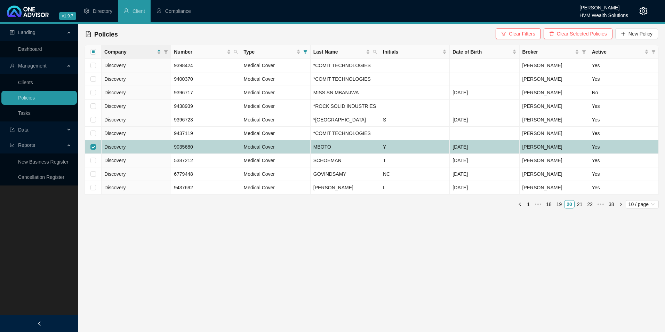
click at [152, 154] on td "Discovery" at bounding box center [137, 147] width 70 height 14
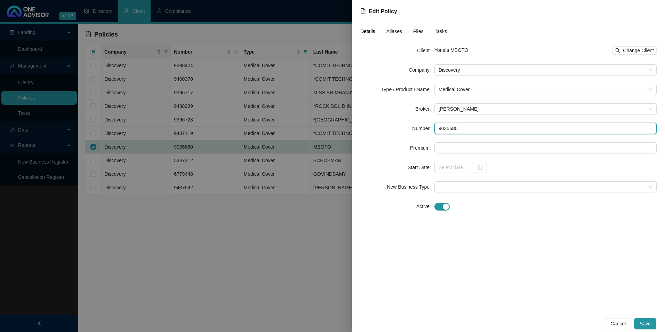
drag, startPoint x: 476, startPoint y: 131, endPoint x: 422, endPoint y: 131, distance: 54.6
click at [422, 131] on div "Number 9035680" at bounding box center [509, 128] width 297 height 11
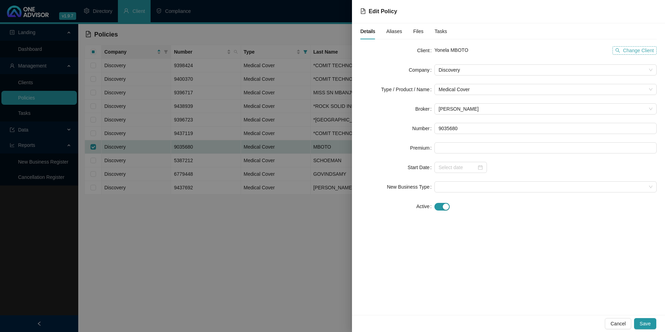
click at [628, 53] on span "Change Client" at bounding box center [638, 51] width 31 height 8
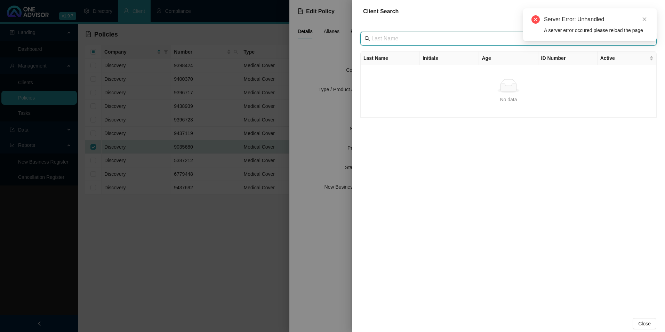
paste input "COMIT TECHNOLOGIES (PTY) LTD"
type input "COMIT TECHNOLOGIES (PTY) LTD"
click at [646, 19] on icon "close" at bounding box center [644, 19] width 5 height 5
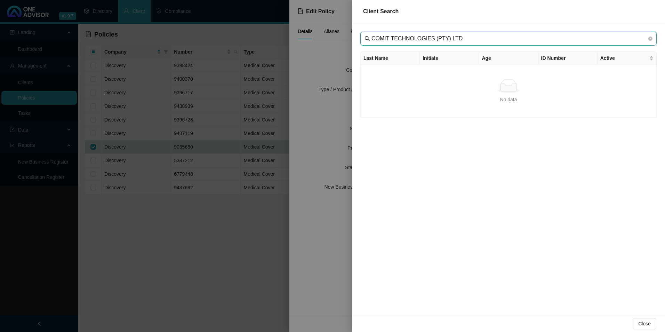
click at [384, 40] on input "COMIT TECHNOLOGIES (PTY) LTD" at bounding box center [510, 38] width 276 height 8
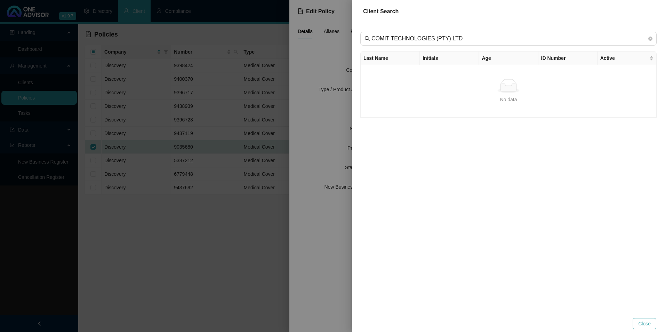
click at [642, 324] on span "Close" at bounding box center [645, 324] width 13 height 8
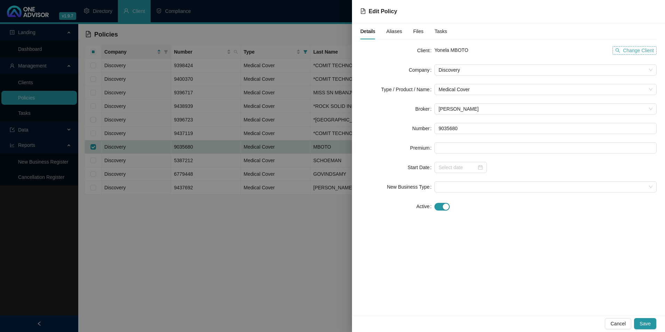
click at [627, 47] on span "Change Client" at bounding box center [638, 51] width 31 height 8
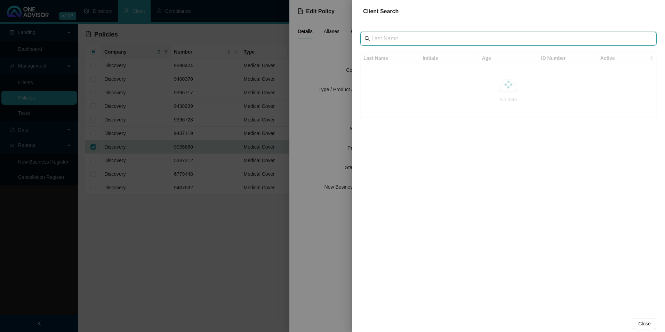
click at [372, 37] on input "text" at bounding box center [510, 38] width 276 height 8
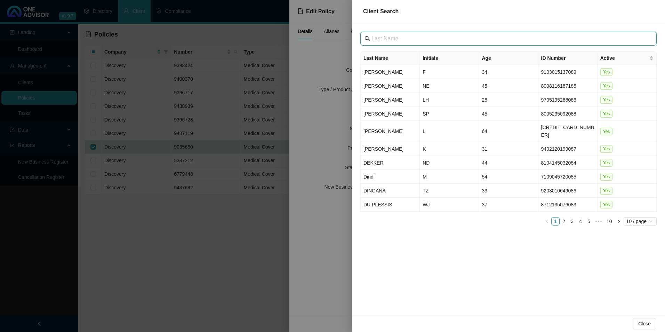
paste input "COMIT TECHNOLOGIES (PTY) LTD"
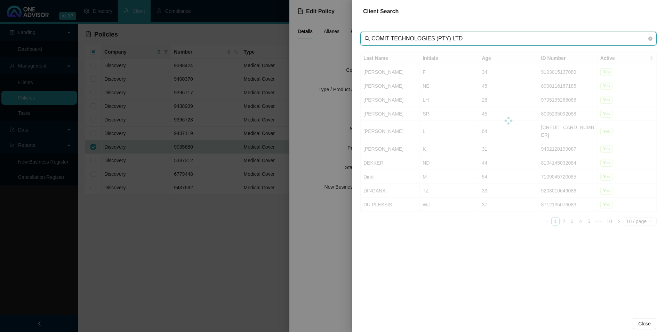
click at [383, 38] on input "COMIT TECHNOLOGIES (PTY) LTD" at bounding box center [510, 38] width 276 height 8
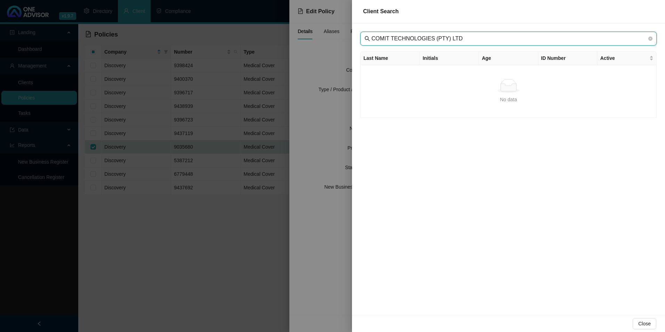
click at [459, 38] on input "COMIT TECHNOLOGIES (PTY) LTD" at bounding box center [510, 38] width 276 height 8
type input "COMIT TECHNOLOGIES"
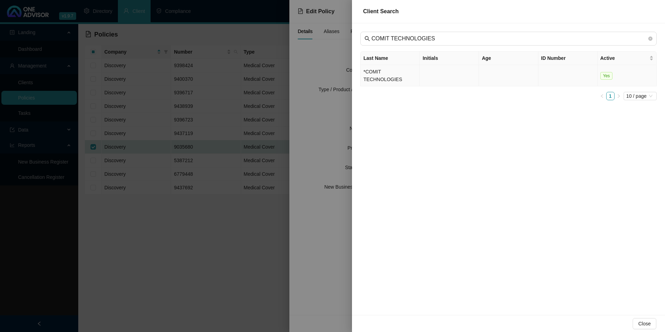
click at [400, 74] on td "*COMIT TECHNOLOGIES" at bounding box center [390, 75] width 59 height 21
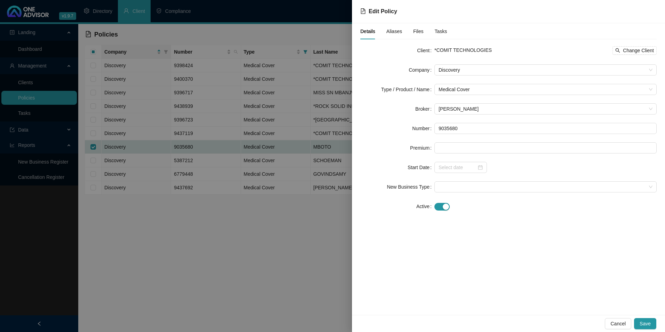
click at [513, 96] on form "Client *COMIT TECHNOLOGIES Change Client Company Discovery Type / Product / Nam…" at bounding box center [509, 128] width 297 height 167
click at [513, 88] on span "Medical Cover" at bounding box center [546, 89] width 214 height 10
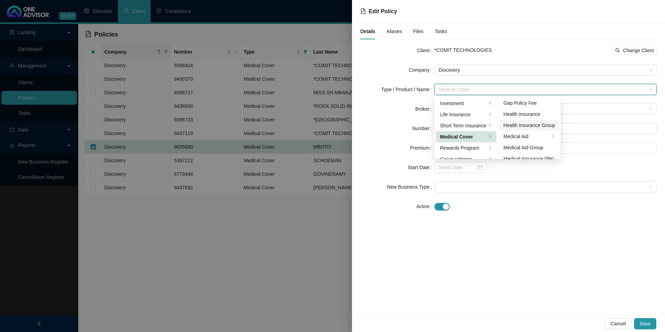
scroll to position [35, 0]
click at [534, 135] on div "Medical Aid Group" at bounding box center [530, 136] width 52 height 8
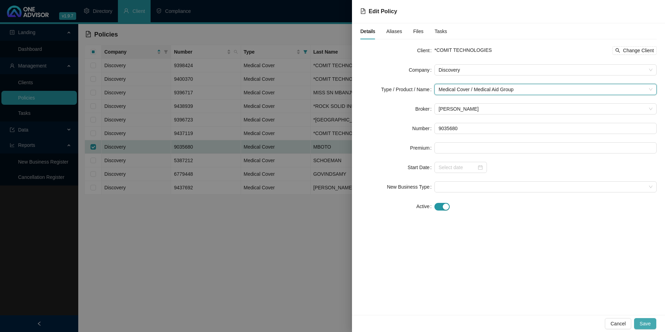
click at [643, 321] on span "Save" at bounding box center [645, 324] width 11 height 8
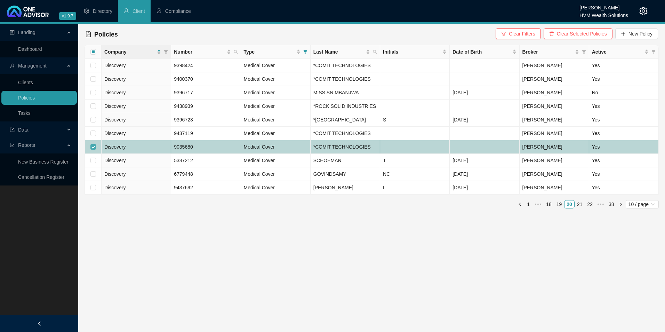
click at [94, 150] on input "checkbox" at bounding box center [93, 147] width 6 height 6
checkbox input "false"
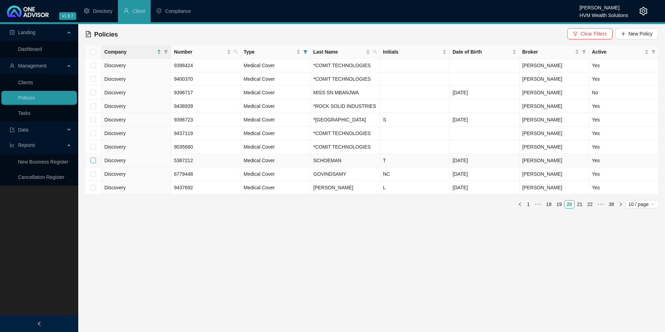
click at [94, 163] on input "checkbox" at bounding box center [93, 161] width 6 height 6
checkbox input "true"
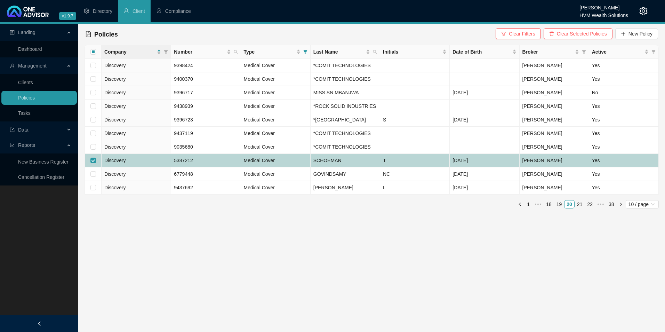
click at [156, 165] on td "Discovery" at bounding box center [137, 161] width 70 height 14
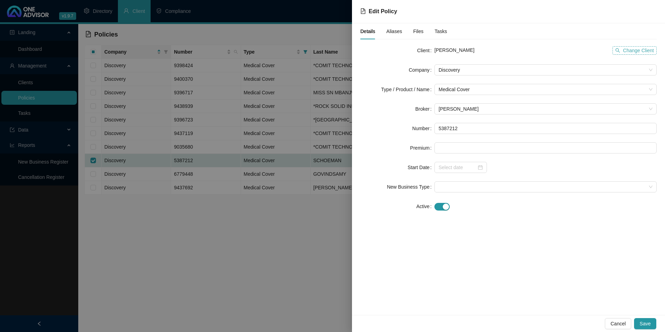
click at [635, 49] on span "Change Client" at bounding box center [638, 51] width 31 height 8
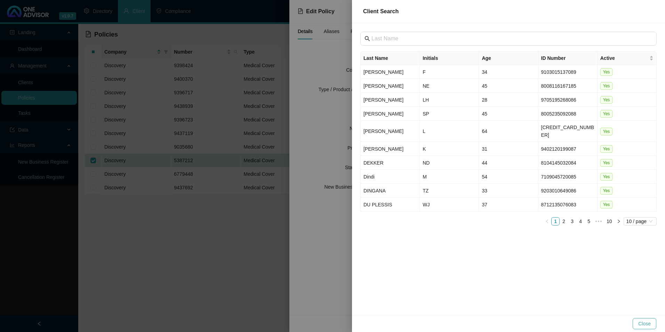
click at [641, 323] on span "Close" at bounding box center [645, 324] width 13 height 8
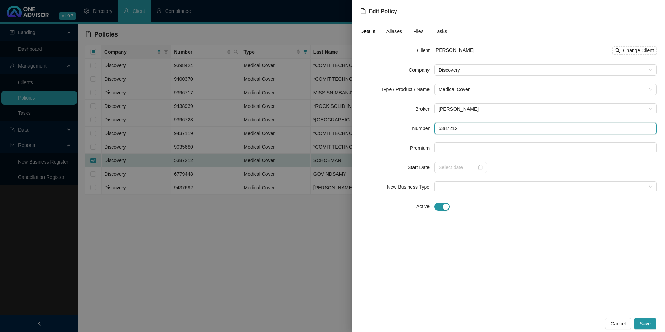
drag, startPoint x: 472, startPoint y: 128, endPoint x: 438, endPoint y: 128, distance: 34.1
click at [438, 128] on input "5387212" at bounding box center [546, 128] width 222 height 11
drag, startPoint x: 482, startPoint y: 50, endPoint x: 449, endPoint y: 53, distance: 33.2
click at [449, 53] on div "[PERSON_NAME] Change Client" at bounding box center [546, 50] width 222 height 8
drag, startPoint x: 449, startPoint y: 53, endPoint x: 453, endPoint y: 53, distance: 3.8
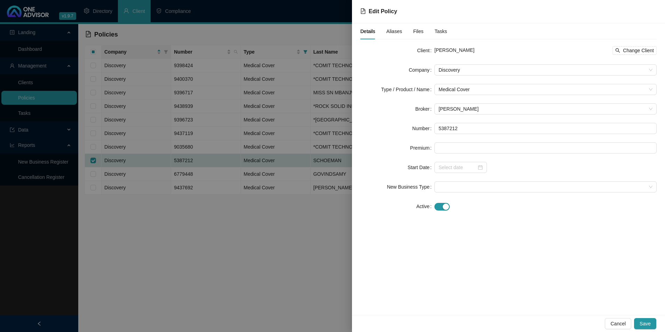
copy span "SCHOEMAN"
click at [629, 48] on span "Change Client" at bounding box center [638, 51] width 31 height 8
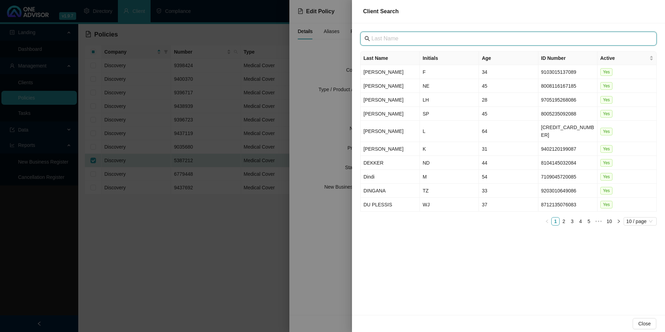
paste input "COMIT TECHNOLOGIES (PTY) LTD"
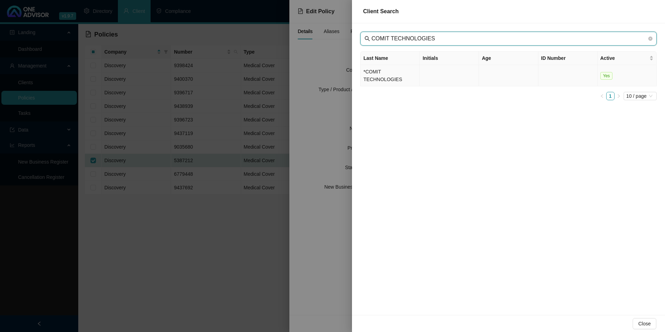
type input "COMIT TECHNOLOGIES"
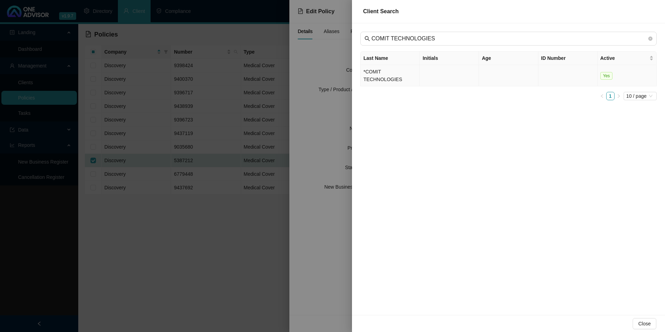
click at [397, 74] on td "*COMIT TECHNOLOGIES" at bounding box center [390, 75] width 59 height 21
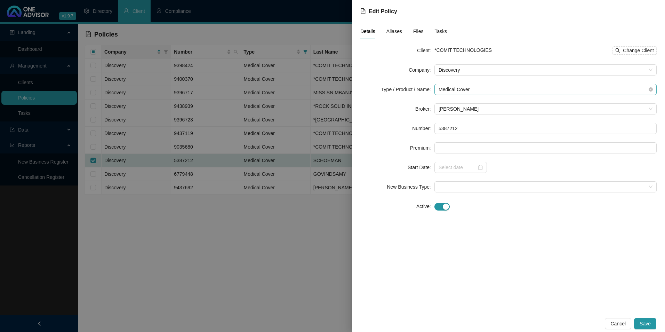
click at [503, 90] on span "Medical Cover" at bounding box center [546, 89] width 214 height 10
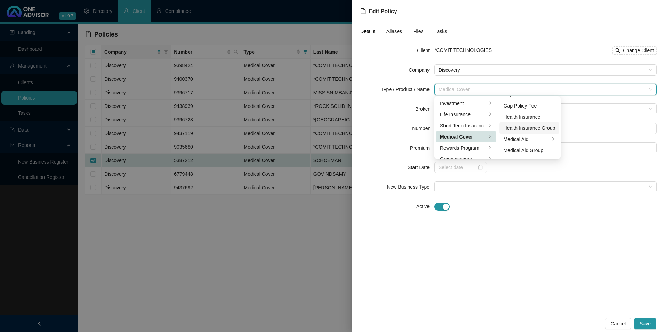
scroll to position [40, 0]
click at [528, 128] on div "Medical Aid Group" at bounding box center [530, 130] width 52 height 8
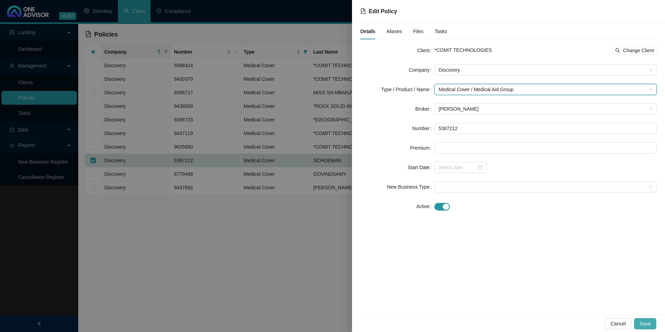
click at [647, 324] on span "Save" at bounding box center [645, 324] width 11 height 8
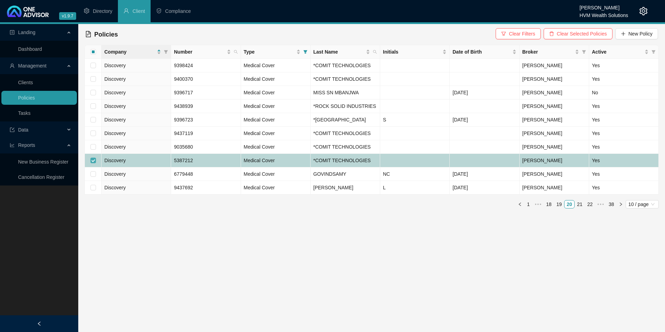
click at [92, 163] on input "checkbox" at bounding box center [93, 161] width 6 height 6
checkbox input "false"
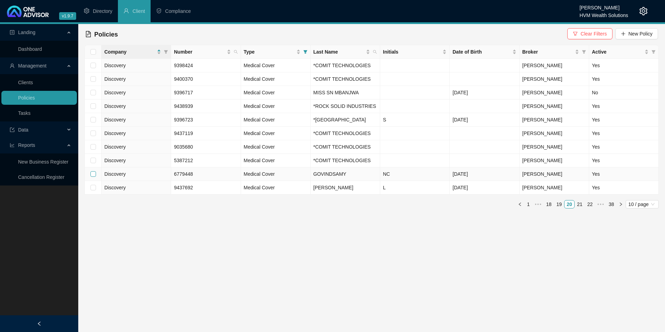
click at [95, 177] on input "checkbox" at bounding box center [93, 174] width 6 height 6
checkbox input "true"
